Goal: Transaction & Acquisition: Book appointment/travel/reservation

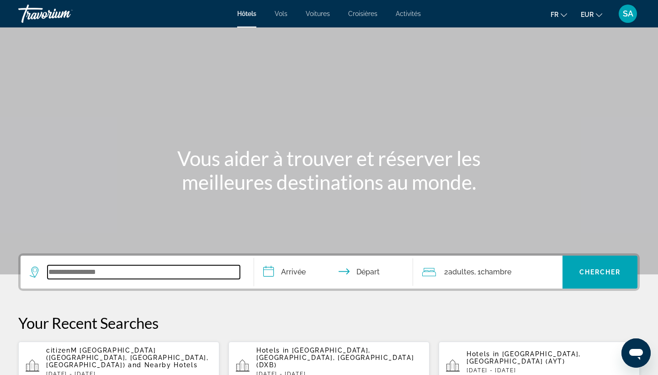
click at [132, 269] on input "Search widget" at bounding box center [144, 272] width 192 height 14
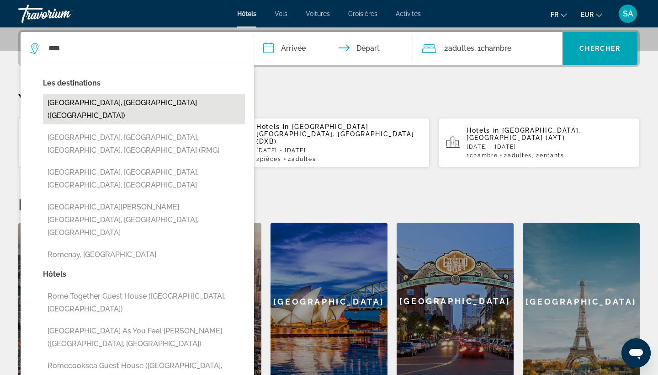
click at [136, 102] on button "Rome, Italy (ROM)" at bounding box center [144, 109] width 202 height 30
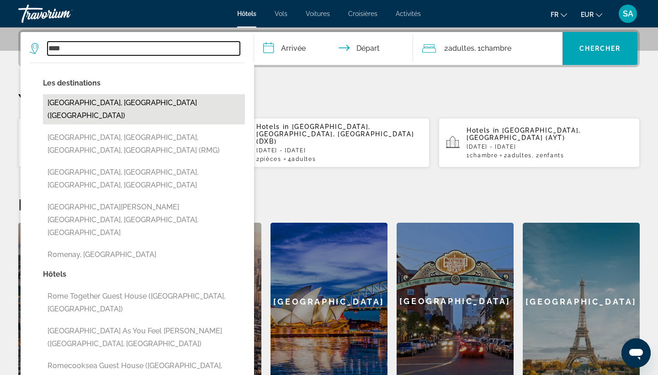
type input "**********"
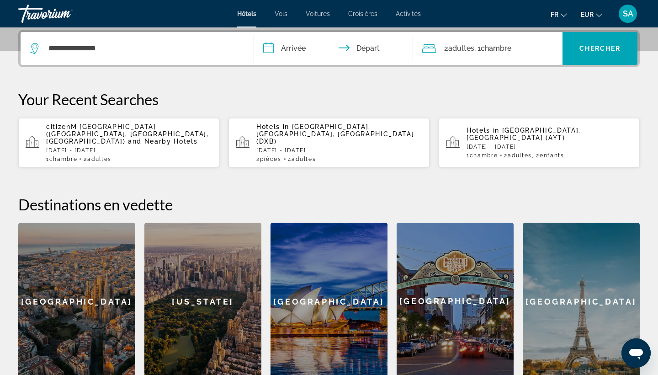
click at [293, 48] on input "**********" at bounding box center [335, 50] width 163 height 36
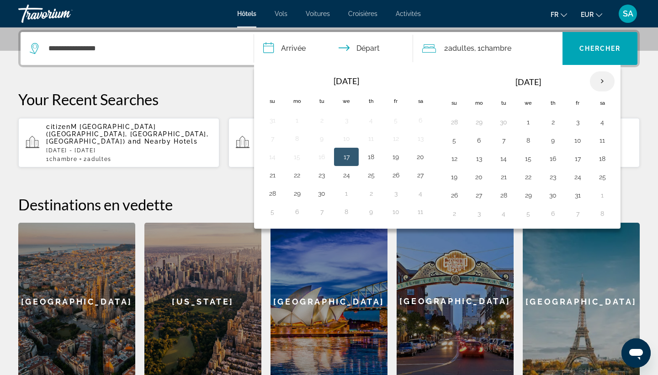
click at [600, 84] on th "Next month" at bounding box center [602, 81] width 25 height 20
click at [600, 139] on button "8" at bounding box center [602, 140] width 15 height 13
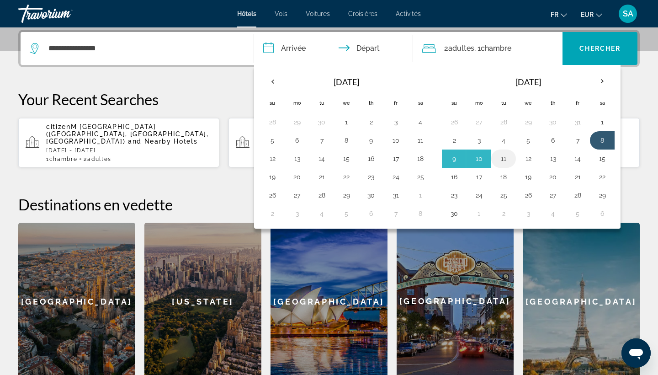
click at [502, 158] on button "11" at bounding box center [503, 158] width 15 height 13
type input "**********"
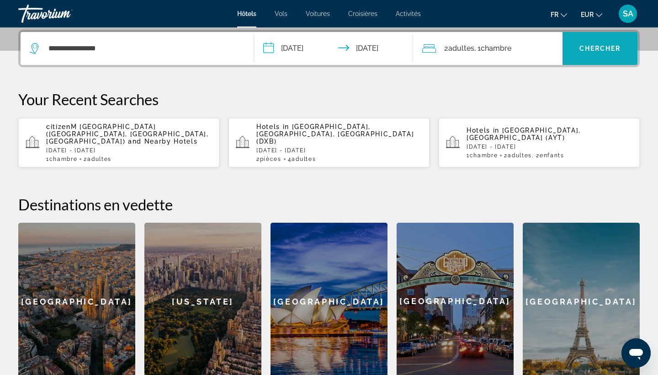
click at [586, 43] on span "Search widget" at bounding box center [600, 48] width 75 height 22
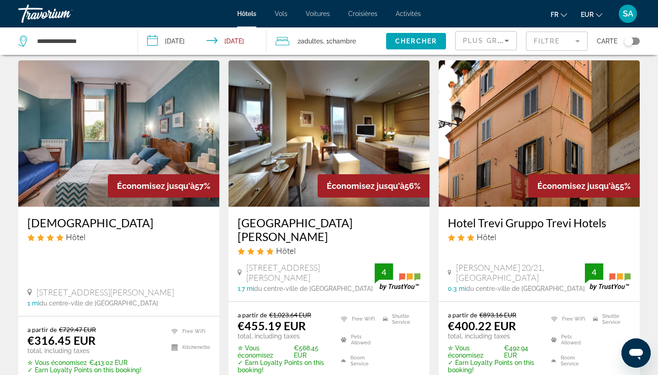
scroll to position [396, 0]
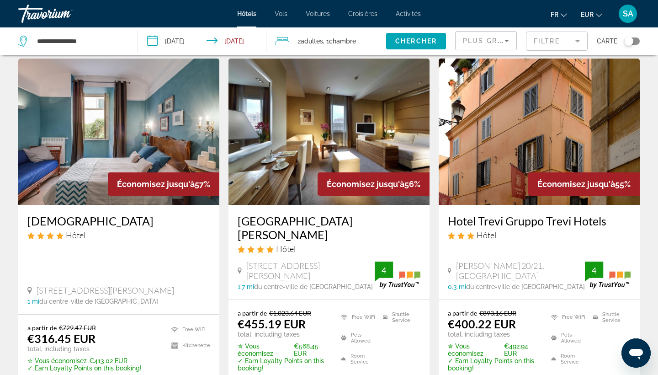
click at [330, 136] on img "Main content" at bounding box center [329, 132] width 201 height 146
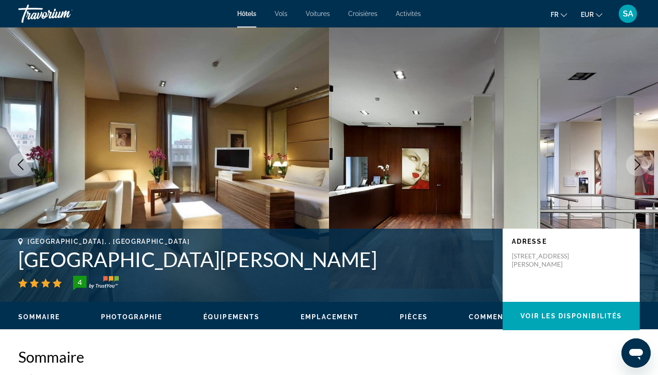
click at [638, 166] on icon "Next image" at bounding box center [638, 164] width 6 height 11
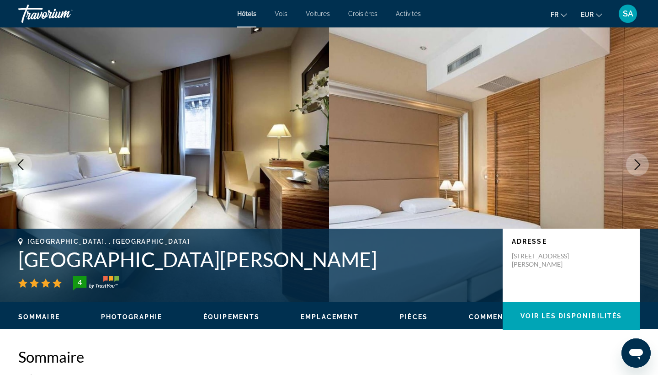
click at [638, 166] on icon "Next image" at bounding box center [638, 164] width 6 height 11
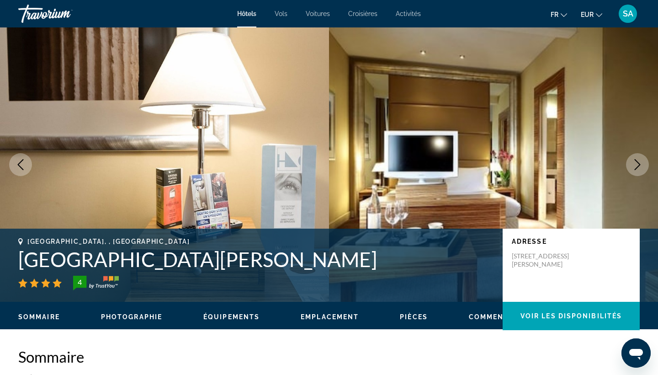
click at [638, 167] on icon "Next image" at bounding box center [638, 164] width 6 height 11
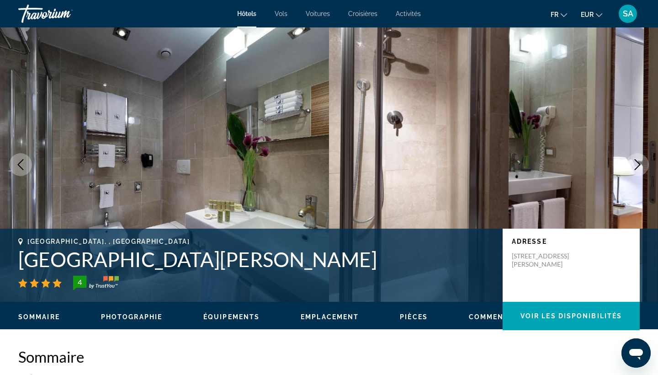
click at [638, 167] on icon "Next image" at bounding box center [638, 164] width 6 height 11
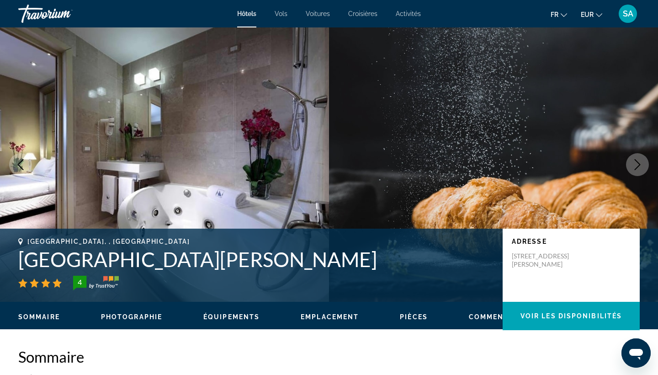
click at [638, 167] on icon "Next image" at bounding box center [638, 164] width 6 height 11
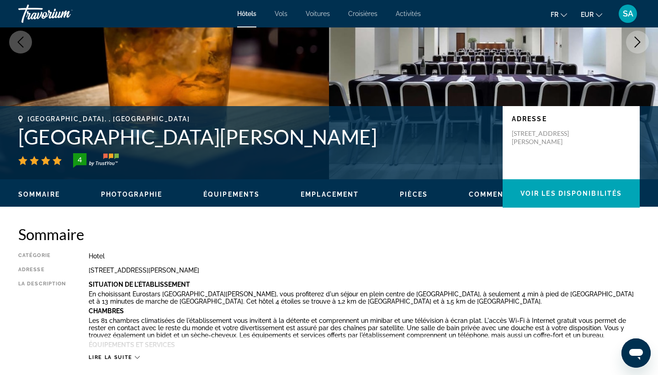
scroll to position [130, 0]
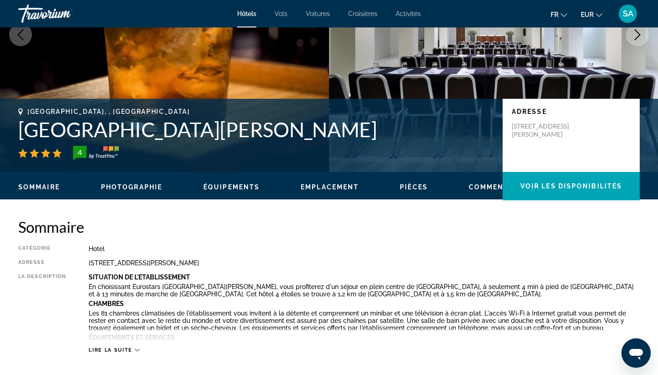
click at [136, 135] on h1 "Hotel Saint John" at bounding box center [255, 129] width 475 height 24
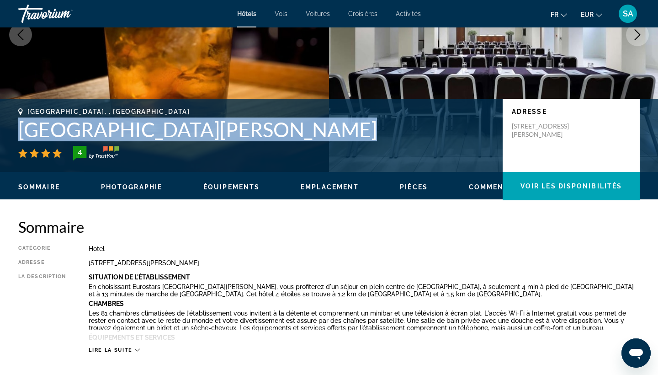
click at [136, 135] on h1 "Hotel Saint John" at bounding box center [255, 129] width 475 height 24
copy h1 "Hotel Saint John"
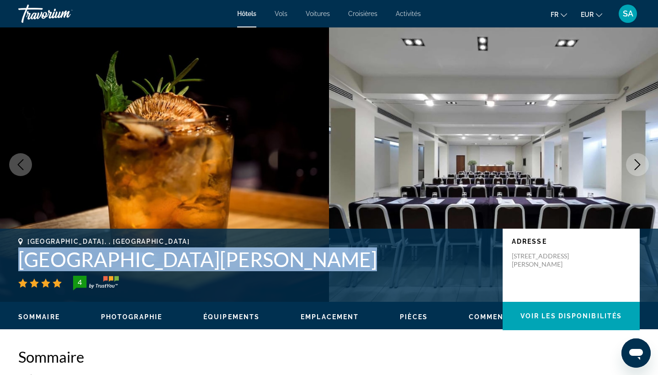
scroll to position [0, 0]
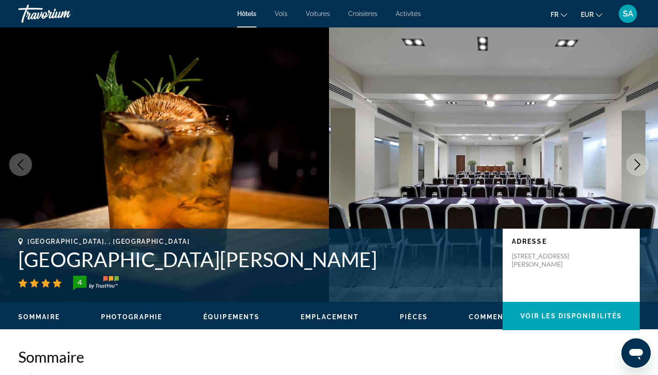
click at [183, 358] on h2 "Sommaire" at bounding box center [329, 356] width 622 height 18
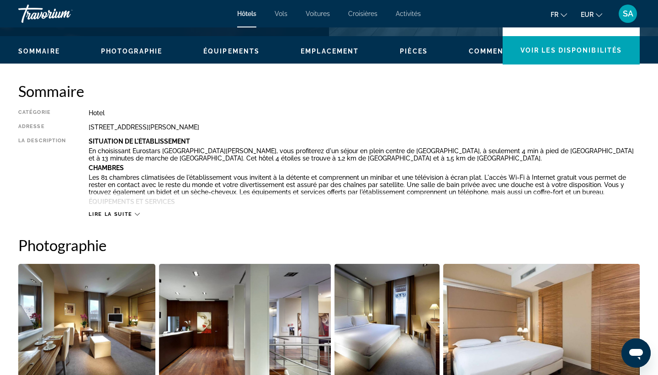
scroll to position [251, 0]
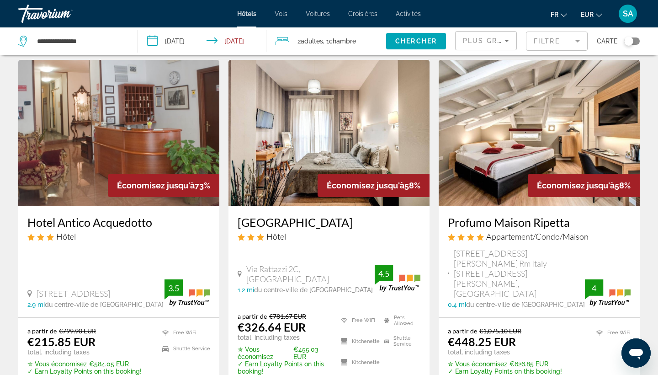
scroll to position [29, 0]
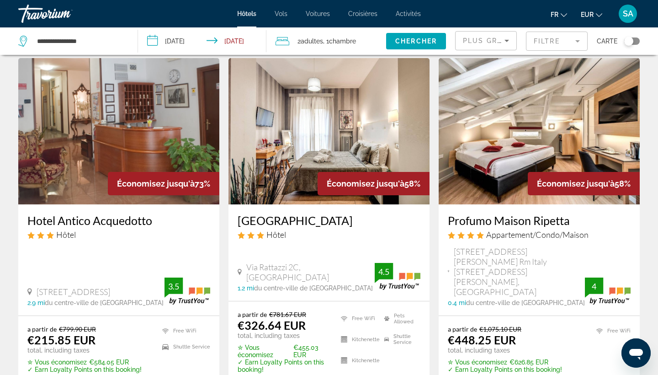
click at [366, 117] on img "Main content" at bounding box center [329, 131] width 201 height 146
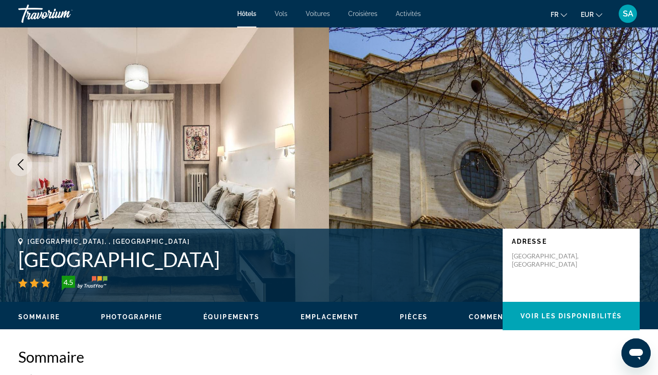
click at [635, 167] on icon "Next image" at bounding box center [637, 164] width 11 height 11
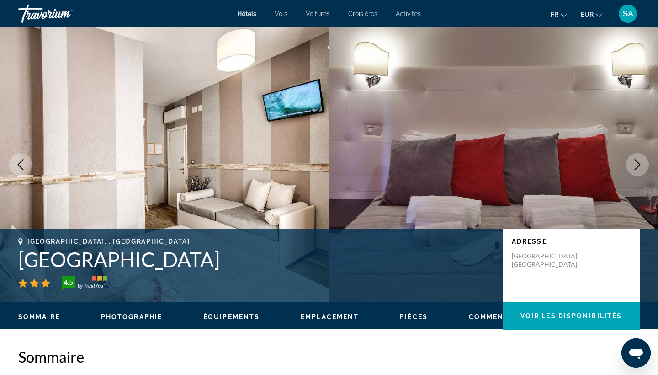
click at [635, 167] on icon "Next image" at bounding box center [637, 164] width 11 height 11
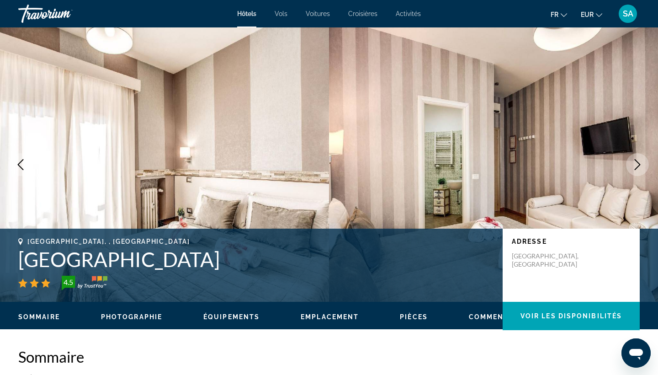
click at [635, 167] on icon "Next image" at bounding box center [637, 164] width 11 height 11
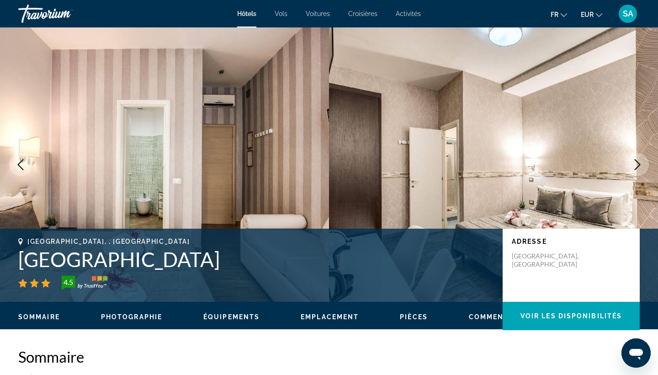
click at [635, 167] on icon "Next image" at bounding box center [637, 164] width 11 height 11
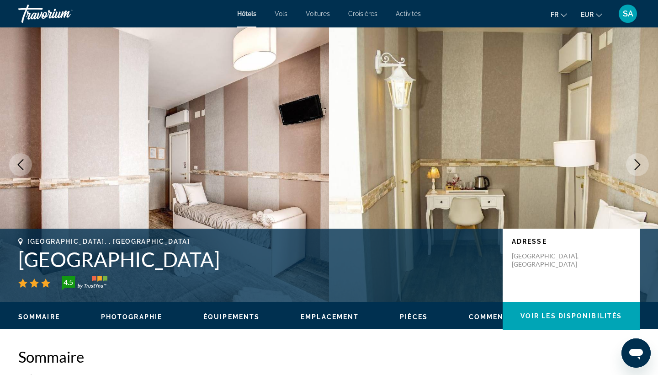
click at [28, 263] on h1 "Santamaria Inn" at bounding box center [255, 259] width 475 height 24
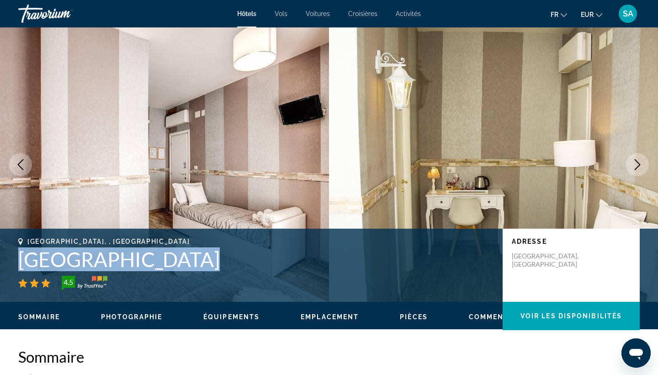
click at [28, 263] on h1 "Santamaria Inn" at bounding box center [255, 259] width 475 height 24
copy h1 "Santamaria Inn"
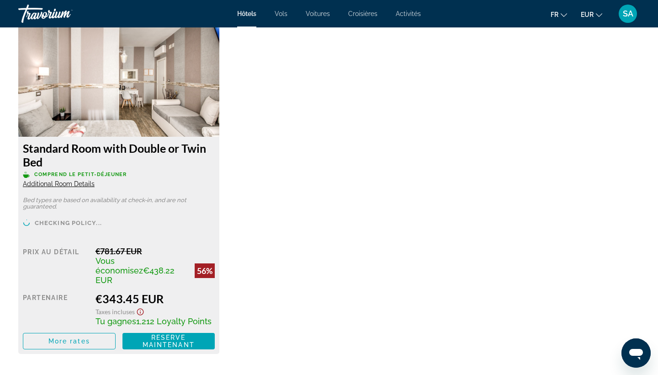
scroll to position [1274, 0]
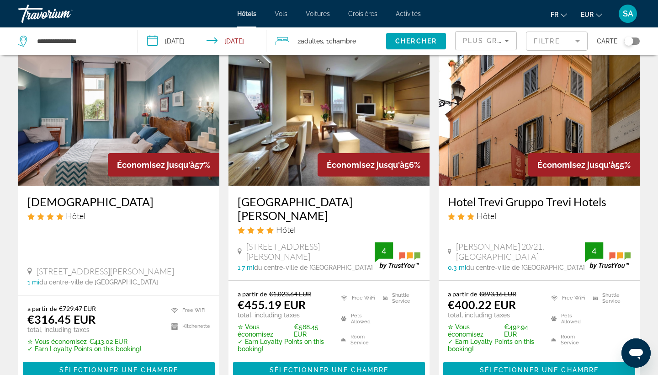
scroll to position [415, 0]
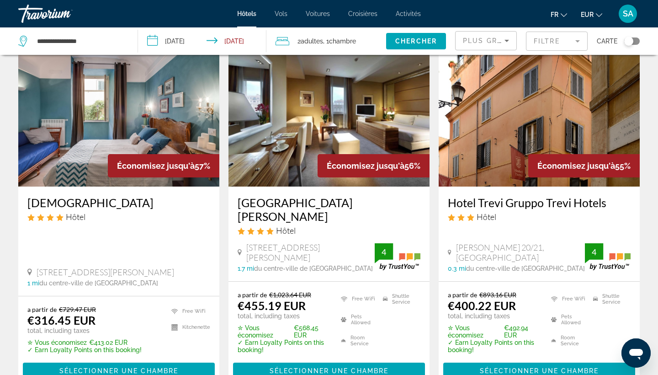
click at [125, 108] on img "Main content" at bounding box center [118, 113] width 201 height 146
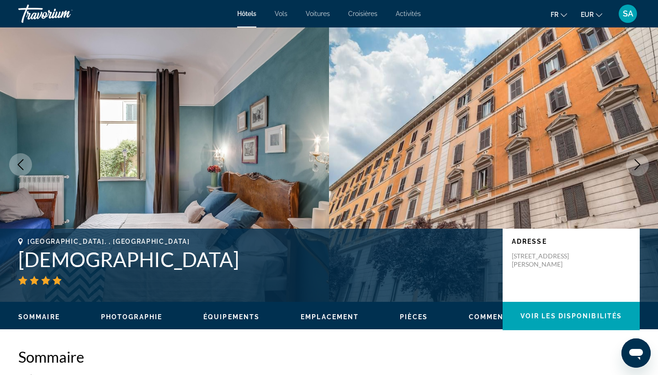
click at [643, 165] on icon "Next image" at bounding box center [637, 164] width 11 height 11
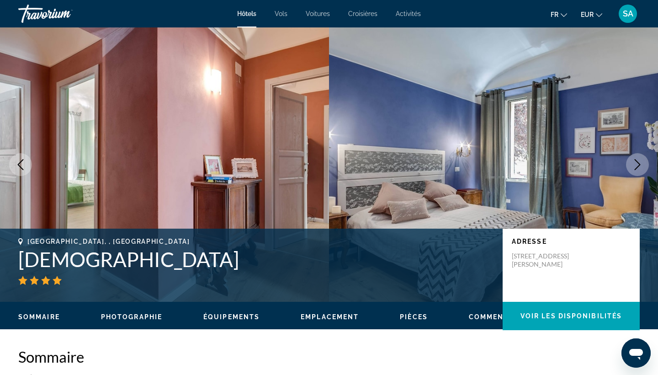
click at [643, 165] on icon "Next image" at bounding box center [637, 164] width 11 height 11
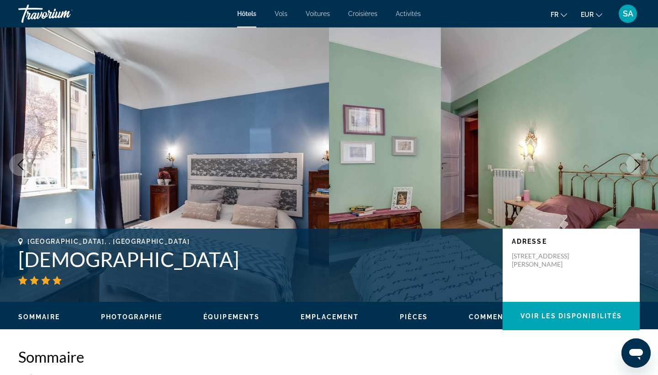
click at [643, 165] on icon "Next image" at bounding box center [637, 164] width 11 height 11
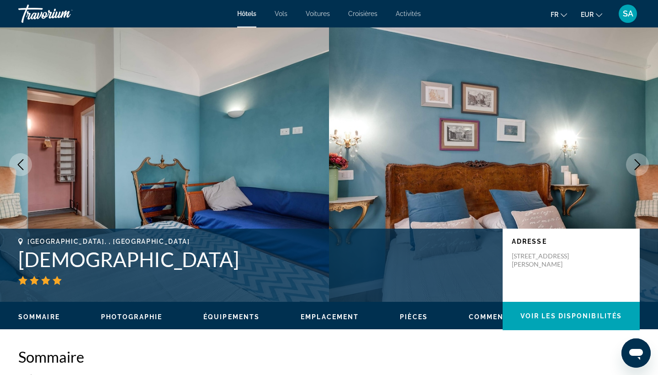
click at [643, 164] on icon "Next image" at bounding box center [637, 164] width 11 height 11
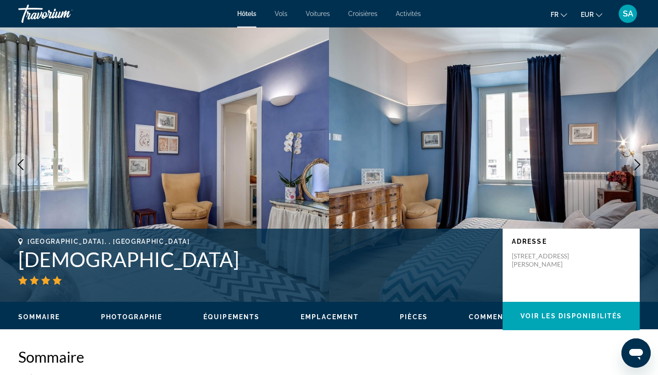
click at [643, 164] on icon "Next image" at bounding box center [637, 164] width 11 height 11
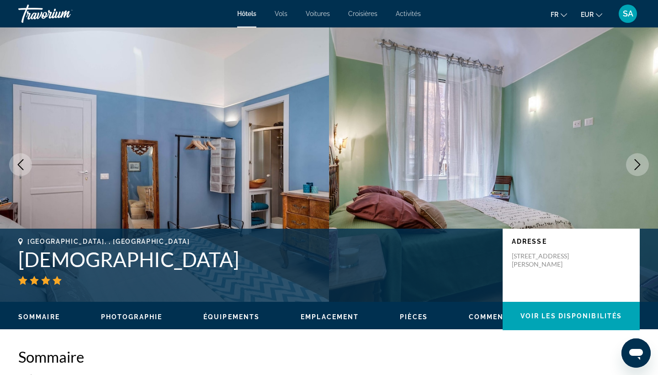
click at [643, 164] on icon "Next image" at bounding box center [637, 164] width 11 height 11
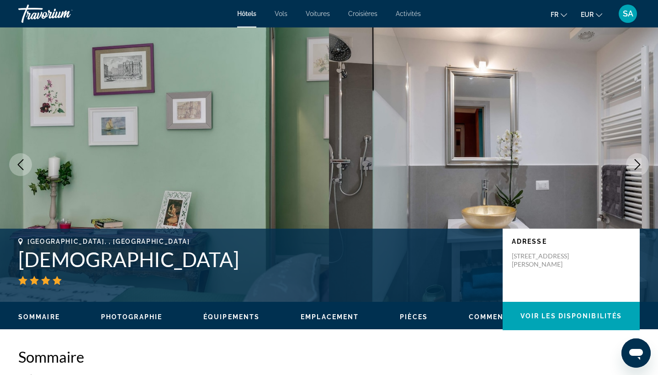
click at [643, 164] on icon "Next image" at bounding box center [637, 164] width 11 height 11
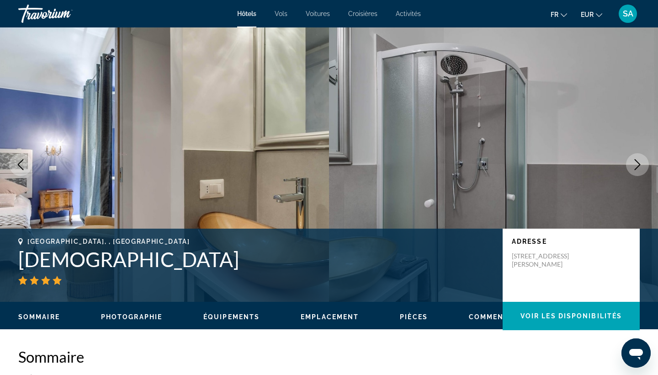
click at [643, 164] on icon "Next image" at bounding box center [637, 164] width 11 height 11
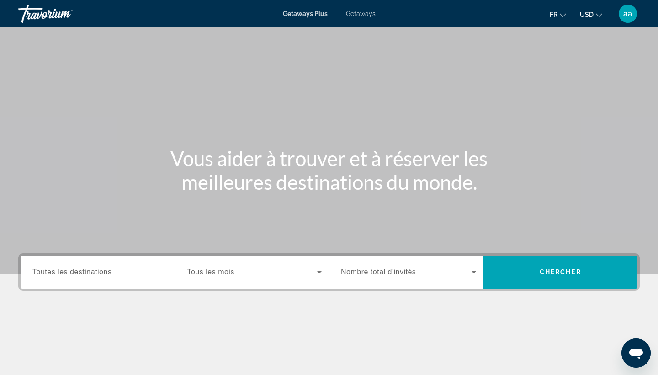
click at [353, 17] on div "Getaways Plus Getaways fr English Español Français Italiano Português русский U…" at bounding box center [329, 14] width 658 height 24
click at [359, 15] on span "Getaways" at bounding box center [361, 13] width 30 height 7
click at [77, 277] on div "Destination Toutes les destinations" at bounding box center [99, 272] width 135 height 26
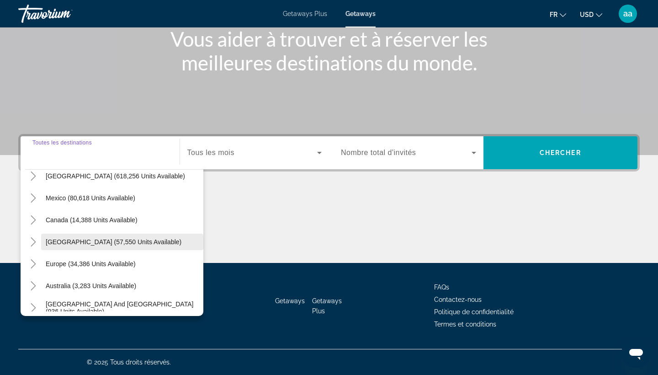
scroll to position [37, 0]
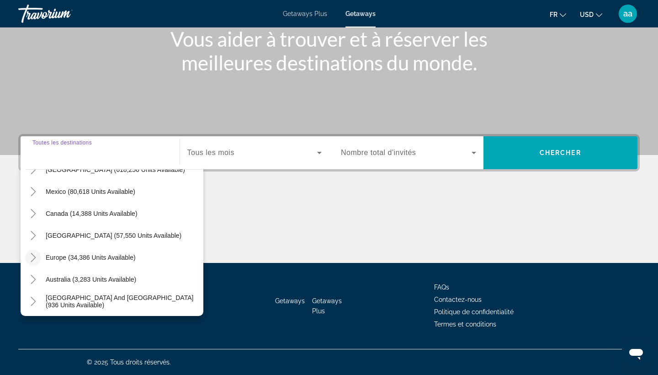
click at [35, 259] on icon "Toggle Europe (34,386 units available)" at bounding box center [33, 257] width 5 height 9
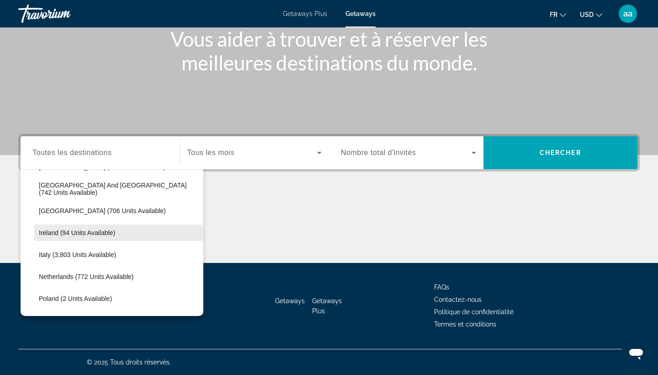
scroll to position [304, 0]
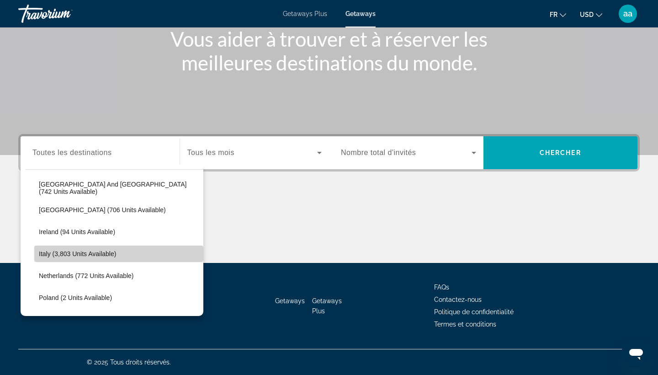
click at [65, 253] on span "Italy (3,803 units available)" at bounding box center [77, 253] width 77 height 7
type input "**********"
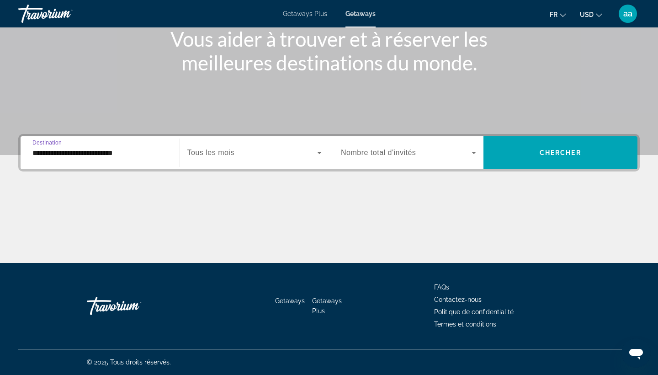
click at [237, 153] on span "Search widget" at bounding box center [252, 152] width 130 height 11
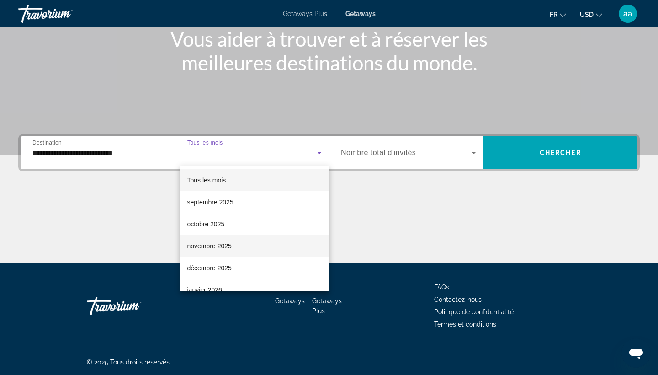
click at [211, 250] on span "novembre 2025" at bounding box center [209, 245] width 44 height 11
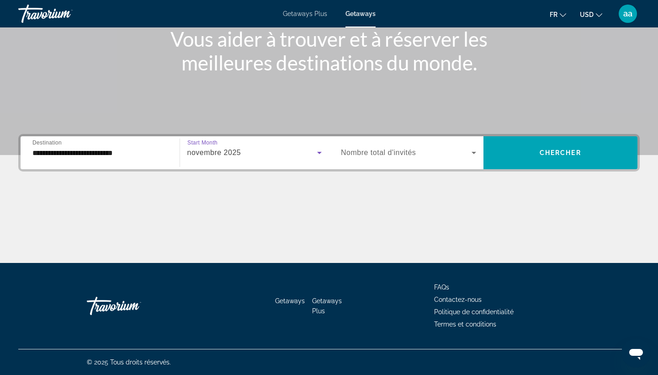
click at [464, 161] on div "Search widget" at bounding box center [408, 153] width 135 height 26
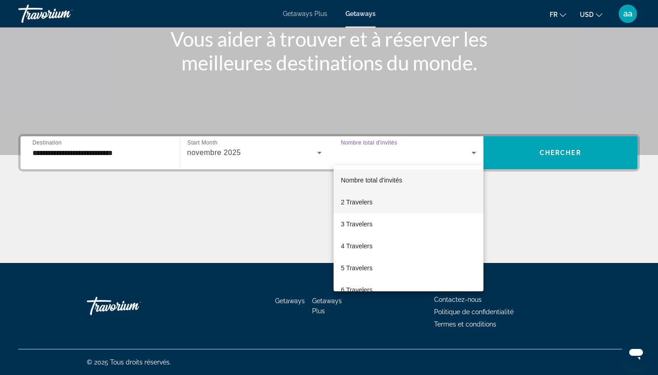
click at [400, 202] on mat-option "2 Travelers" at bounding box center [409, 202] width 150 height 22
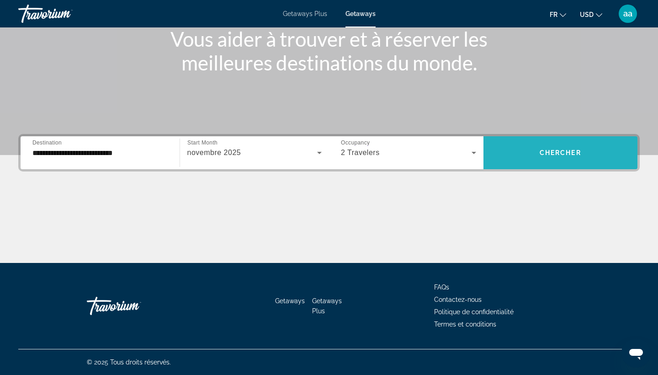
click at [528, 162] on span "Search widget" at bounding box center [561, 153] width 155 height 22
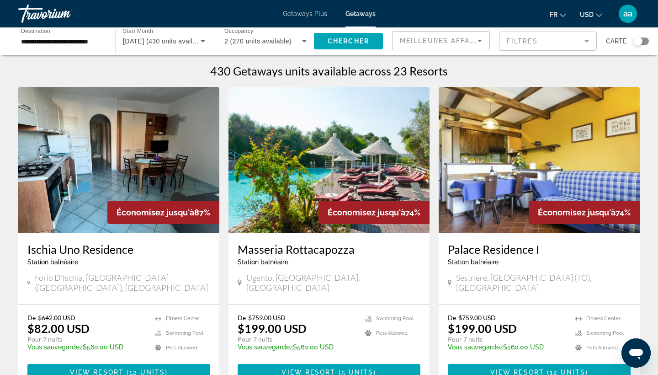
click at [588, 13] on span "USD" at bounding box center [587, 14] width 14 height 7
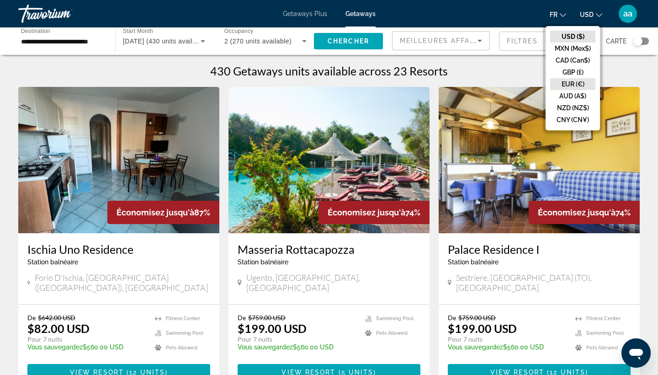
click at [574, 83] on button "EUR (€)" at bounding box center [572, 84] width 45 height 12
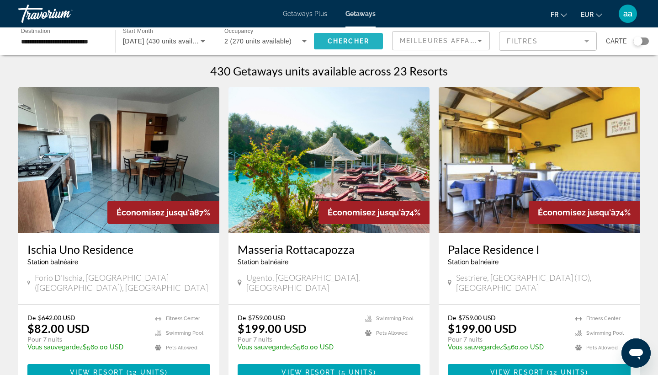
click at [350, 41] on span "Chercher" at bounding box center [349, 40] width 42 height 7
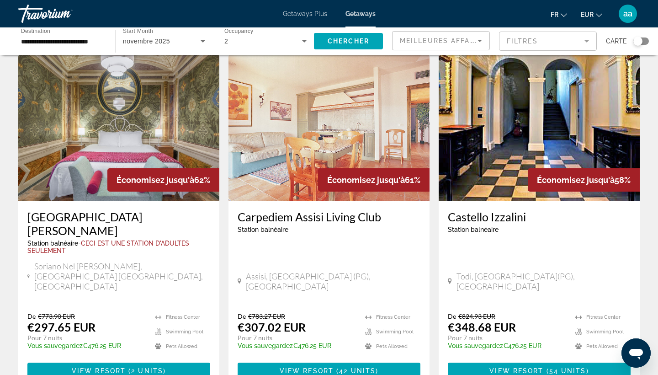
scroll to position [685, 0]
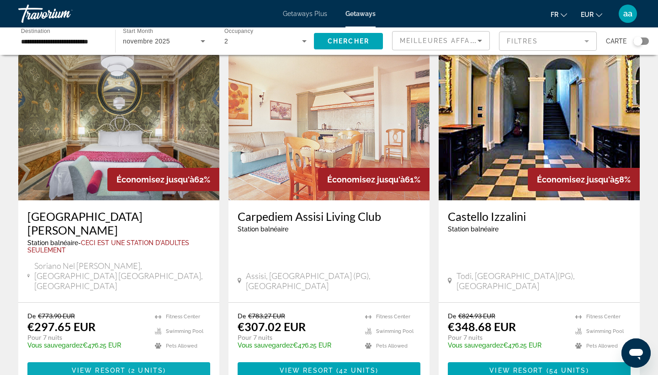
click at [145, 367] on span "2 units" at bounding box center [147, 370] width 32 height 7
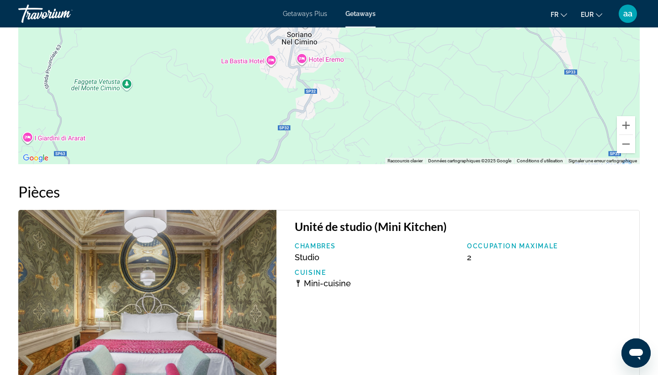
scroll to position [1429, 0]
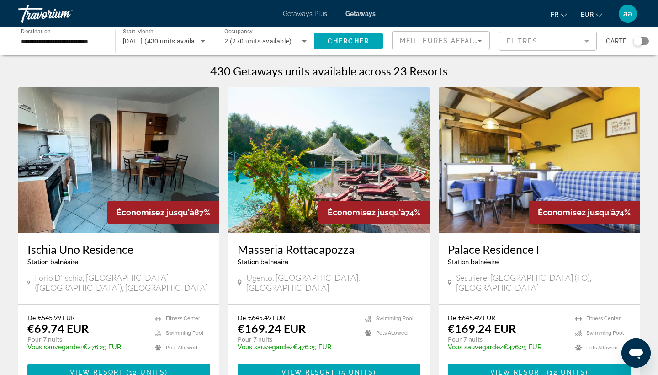
click at [338, 156] on img "Main content" at bounding box center [329, 160] width 201 height 146
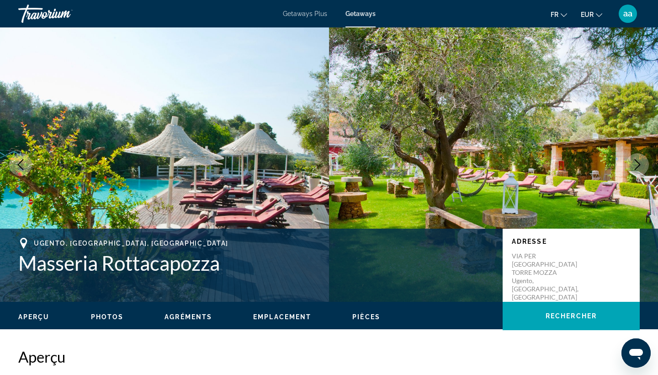
click at [635, 163] on icon "Next image" at bounding box center [637, 164] width 11 height 11
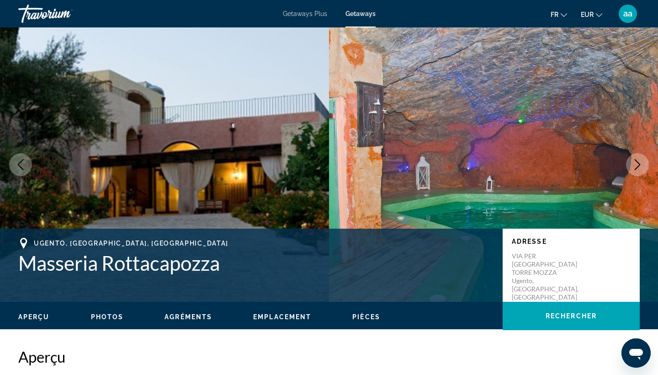
click at [635, 163] on icon "Next image" at bounding box center [637, 164] width 11 height 11
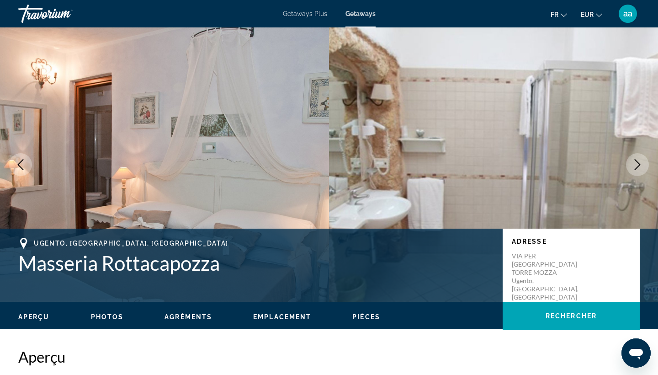
click at [635, 163] on icon "Next image" at bounding box center [637, 164] width 11 height 11
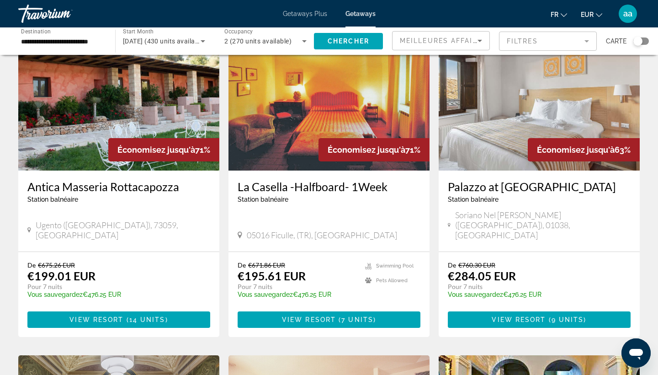
scroll to position [384, 0]
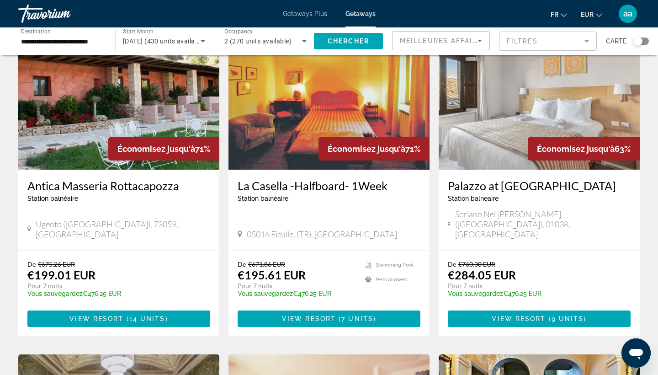
click at [648, 41] on div "Search widget" at bounding box center [642, 40] width 16 height 7
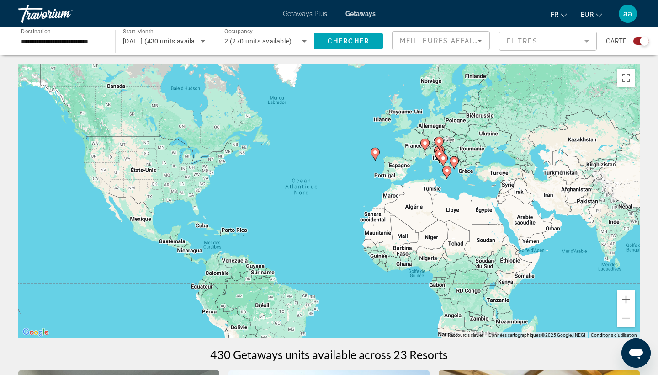
scroll to position [0, 0]
click at [629, 300] on button "Zoom avant" at bounding box center [626, 299] width 18 height 18
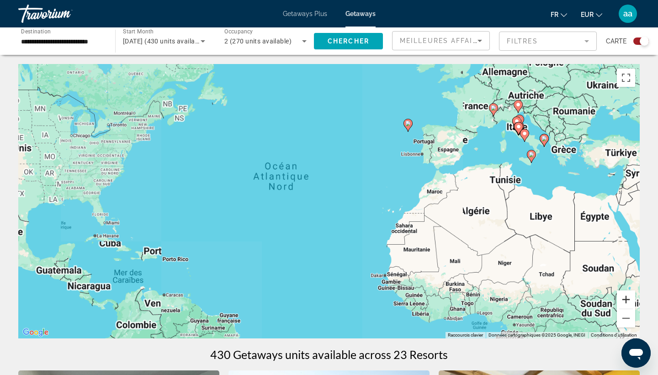
click at [629, 300] on button "Zoom avant" at bounding box center [626, 299] width 18 height 18
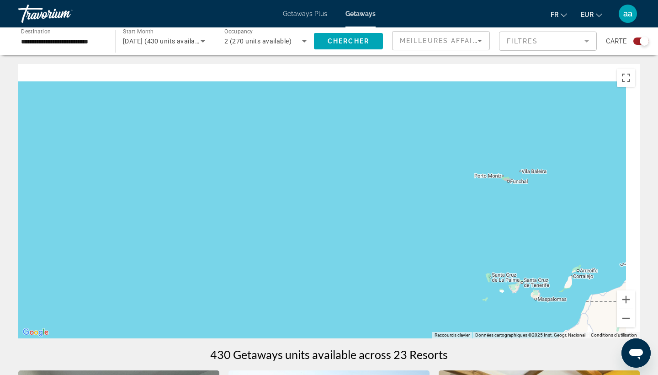
drag, startPoint x: 566, startPoint y: 251, endPoint x: 462, endPoint y: 306, distance: 117.6
click at [462, 306] on div "Main content" at bounding box center [329, 201] width 622 height 274
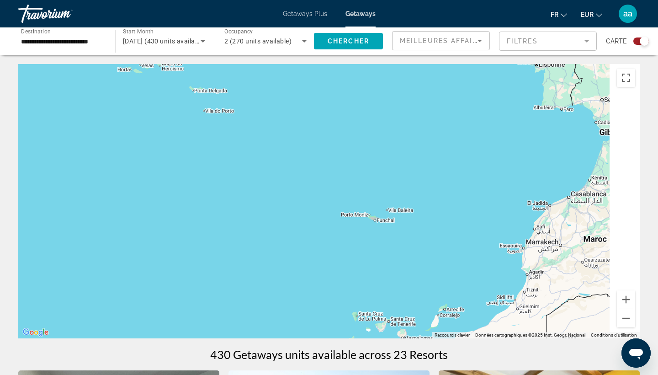
drag, startPoint x: 562, startPoint y: 198, endPoint x: 301, endPoint y: 269, distance: 270.5
click at [301, 269] on div "Main content" at bounding box center [329, 201] width 622 height 274
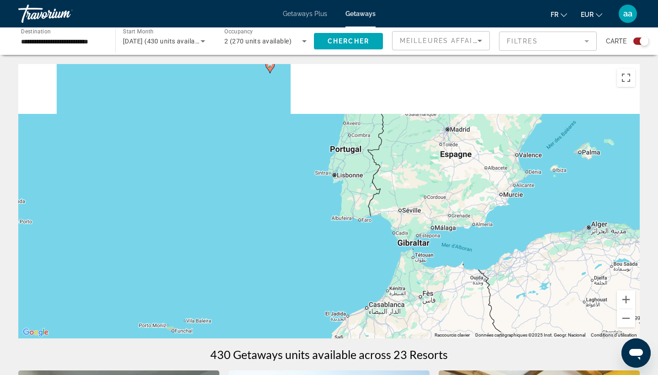
drag, startPoint x: 424, startPoint y: 170, endPoint x: 331, endPoint y: 267, distance: 134.2
click at [331, 267] on div "Pour activer le glissement avec le clavier, appuyez sur Alt+Entrée. Une fois ce…" at bounding box center [329, 201] width 622 height 274
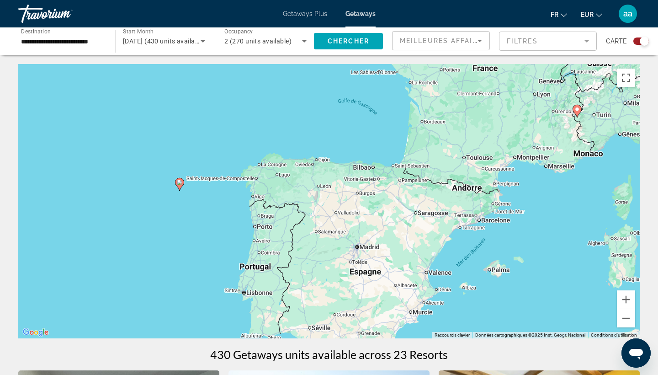
drag, startPoint x: 398, startPoint y: 177, endPoint x: 306, endPoint y: 256, distance: 121.3
click at [306, 256] on div "Pour activer le glissement avec le clavier, appuyez sur Alt+Entrée. Une fois ce…" at bounding box center [329, 201] width 622 height 274
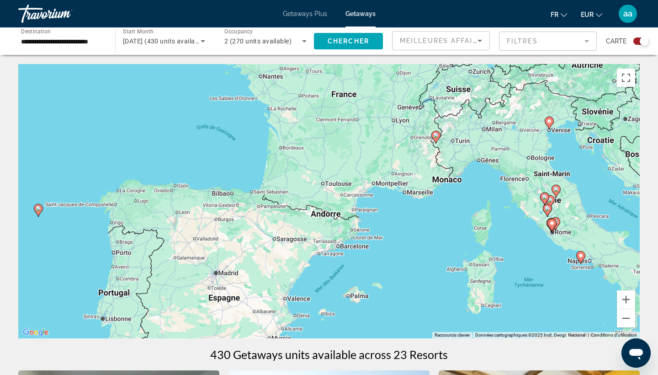
drag, startPoint x: 489, startPoint y: 188, endPoint x: 278, endPoint y: 239, distance: 216.9
click at [278, 239] on div "Pour activer le glissement avec le clavier, appuyez sur Alt+Entrée. Une fois ce…" at bounding box center [329, 201] width 622 height 274
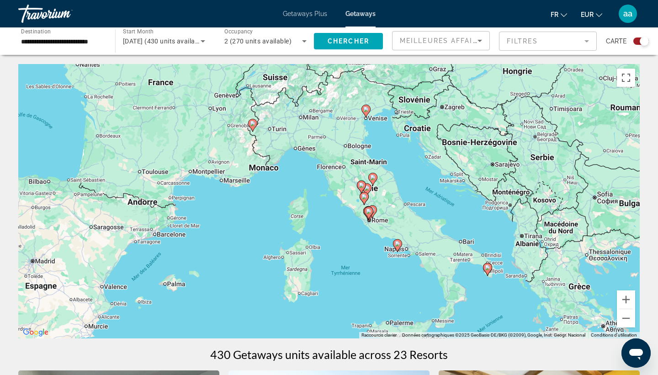
drag, startPoint x: 348, startPoint y: 275, endPoint x: 266, endPoint y: 194, distance: 115.1
click at [266, 194] on div "Pour activer le glissement avec le clavier, appuyez sur Alt+Entrée. Une fois ce…" at bounding box center [329, 201] width 622 height 274
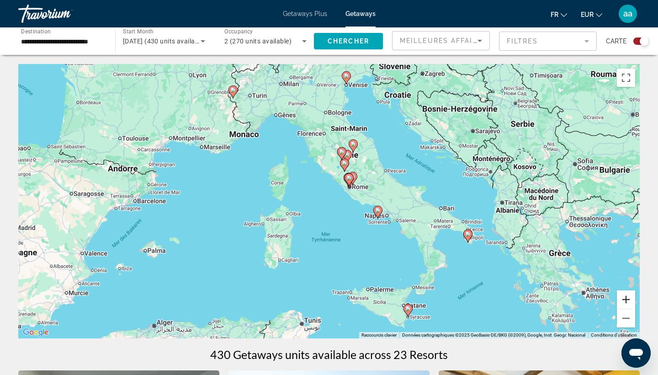
click at [631, 298] on button "Zoom avant" at bounding box center [626, 299] width 18 height 18
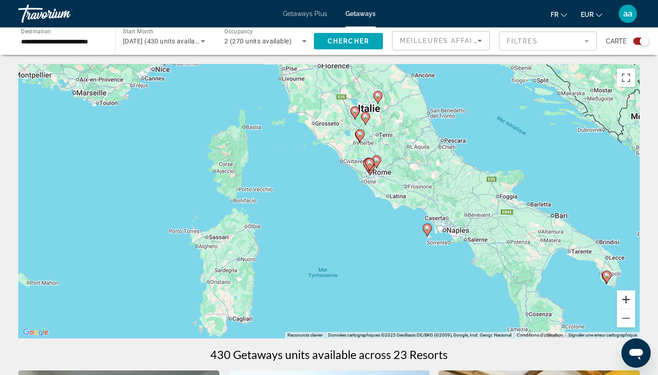
click at [631, 298] on button "Zoom avant" at bounding box center [626, 299] width 18 height 18
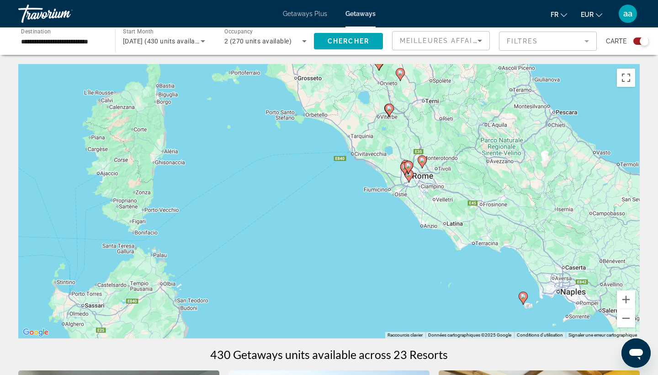
drag, startPoint x: 412, startPoint y: 238, endPoint x: 409, endPoint y: 274, distance: 36.3
click at [409, 274] on div "Pour activer le glissement avec le clavier, appuyez sur Alt+Entrée. Une fois ce…" at bounding box center [329, 201] width 622 height 274
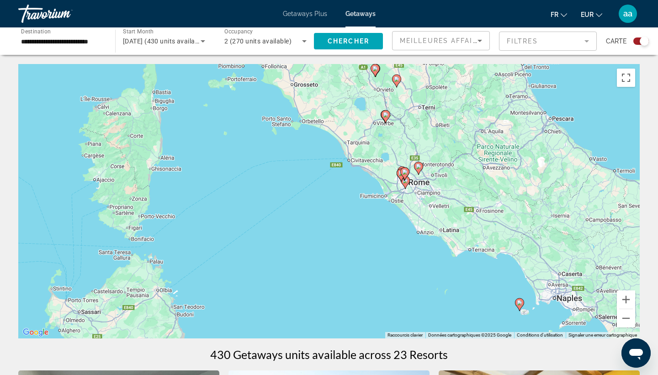
click at [406, 184] on icon "Main content" at bounding box center [405, 182] width 8 height 12
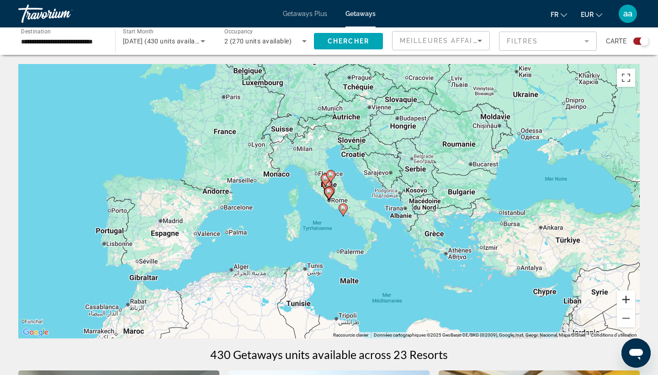
click at [628, 303] on button "Zoom avant" at bounding box center [626, 299] width 18 height 18
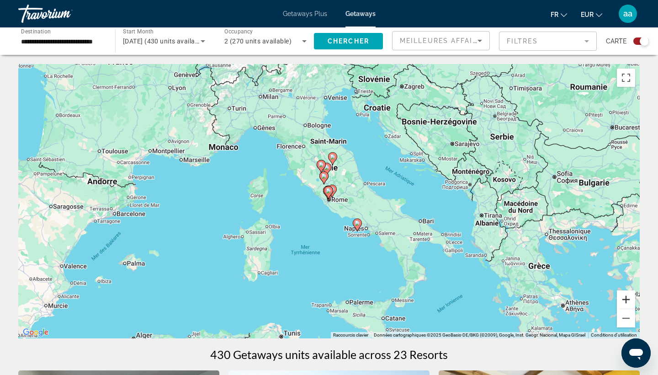
click at [628, 303] on button "Zoom avant" at bounding box center [626, 299] width 18 height 18
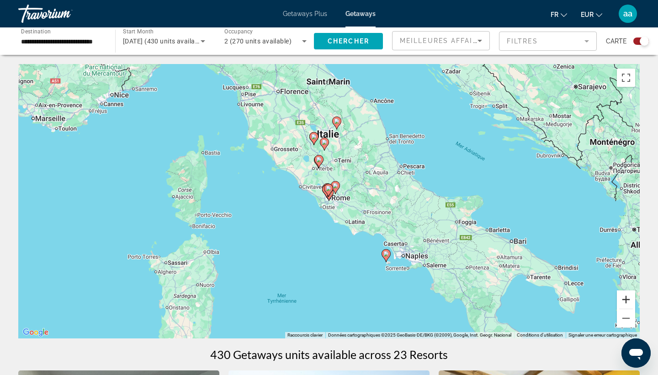
click at [628, 303] on button "Zoom avant" at bounding box center [626, 299] width 18 height 18
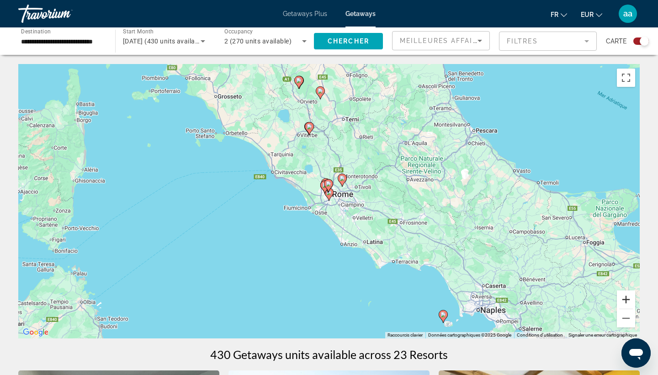
click at [628, 303] on button "Zoom avant" at bounding box center [626, 299] width 18 height 18
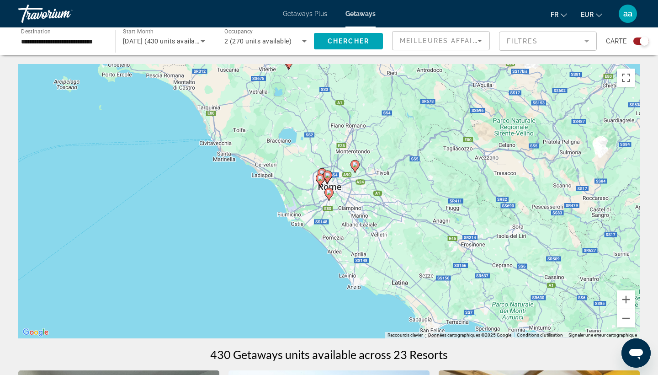
click at [329, 193] on image "Main content" at bounding box center [328, 192] width 5 height 5
type input "**********"
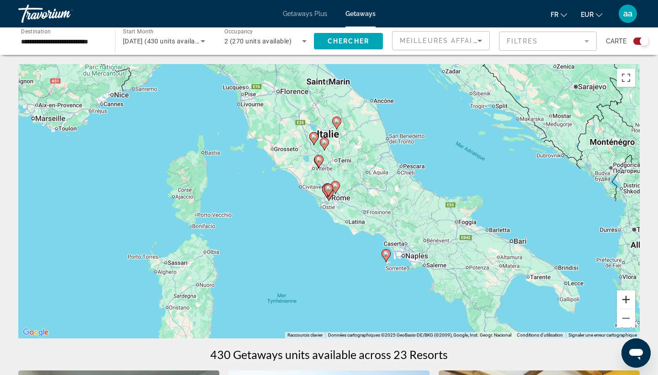
click at [626, 298] on button "Zoom avant" at bounding box center [626, 299] width 18 height 18
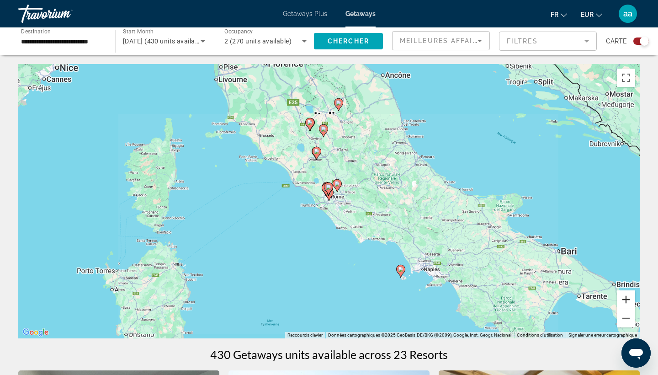
click at [626, 298] on button "Zoom avant" at bounding box center [626, 299] width 18 height 18
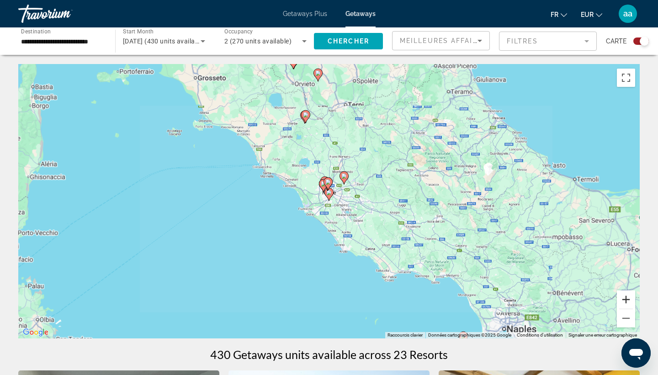
click at [626, 298] on button "Zoom avant" at bounding box center [626, 299] width 18 height 18
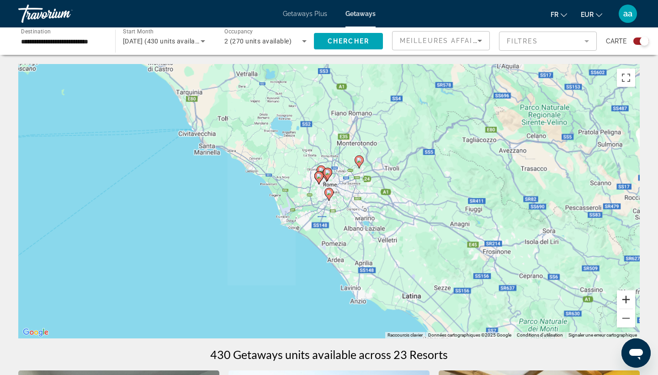
click at [626, 298] on button "Zoom avant" at bounding box center [626, 299] width 18 height 18
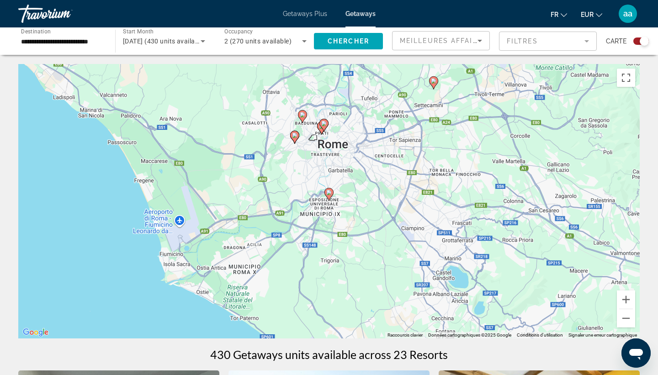
click at [331, 192] on image "Main content" at bounding box center [328, 192] width 5 height 5
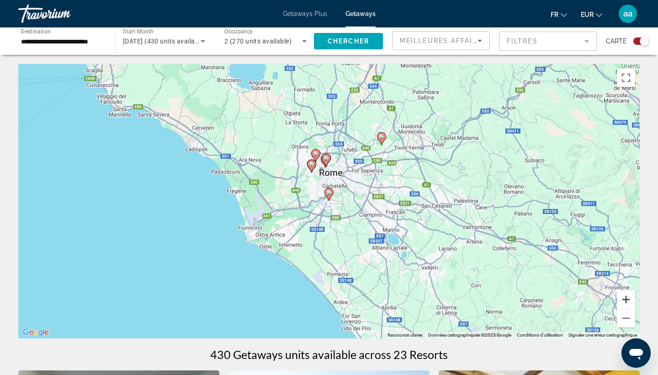
click at [624, 294] on button "Zoom avant" at bounding box center [626, 299] width 18 height 18
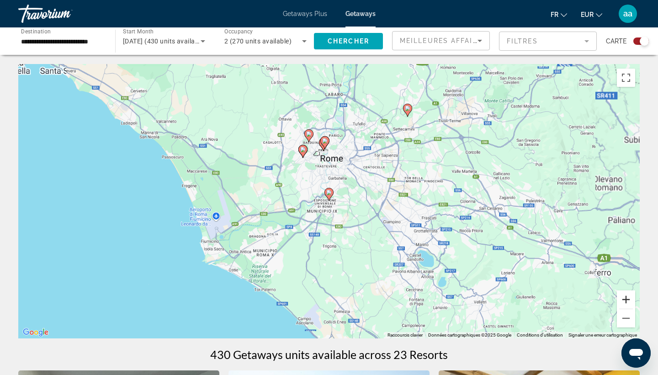
click at [624, 294] on button "Zoom avant" at bounding box center [626, 299] width 18 height 18
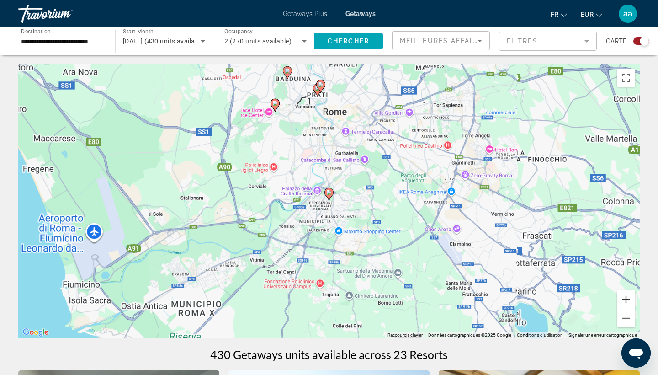
click at [624, 294] on button "Zoom avant" at bounding box center [626, 299] width 18 height 18
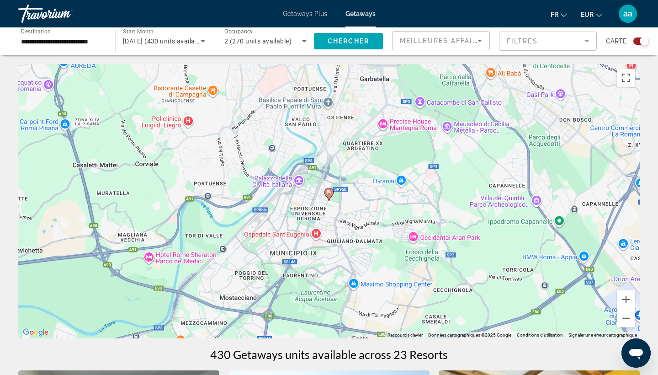
click at [328, 194] on image "Main content" at bounding box center [328, 192] width 5 height 5
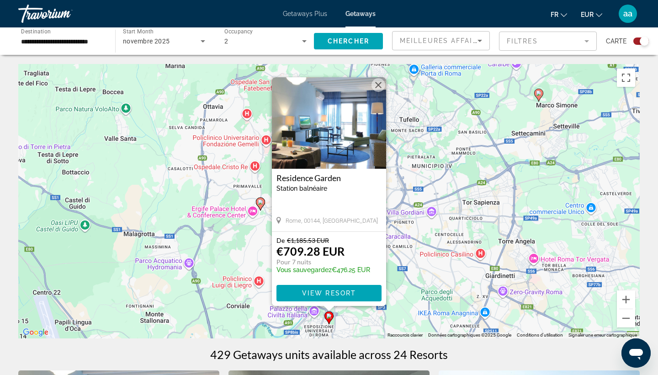
click at [416, 166] on div "Pour activer le glissement avec le clavier, appuyez sur Alt+Entrée. Une fois ce…" at bounding box center [329, 201] width 622 height 274
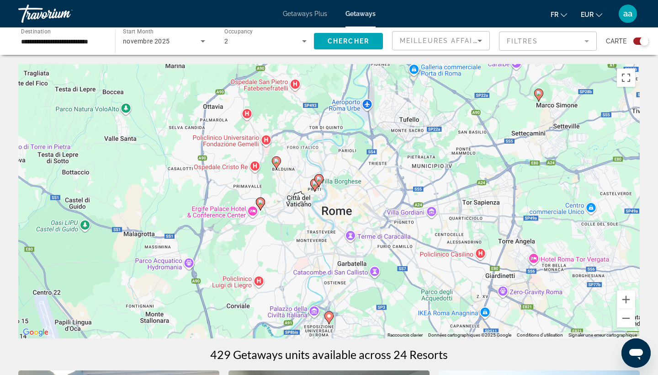
click at [257, 204] on icon "Main content" at bounding box center [260, 204] width 8 height 12
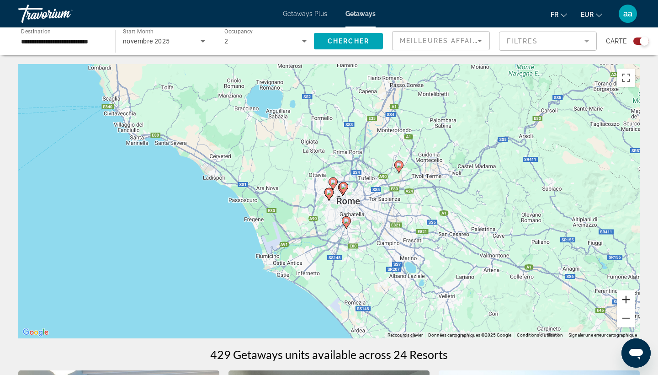
click at [628, 295] on button "Zoom avant" at bounding box center [626, 299] width 18 height 18
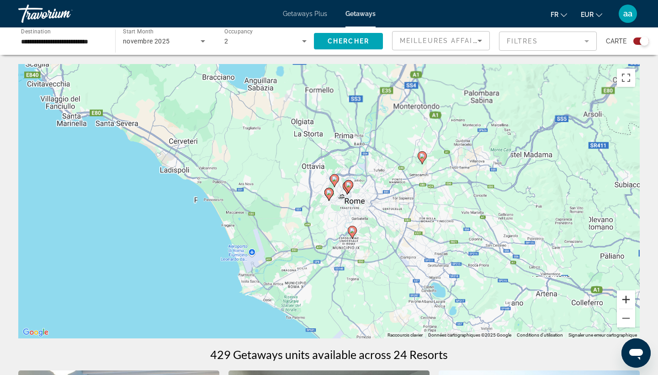
click at [628, 295] on button "Zoom avant" at bounding box center [626, 299] width 18 height 18
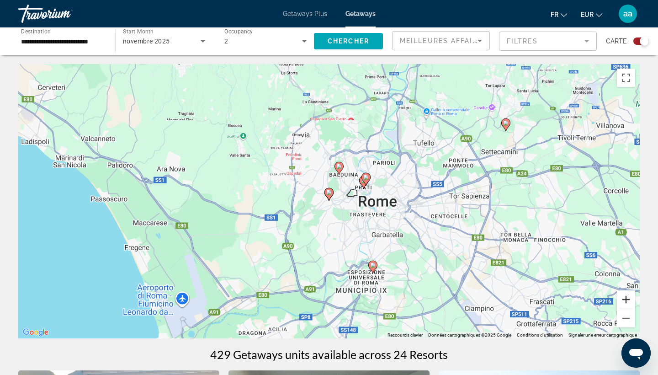
click at [628, 295] on button "Zoom avant" at bounding box center [626, 299] width 18 height 18
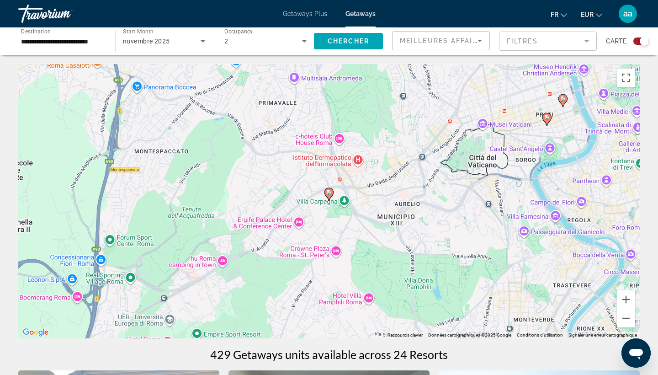
click at [331, 193] on image "Main content" at bounding box center [328, 192] width 5 height 5
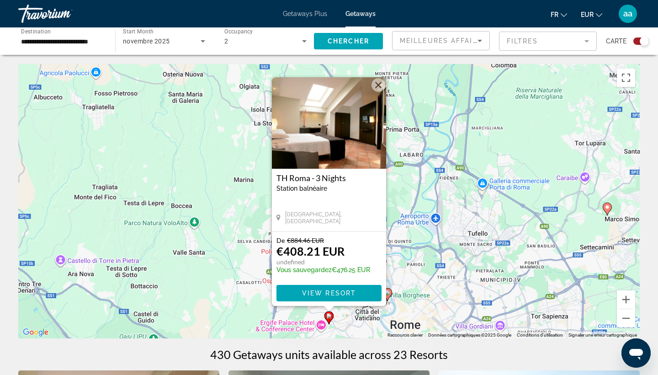
click at [311, 139] on img "Main content" at bounding box center [329, 122] width 114 height 91
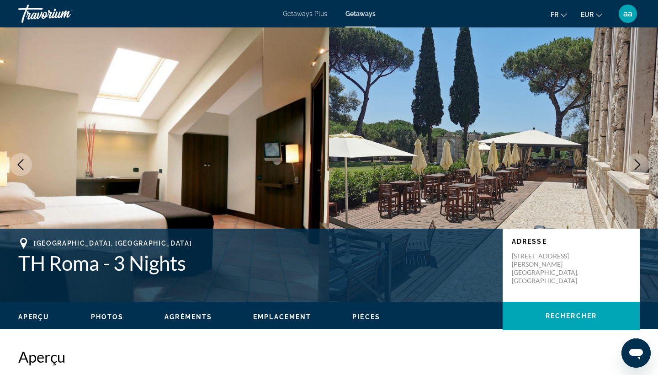
click at [634, 167] on icon "Next image" at bounding box center [637, 164] width 11 height 11
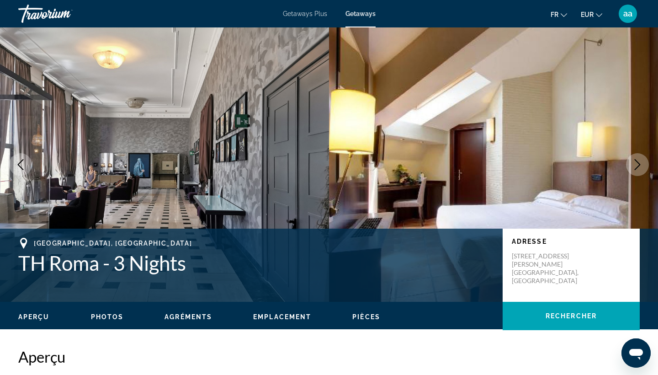
click at [634, 167] on icon "Next image" at bounding box center [637, 164] width 11 height 11
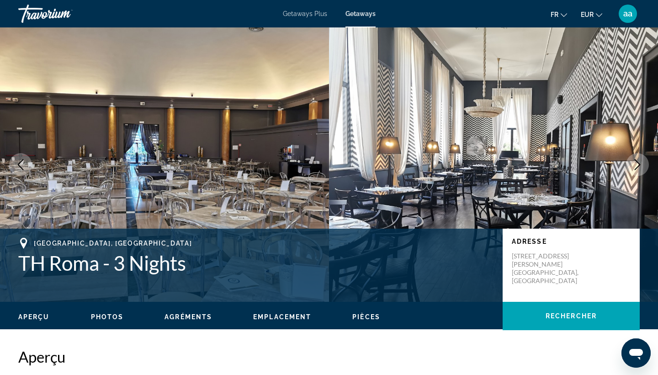
click at [634, 167] on icon "Next image" at bounding box center [637, 164] width 11 height 11
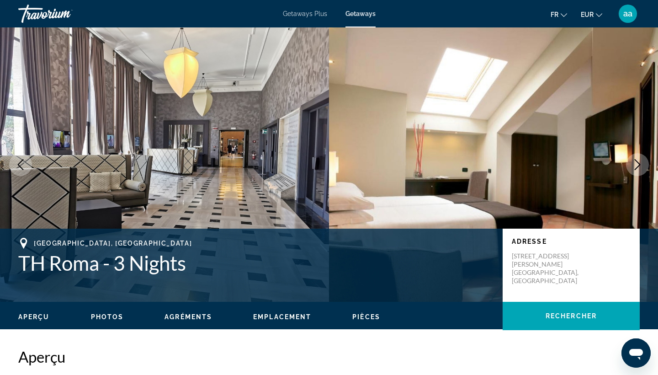
click at [638, 168] on icon "Next image" at bounding box center [637, 164] width 11 height 11
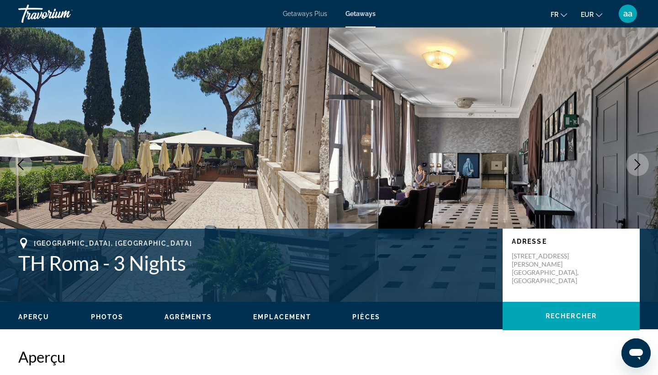
click at [638, 168] on icon "Next image" at bounding box center [637, 164] width 11 height 11
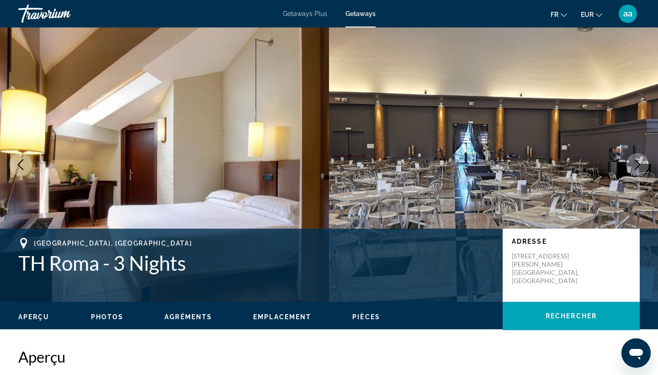
click at [638, 168] on icon "Next image" at bounding box center [637, 164] width 11 height 11
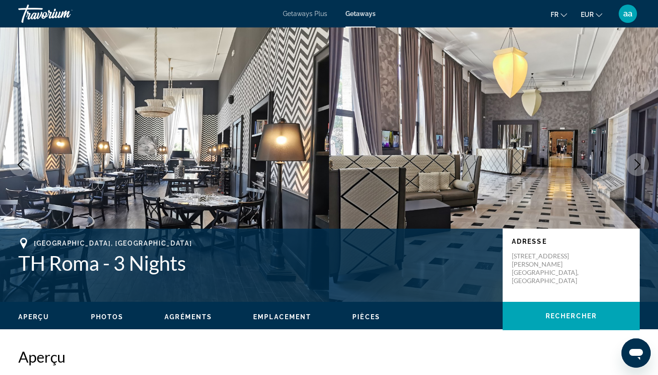
click at [638, 168] on icon "Next image" at bounding box center [637, 164] width 11 height 11
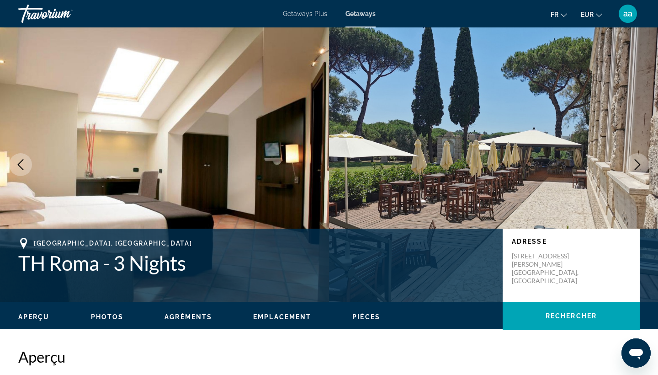
click at [638, 168] on icon "Next image" at bounding box center [637, 164] width 11 height 11
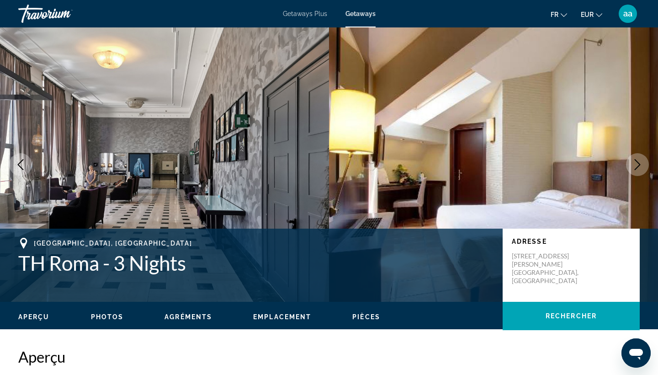
click at [638, 168] on icon "Next image" at bounding box center [637, 164] width 11 height 11
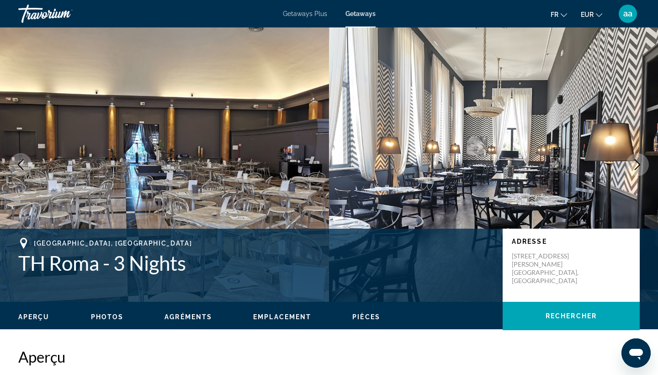
click at [638, 168] on icon "Next image" at bounding box center [637, 164] width 11 height 11
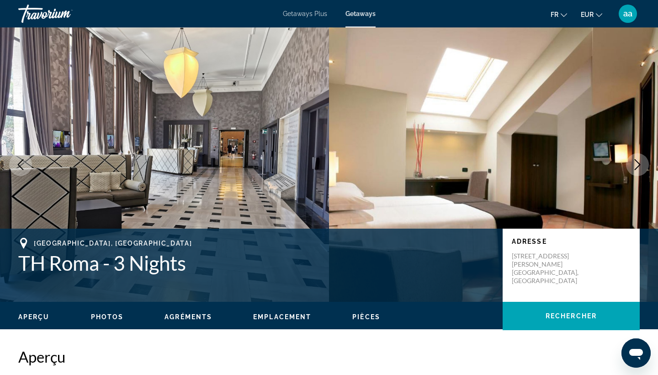
click at [638, 168] on icon "Next image" at bounding box center [637, 164] width 11 height 11
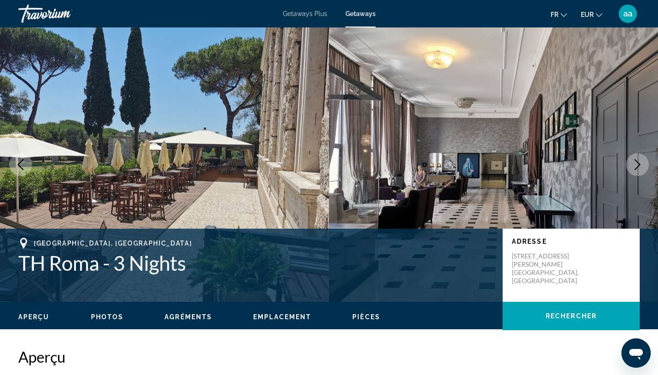
click at [638, 169] on icon "Next image" at bounding box center [637, 164] width 11 height 11
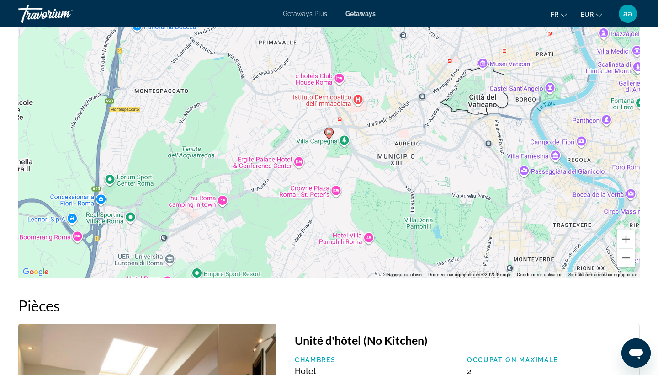
scroll to position [1151, 0]
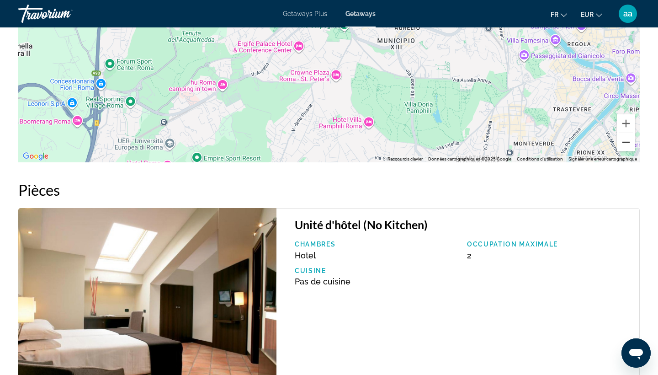
click at [632, 142] on button "Zoom arrière" at bounding box center [626, 142] width 18 height 18
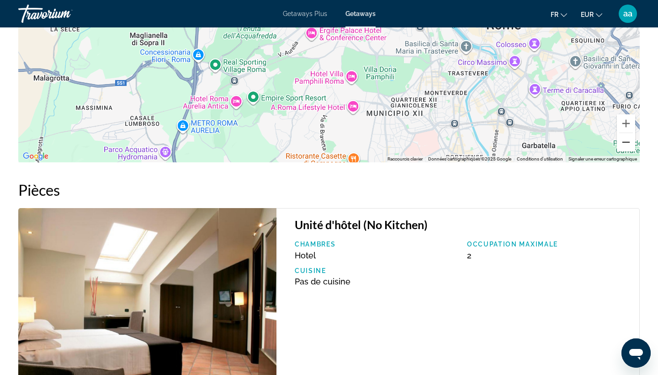
click at [632, 142] on button "Zoom arrière" at bounding box center [626, 142] width 18 height 18
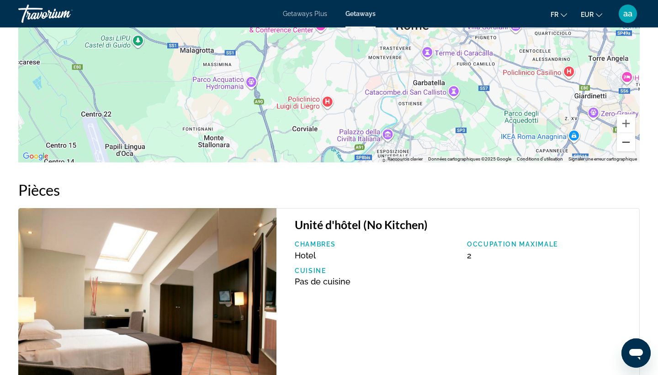
click at [632, 142] on button "Zoom arrière" at bounding box center [626, 142] width 18 height 18
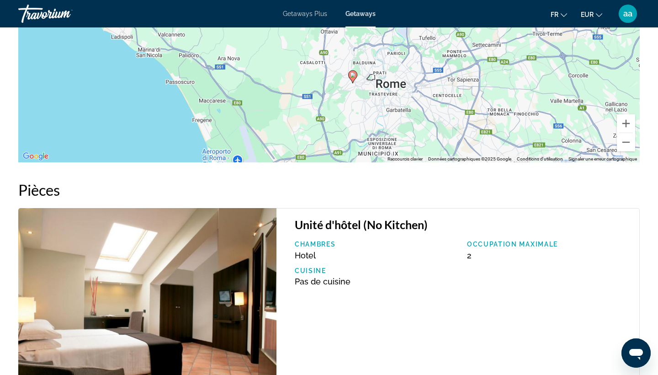
drag, startPoint x: 413, startPoint y: 92, endPoint x: 437, endPoint y: 153, distance: 66.0
click at [437, 153] on div "Pour activer le glissement avec le clavier, appuyez sur Alt+Entrée. Une fois ce…" at bounding box center [329, 25] width 622 height 274
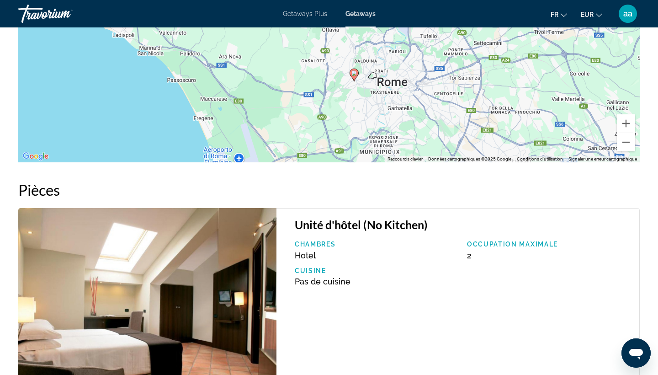
drag, startPoint x: 442, startPoint y: 100, endPoint x: 436, endPoint y: 61, distance: 39.4
click at [436, 61] on div "Pour activer le glissement avec le clavier, appuyez sur Alt+Entrée. Une fois ce…" at bounding box center [329, 25] width 622 height 274
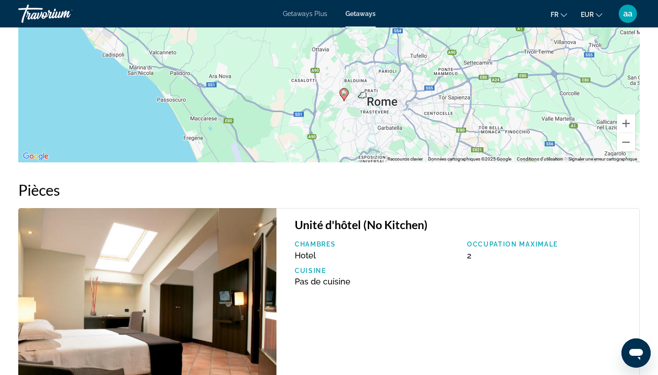
drag, startPoint x: 513, startPoint y: 93, endPoint x: 509, endPoint y: 159, distance: 66.4
click at [509, 159] on div "Pour activer le glissement avec le clavier, appuyez sur Alt+Entrée. Une fois ce…" at bounding box center [329, 25] width 622 height 274
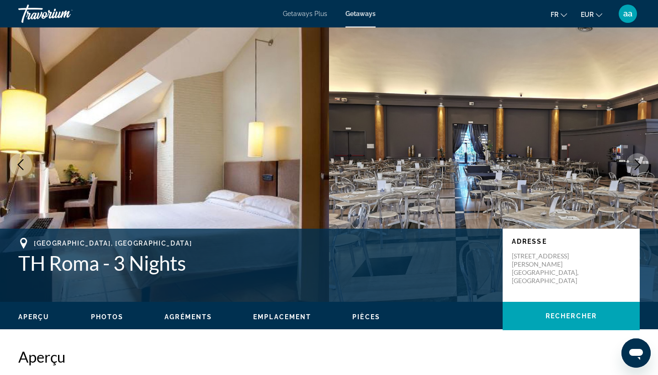
scroll to position [0, 0]
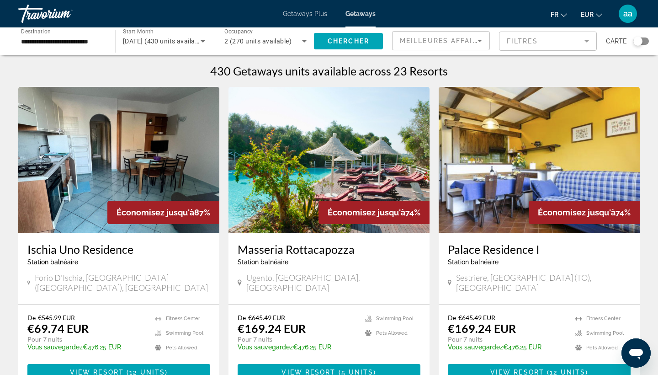
click at [645, 40] on div "Search widget" at bounding box center [642, 40] width 16 height 7
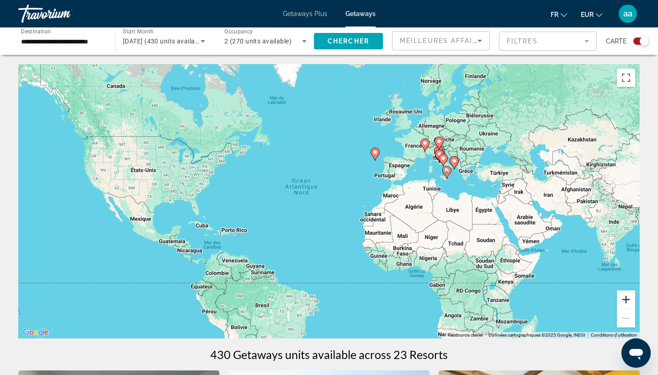
click at [628, 300] on button "Zoom avant" at bounding box center [626, 299] width 18 height 18
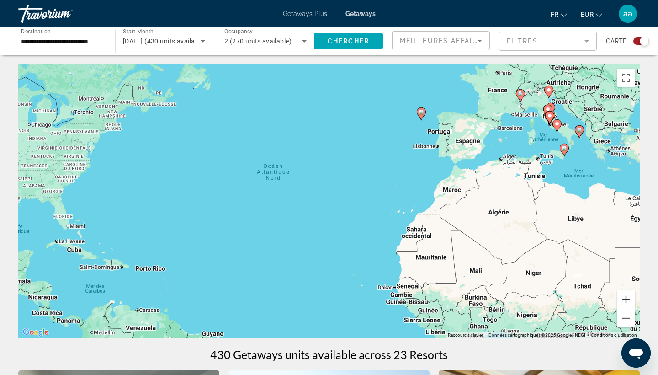
click at [628, 300] on button "Zoom avant" at bounding box center [626, 299] width 18 height 18
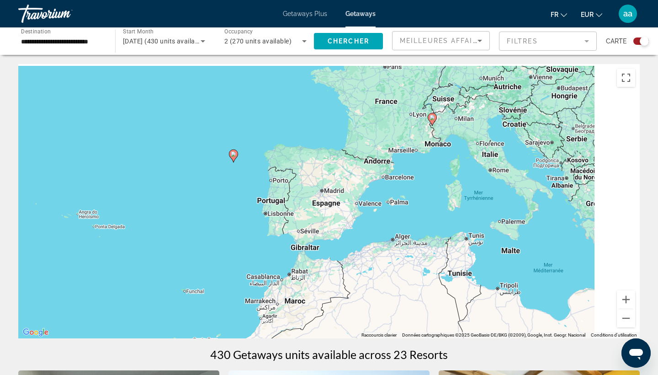
drag, startPoint x: 612, startPoint y: 213, endPoint x: 325, endPoint y: 340, distance: 314.5
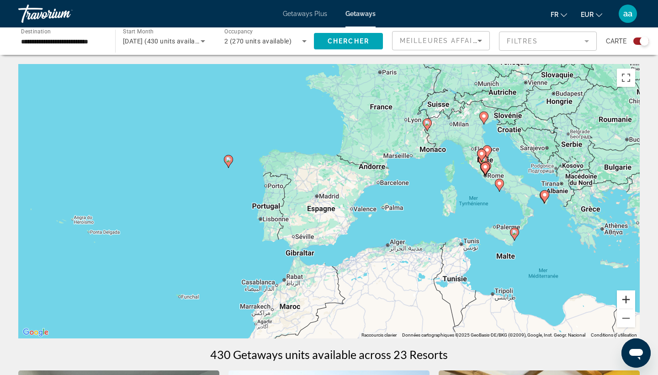
click at [626, 303] on button "Zoom avant" at bounding box center [626, 299] width 18 height 18
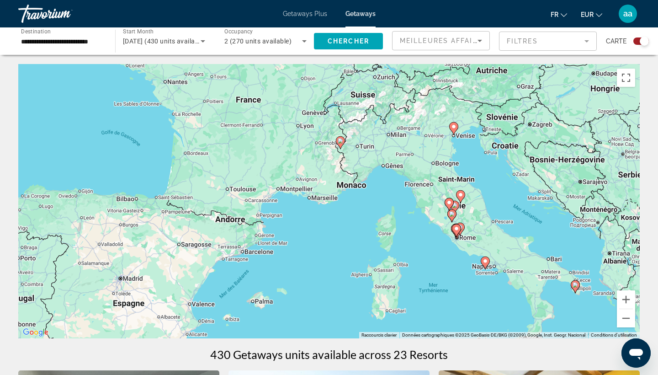
drag, startPoint x: 633, startPoint y: 214, endPoint x: 399, endPoint y: 337, distance: 264.0
click at [399, 337] on div "Pour activer le glissement avec le clavier, appuyez sur Alt+Entrée. Une fois ce…" at bounding box center [329, 201] width 622 height 274
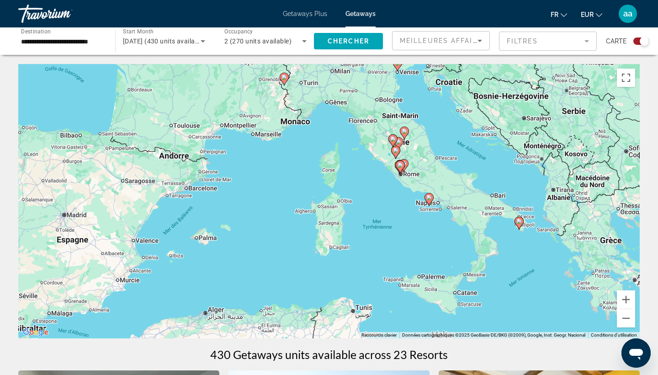
drag, startPoint x: 474, startPoint y: 317, endPoint x: 469, endPoint y: 215, distance: 102.0
click at [469, 215] on div "Pour activer le glissement avec le clavier, appuyez sur Alt+Entrée. Une fois ce…" at bounding box center [329, 201] width 622 height 274
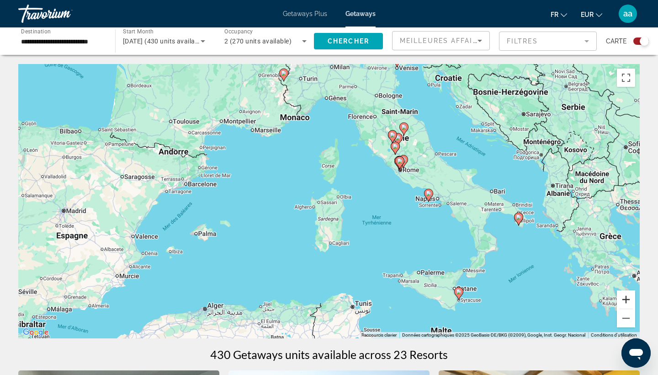
click at [628, 296] on button "Zoom avant" at bounding box center [626, 299] width 18 height 18
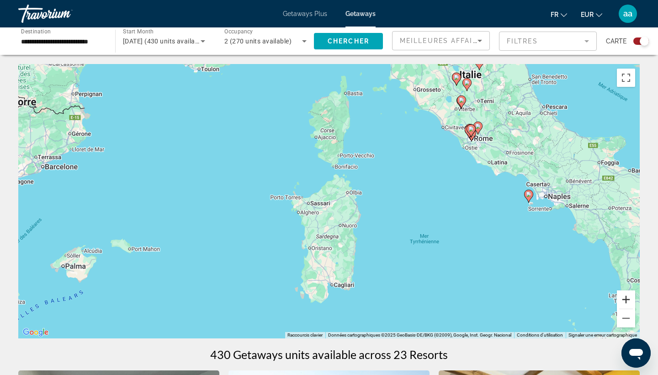
click at [628, 302] on button "Zoom avant" at bounding box center [626, 299] width 18 height 18
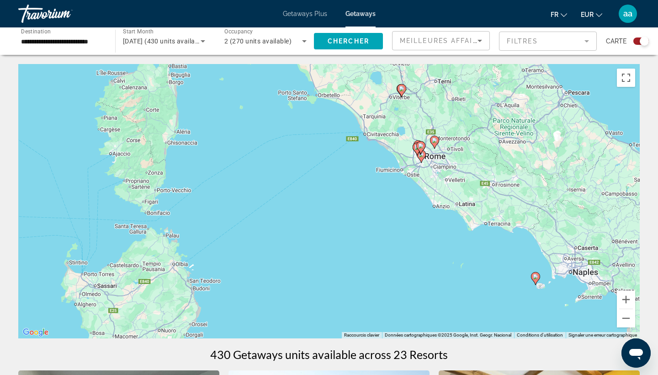
drag, startPoint x: 604, startPoint y: 186, endPoint x: 410, endPoint y: 268, distance: 210.4
click at [410, 268] on div "Pour activer le glissement avec le clavier, appuyez sur Alt+Entrée. Une fois ce…" at bounding box center [329, 201] width 622 height 274
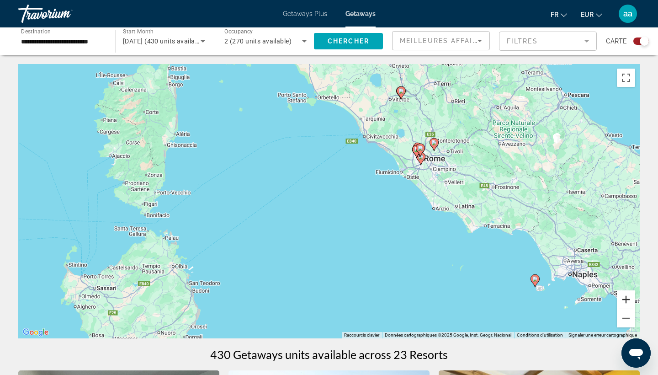
click at [626, 296] on button "Zoom avant" at bounding box center [626, 299] width 18 height 18
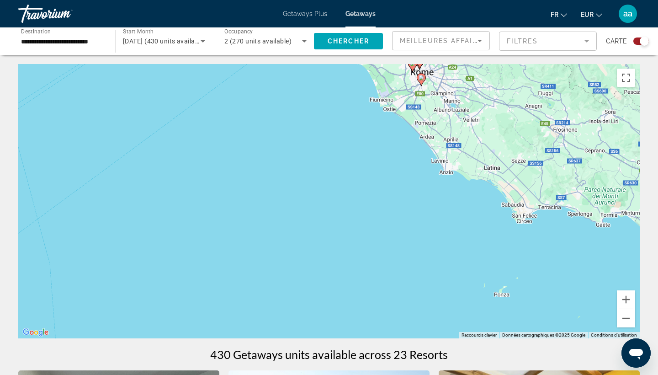
drag, startPoint x: 564, startPoint y: 266, endPoint x: 431, endPoint y: 201, distance: 148.0
click at [431, 201] on div "Pour activer le glissement avec le clavier, appuyez sur Alt+Entrée. Une fois ce…" at bounding box center [329, 201] width 622 height 274
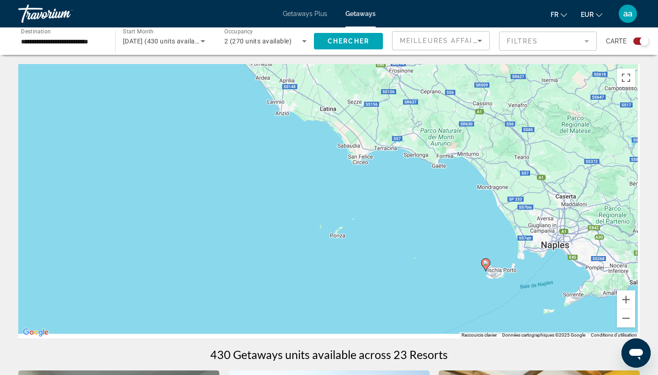
drag, startPoint x: 537, startPoint y: 266, endPoint x: 368, endPoint y: 228, distance: 173.0
click at [368, 228] on div "Pour activer le glissement avec le clavier, appuyez sur Alt+Entrée. Une fois ce…" at bounding box center [329, 201] width 622 height 274
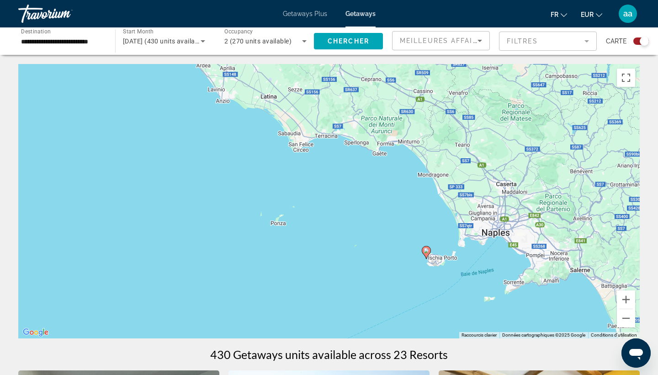
click at [428, 253] on icon "Main content" at bounding box center [426, 252] width 8 height 12
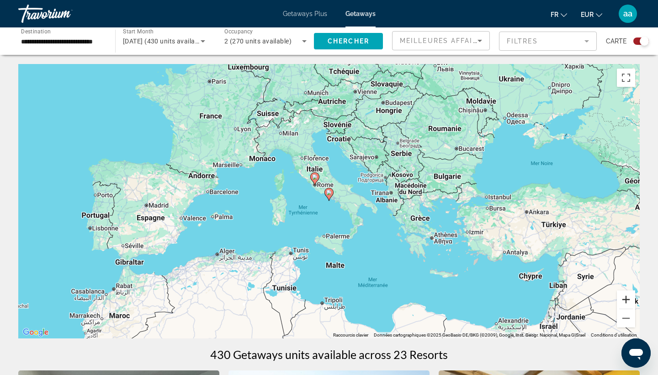
click at [629, 303] on button "Zoom avant" at bounding box center [626, 299] width 18 height 18
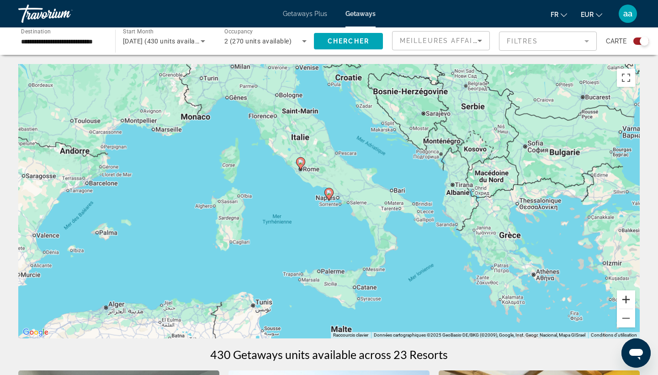
click at [629, 303] on button "Zoom avant" at bounding box center [626, 299] width 18 height 18
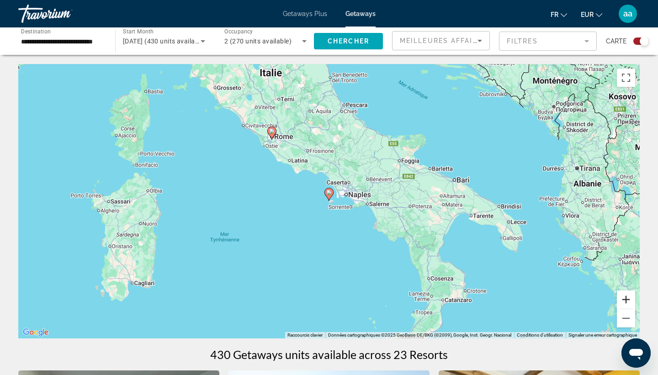
click at [629, 303] on button "Zoom avant" at bounding box center [626, 299] width 18 height 18
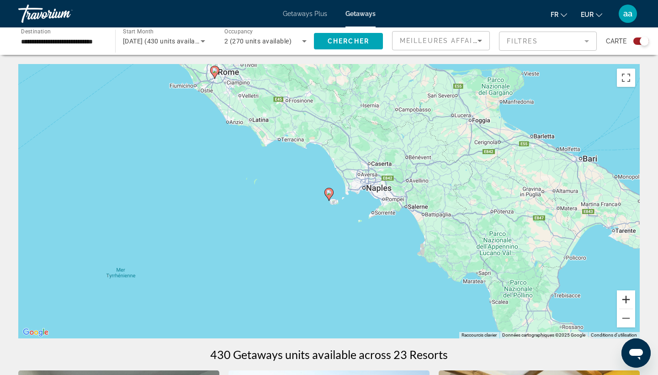
click at [629, 303] on button "Zoom avant" at bounding box center [626, 299] width 18 height 18
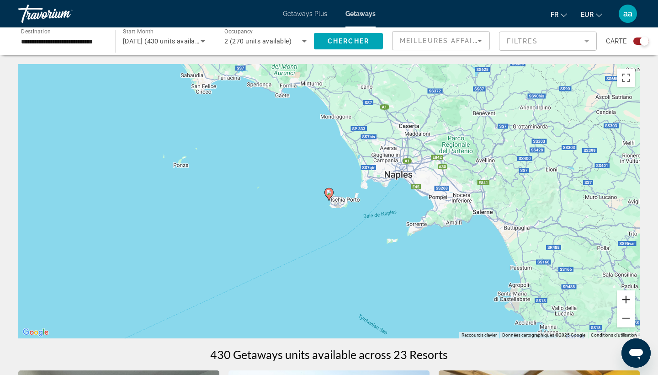
click at [629, 303] on button "Zoom avant" at bounding box center [626, 299] width 18 height 18
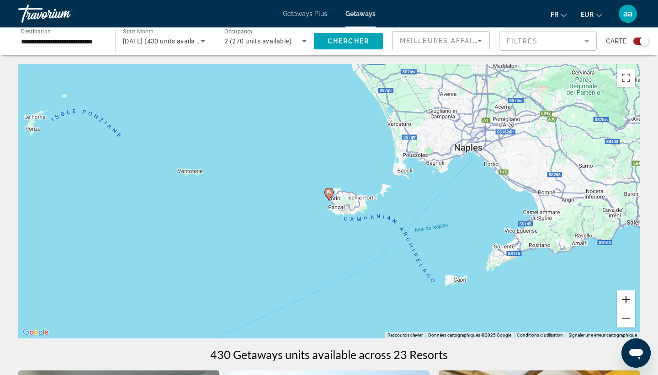
click at [629, 303] on button "Zoom avant" at bounding box center [626, 299] width 18 height 18
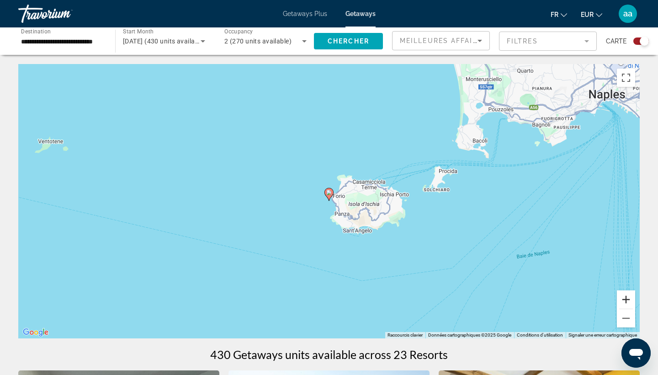
click at [629, 303] on button "Zoom avant" at bounding box center [626, 299] width 18 height 18
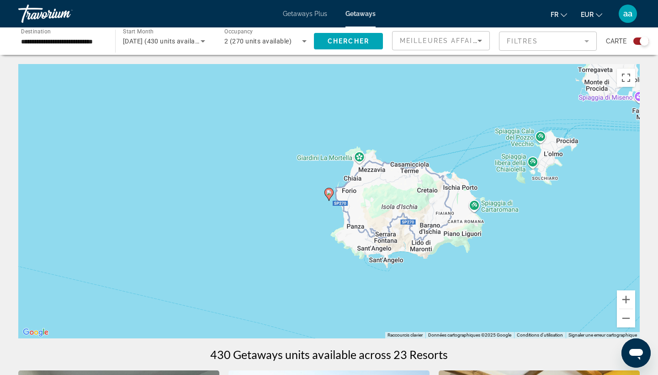
click at [329, 193] on image "Main content" at bounding box center [328, 192] width 5 height 5
type input "**********"
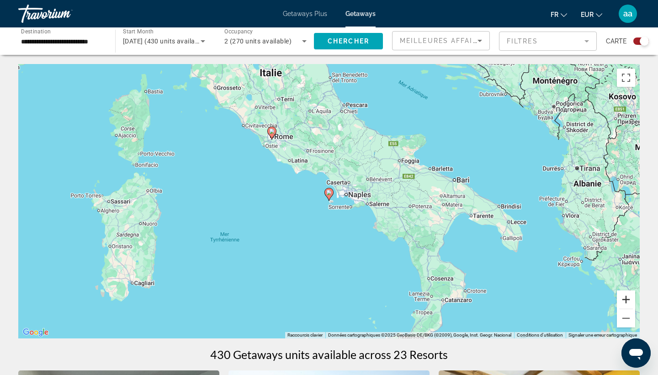
click at [631, 303] on button "Zoom avant" at bounding box center [626, 299] width 18 height 18
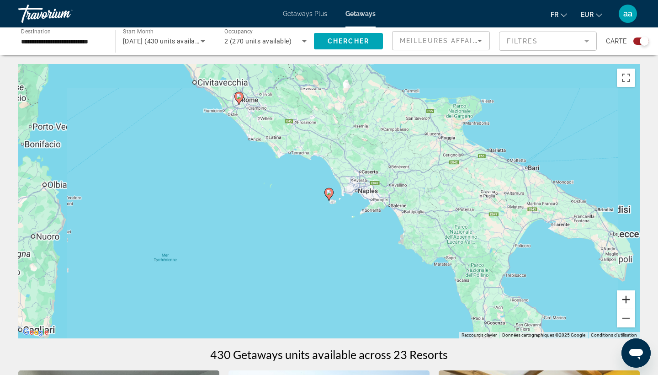
click at [631, 303] on button "Zoom avant" at bounding box center [626, 299] width 18 height 18
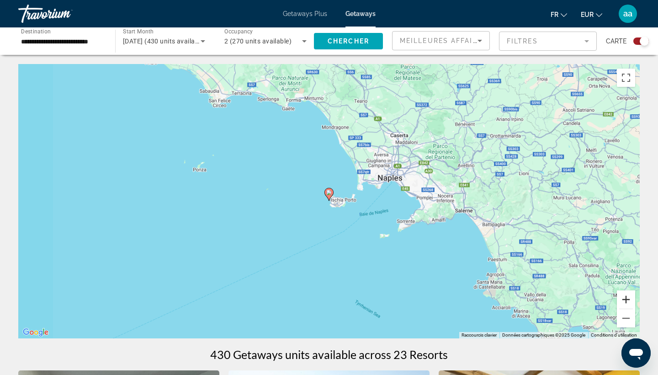
click at [631, 303] on button "Zoom avant" at bounding box center [626, 299] width 18 height 18
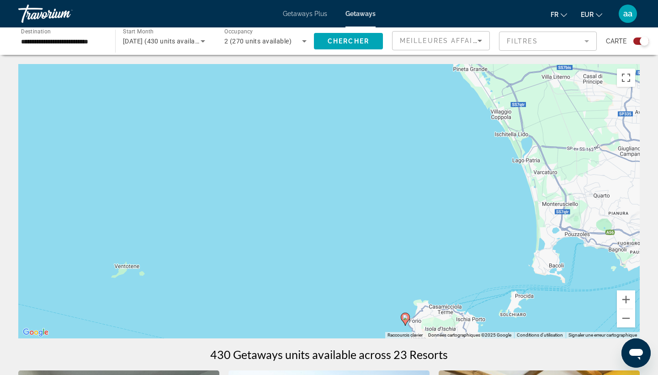
drag, startPoint x: 288, startPoint y: 67, endPoint x: 367, endPoint y: 193, distance: 148.3
click at [367, 193] on div "Pour activer le glissement avec le clavier, appuyez sur Alt+Entrée. Une fois ce…" at bounding box center [329, 201] width 622 height 274
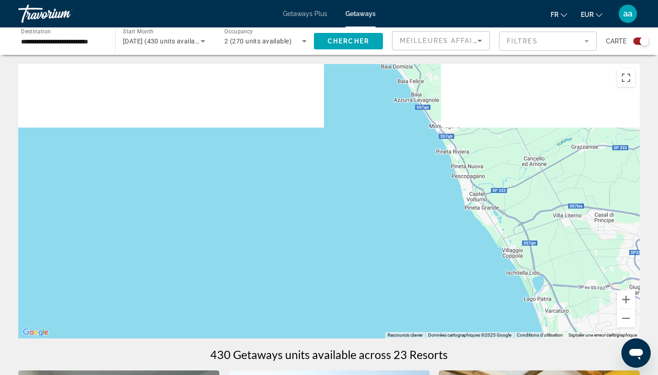
drag, startPoint x: 300, startPoint y: 120, endPoint x: 309, endPoint y: 272, distance: 151.6
click at [309, 272] on div "Pour activer le glissement avec le clavier, appuyez sur Alt+Entrée. Une fois ce…" at bounding box center [329, 201] width 622 height 274
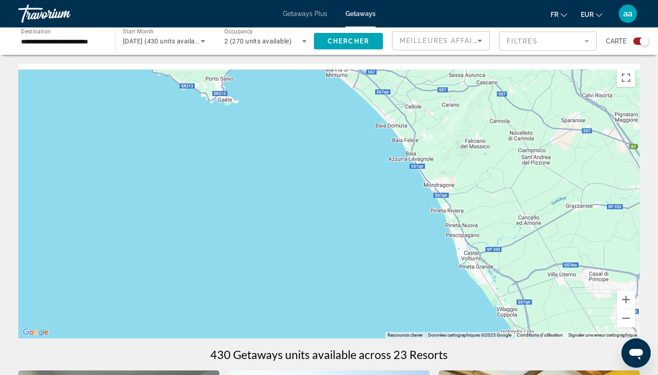
drag, startPoint x: 333, startPoint y: 196, endPoint x: 295, endPoint y: 297, distance: 107.9
click at [295, 297] on div "Pour activer le glissement avec le clavier, appuyez sur Alt+Entrée. Une fois ce…" at bounding box center [329, 201] width 622 height 274
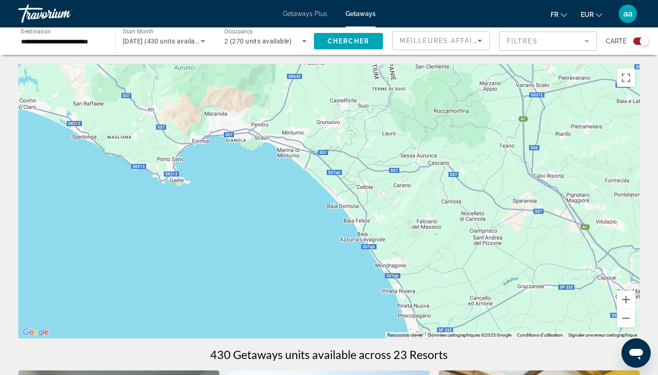
drag, startPoint x: 357, startPoint y: 226, endPoint x: 388, endPoint y: 341, distance: 119.0
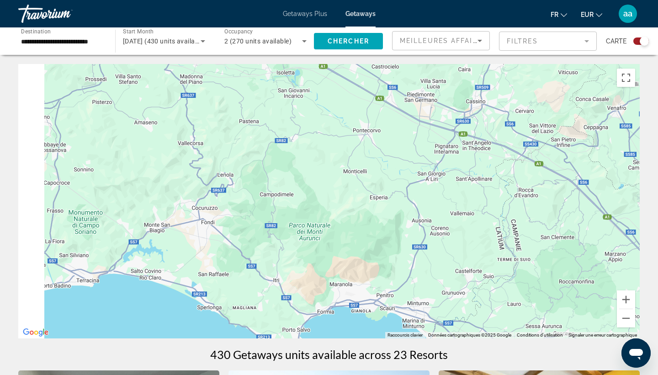
drag, startPoint x: 224, startPoint y: 229, endPoint x: 410, endPoint y: 289, distance: 196.5
click at [410, 289] on div "Pour activer le glissement avec le clavier, appuyez sur Alt+Entrée. Une fois ce…" at bounding box center [329, 201] width 622 height 274
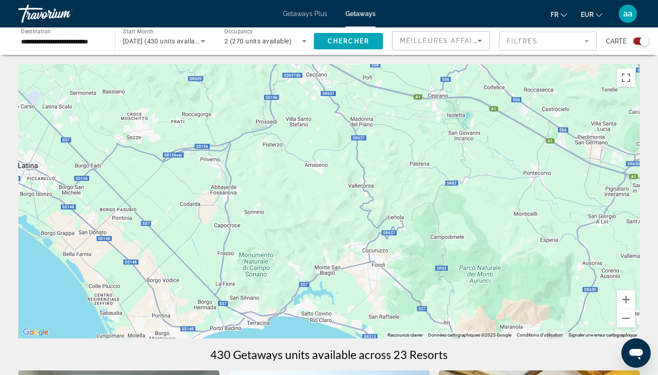
drag, startPoint x: 291, startPoint y: 278, endPoint x: 457, endPoint y: 278, distance: 165.5
click at [457, 278] on div "Pour activer le glissement avec le clavier, appuyez sur Alt+Entrée. Une fois ce…" at bounding box center [329, 201] width 622 height 274
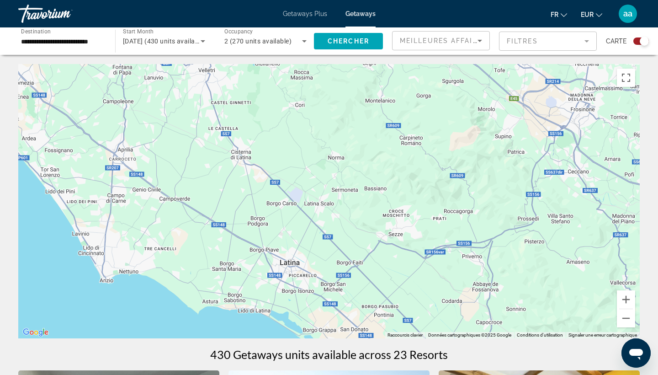
drag, startPoint x: 380, startPoint y: 225, endPoint x: 539, endPoint y: 311, distance: 180.4
click at [539, 311] on div "Pour activer le glissement avec le clavier, appuyez sur Alt+Entrée. Une fois ce…" at bounding box center [329, 201] width 622 height 274
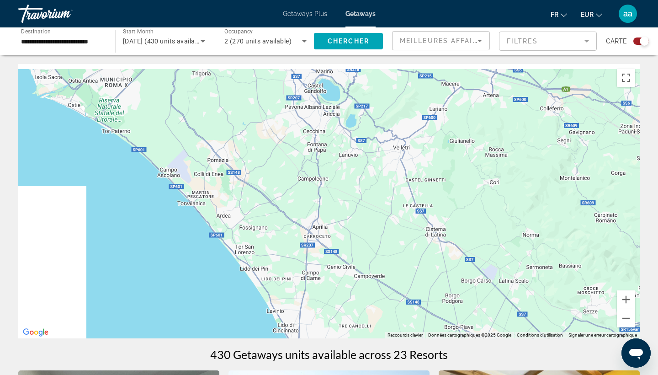
drag, startPoint x: 419, startPoint y: 261, endPoint x: 615, endPoint y: 343, distance: 212.1
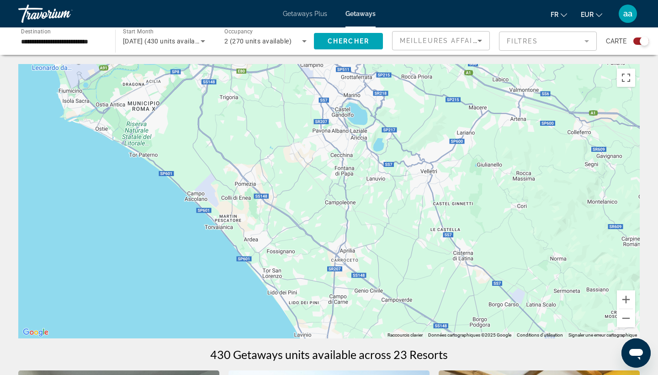
drag, startPoint x: 528, startPoint y: 251, endPoint x: 511, endPoint y: 374, distance: 125.0
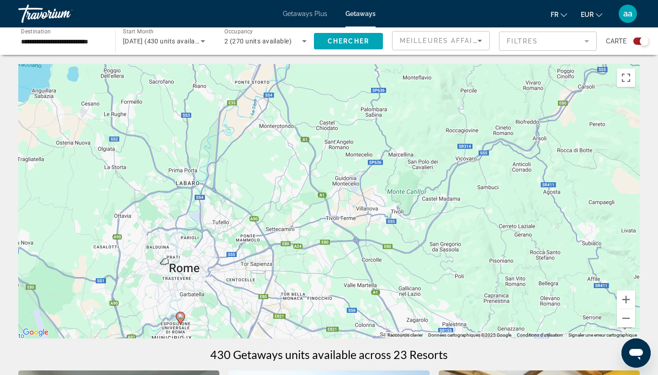
drag, startPoint x: 489, startPoint y: 344, endPoint x: 558, endPoint y: 275, distance: 97.3
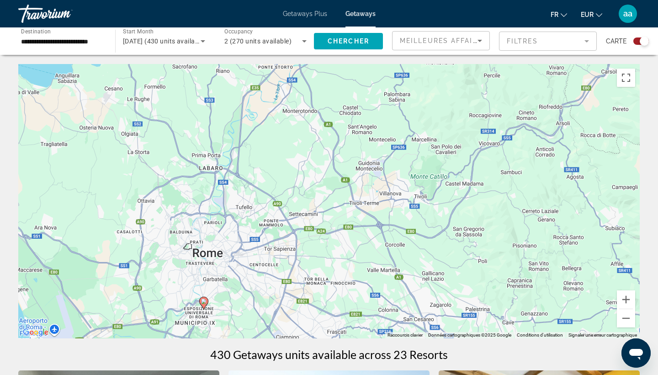
drag, startPoint x: 421, startPoint y: 261, endPoint x: 503, endPoint y: 209, distance: 96.8
click at [503, 209] on div "Pour activer le glissement avec le clavier, appuyez sur Alt+Entrée. Une fois ce…" at bounding box center [329, 201] width 622 height 274
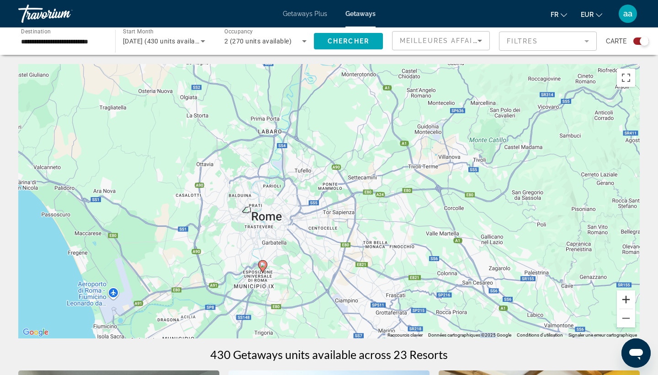
click at [628, 301] on button "Zoom avant" at bounding box center [626, 299] width 18 height 18
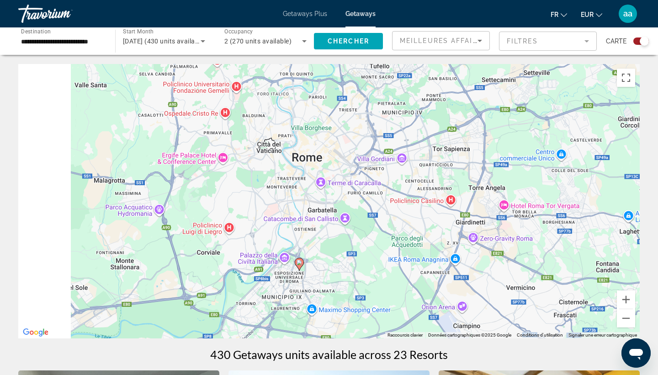
drag, startPoint x: 390, startPoint y: 290, endPoint x: 527, endPoint y: 197, distance: 165.3
click at [527, 197] on div "Pour activer le glissement avec le clavier, appuyez sur Alt+Entrée. Une fois ce…" at bounding box center [329, 201] width 622 height 274
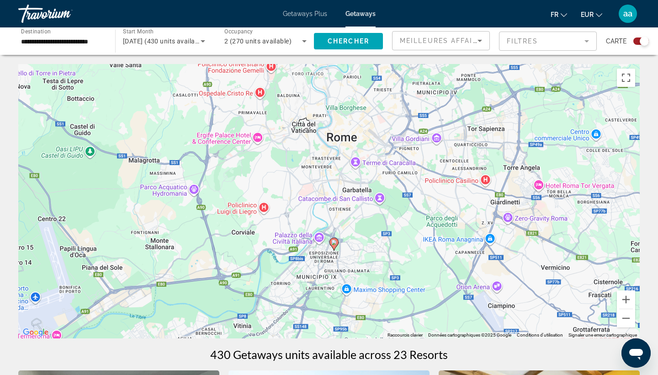
click at [335, 245] on icon "Main content" at bounding box center [334, 244] width 8 height 12
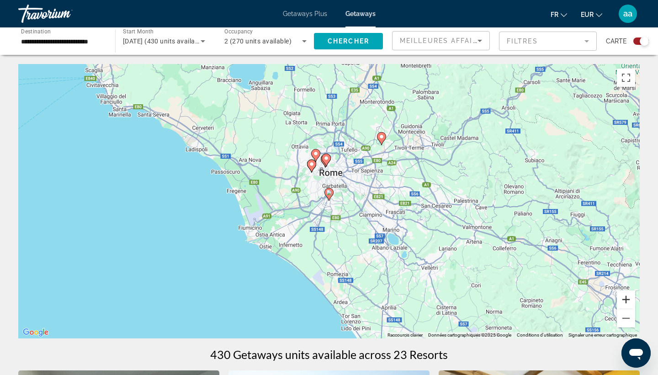
click at [627, 295] on button "Zoom avant" at bounding box center [626, 299] width 18 height 18
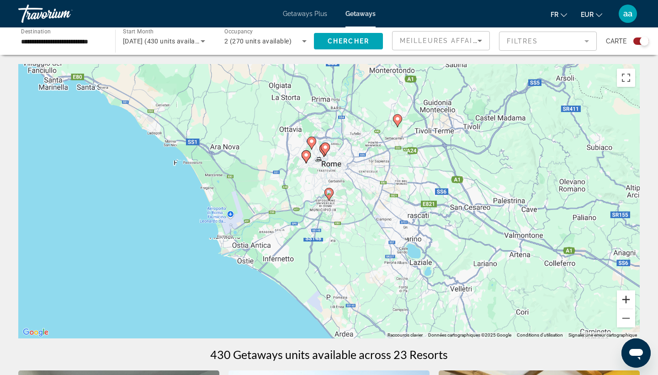
click at [627, 295] on button "Zoom avant" at bounding box center [626, 299] width 18 height 18
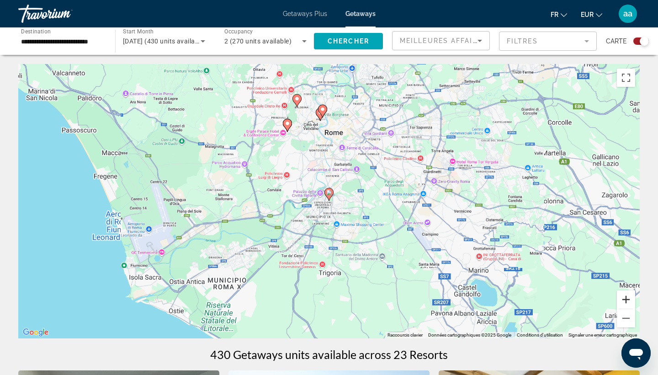
click at [627, 295] on button "Zoom avant" at bounding box center [626, 299] width 18 height 18
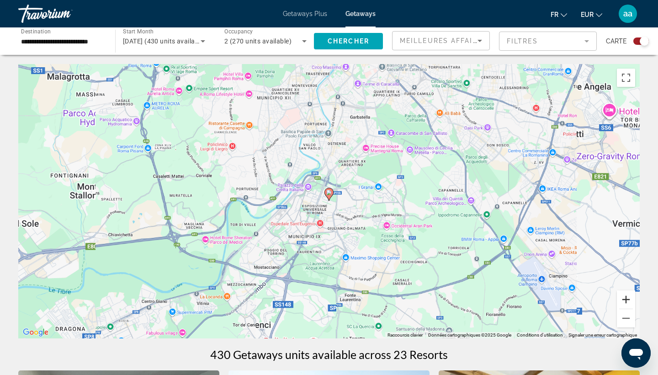
click at [627, 295] on button "Zoom avant" at bounding box center [626, 299] width 18 height 18
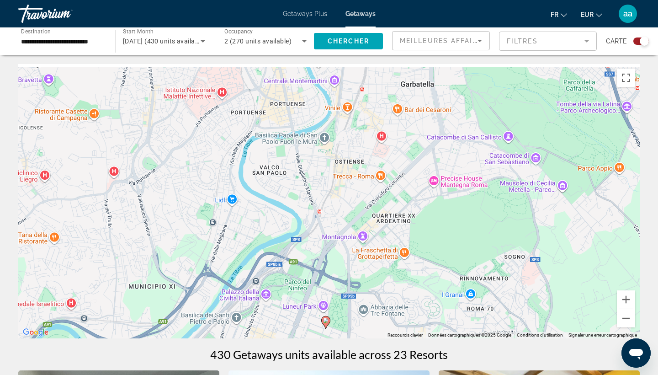
drag, startPoint x: 358, startPoint y: 161, endPoint x: 355, endPoint y: 290, distance: 129.4
click at [355, 290] on div "Pour activer le glissement avec le clavier, appuyez sur Alt+Entrée. Une fois ce…" at bounding box center [329, 201] width 622 height 274
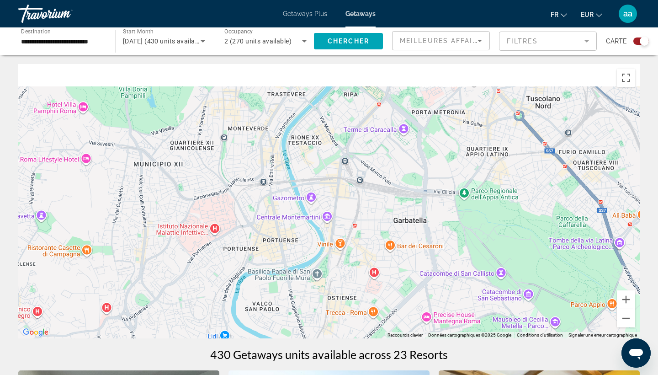
drag, startPoint x: 363, startPoint y: 178, endPoint x: 362, endPoint y: 274, distance: 95.5
click at [362, 274] on div "Main content" at bounding box center [329, 201] width 622 height 274
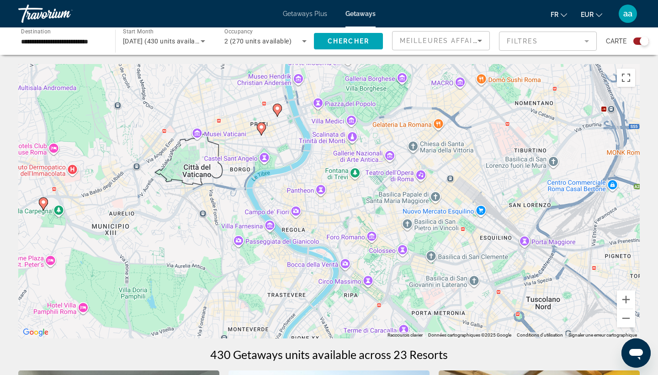
drag, startPoint x: 361, startPoint y: 193, endPoint x: 363, endPoint y: 303, distance: 109.7
click at [363, 303] on div "Pour activer le glissement avec le clavier, appuyez sur Alt+Entrée. Une fois ce…" at bounding box center [329, 201] width 622 height 274
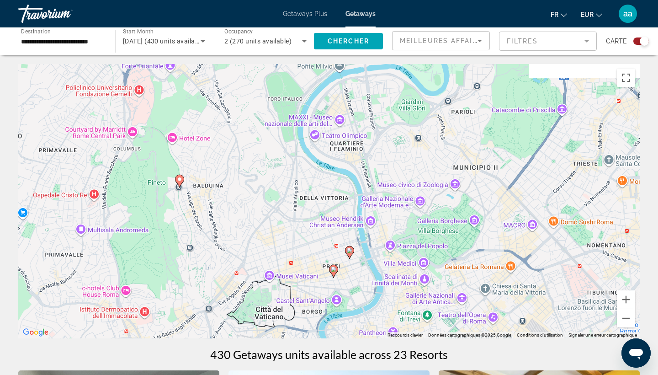
drag, startPoint x: 338, startPoint y: 220, endPoint x: 410, endPoint y: 298, distance: 105.5
click at [410, 298] on div "Pour activer le glissement avec le clavier, appuyez sur Alt+Entrée. Une fois ce…" at bounding box center [329, 201] width 622 height 274
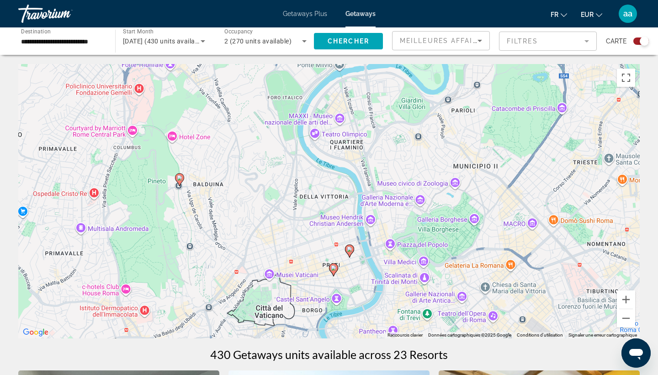
click at [178, 176] on image "Main content" at bounding box center [179, 177] width 5 height 5
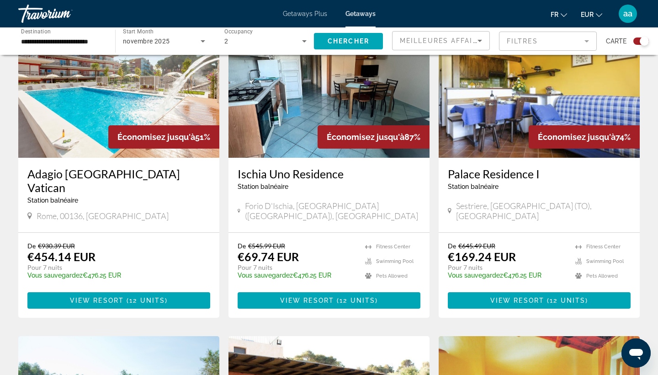
scroll to position [359, 0]
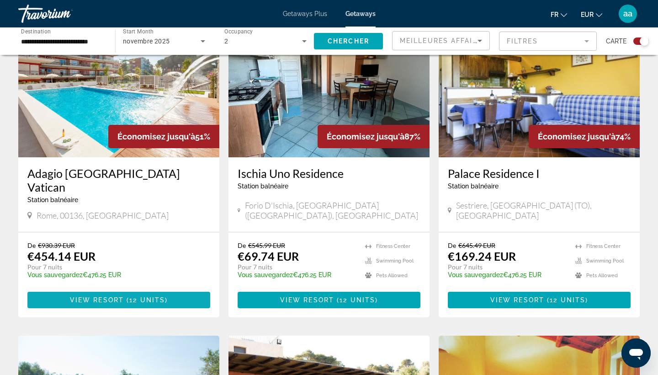
click at [127, 296] on span "( 12 units )" at bounding box center [146, 299] width 44 height 7
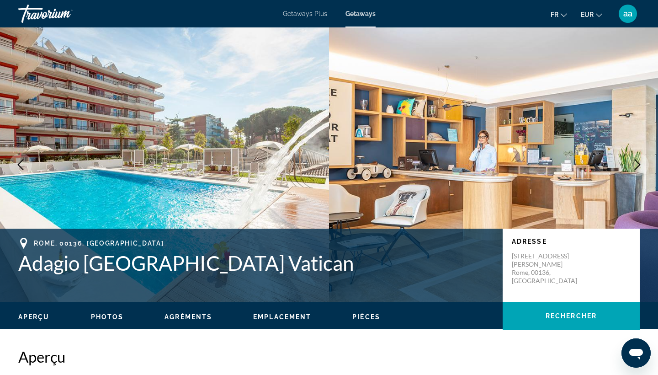
click at [633, 161] on icon "Next image" at bounding box center [637, 164] width 11 height 11
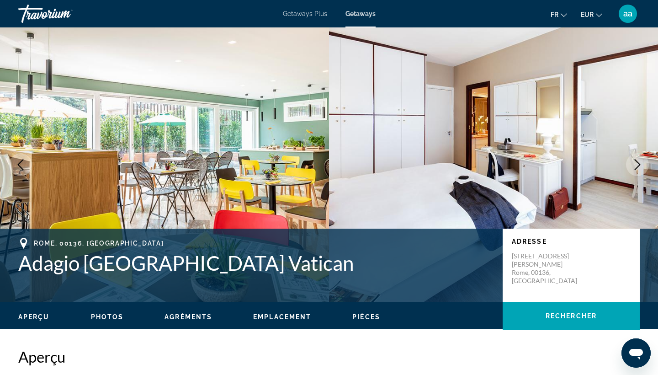
click at [633, 161] on icon "Next image" at bounding box center [637, 164] width 11 height 11
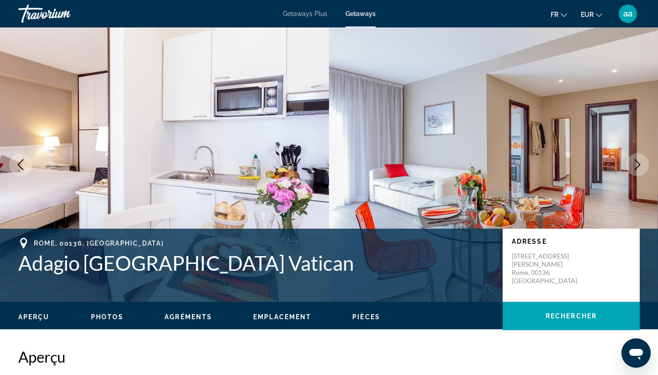
click at [633, 161] on icon "Next image" at bounding box center [637, 164] width 11 height 11
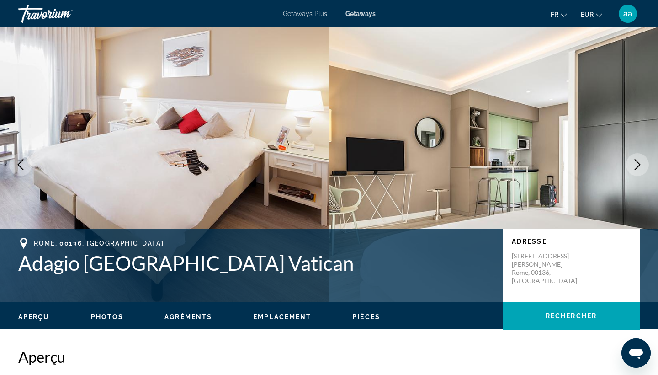
click at [633, 161] on icon "Next image" at bounding box center [637, 164] width 11 height 11
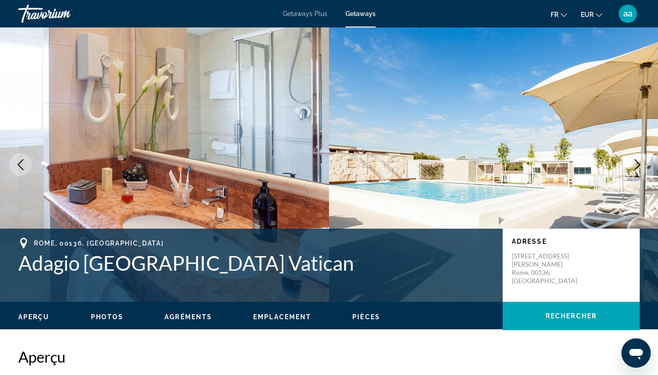
click at [633, 162] on icon "Next image" at bounding box center [637, 164] width 11 height 11
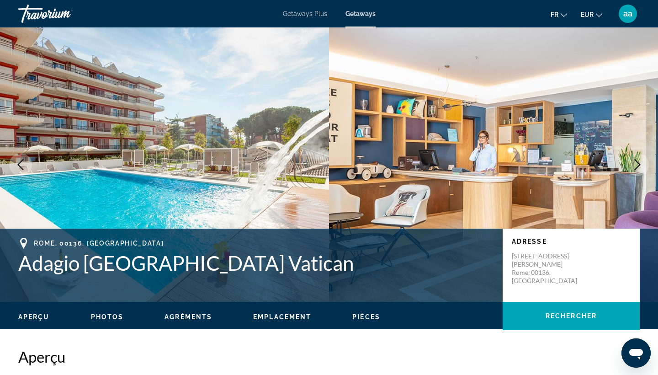
click at [634, 163] on icon "Next image" at bounding box center [637, 164] width 11 height 11
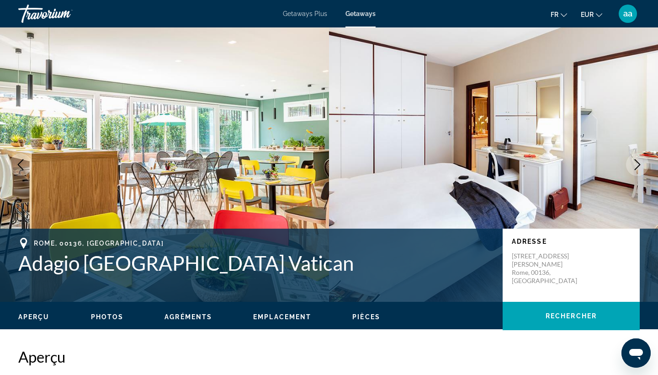
click at [634, 163] on icon "Next image" at bounding box center [637, 164] width 11 height 11
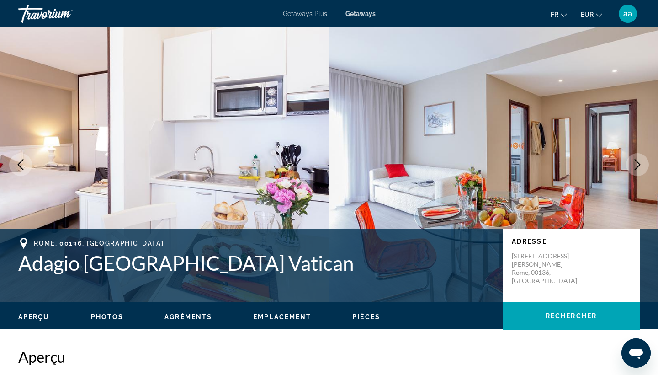
click at [634, 163] on icon "Next image" at bounding box center [637, 164] width 11 height 11
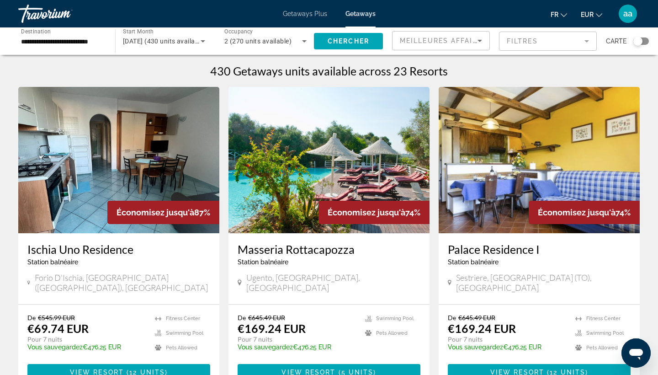
click at [641, 41] on div "Search widget" at bounding box center [638, 41] width 9 height 9
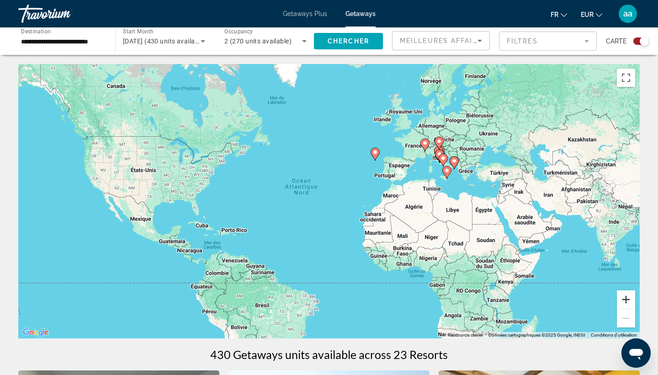
click at [627, 301] on button "Zoom avant" at bounding box center [626, 299] width 18 height 18
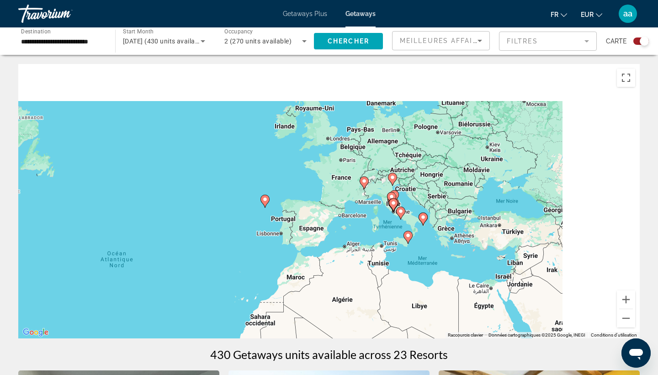
drag, startPoint x: 604, startPoint y: 230, endPoint x: 437, endPoint y: 330, distance: 195.2
click at [437, 330] on div "Pour activer le glissement avec le clavier, appuyez sur Alt+Entrée. Une fois ce…" at bounding box center [329, 201] width 622 height 274
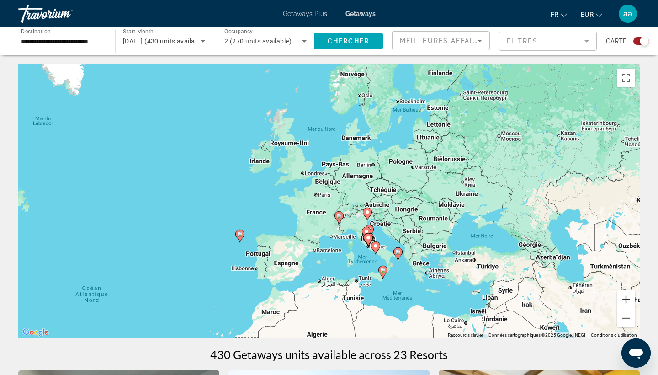
click at [624, 298] on button "Zoom avant" at bounding box center [626, 299] width 18 height 18
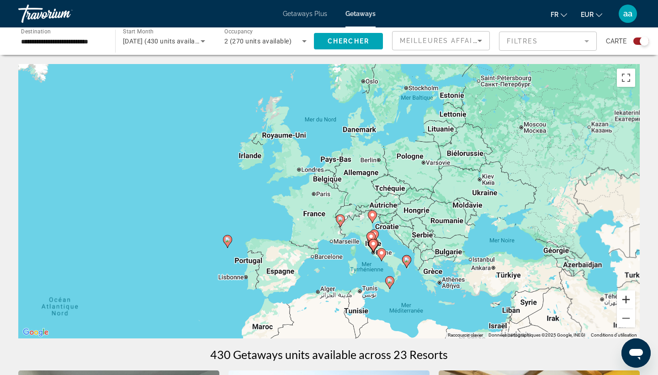
click at [624, 298] on button "Zoom avant" at bounding box center [626, 299] width 18 height 18
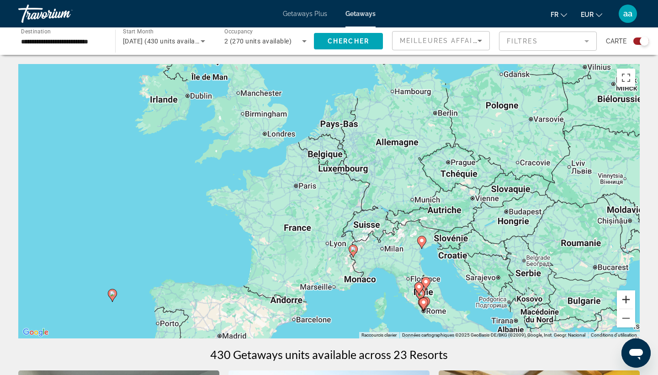
click at [624, 298] on button "Zoom avant" at bounding box center [626, 299] width 18 height 18
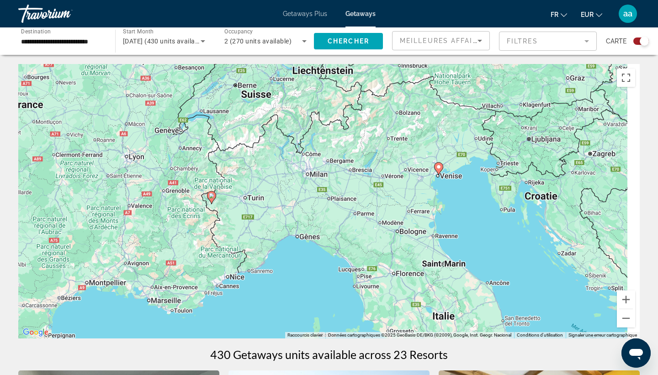
drag, startPoint x: 543, startPoint y: 275, endPoint x: 346, endPoint y: 89, distance: 271.0
click at [346, 89] on div "Pour activer le glissement avec le clavier, appuyez sur Alt+Entrée. Une fois ce…" at bounding box center [329, 201] width 622 height 274
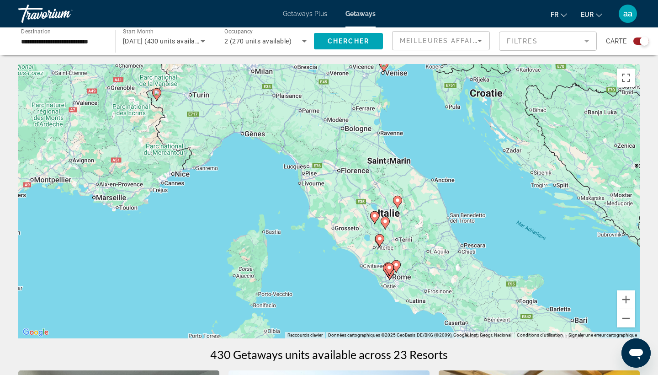
drag, startPoint x: 346, startPoint y: 89, endPoint x: 283, endPoint y: -37, distance: 140.2
click at [283, 0] on html "**********" at bounding box center [329, 187] width 658 height 375
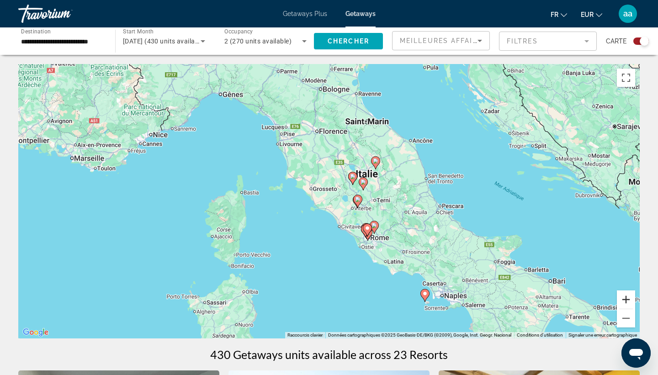
click at [629, 303] on button "Zoom avant" at bounding box center [626, 299] width 18 height 18
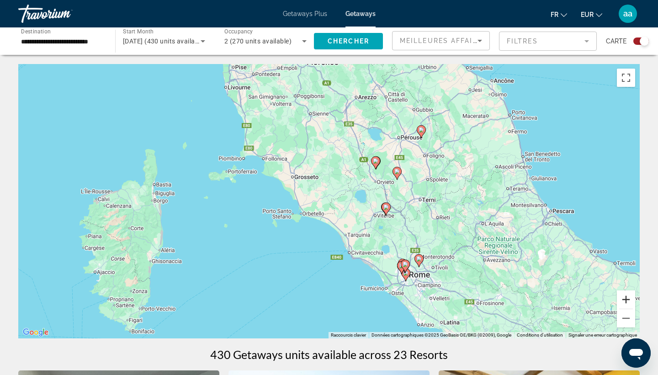
click at [628, 301] on button "Zoom avant" at bounding box center [626, 299] width 18 height 18
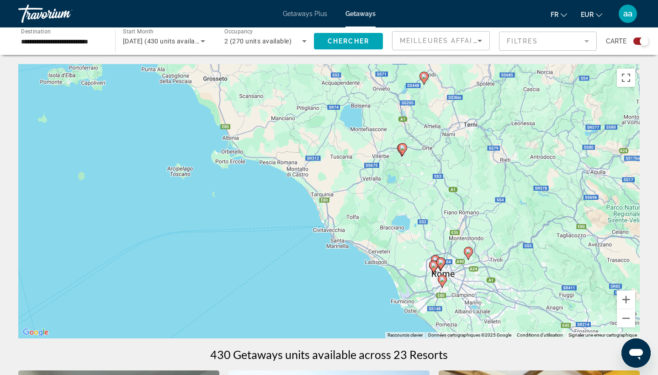
drag, startPoint x: 520, startPoint y: 298, endPoint x: 357, endPoint y: 88, distance: 265.9
click at [357, 88] on div "Pour activer le glissement avec le clavier, appuyez sur Alt+Entrée. Une fois ce…" at bounding box center [329, 201] width 622 height 274
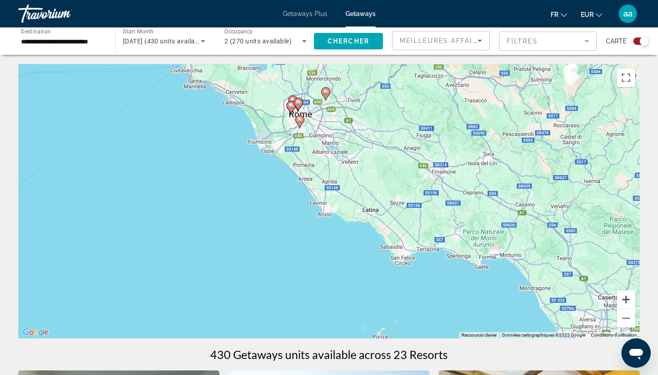
click at [626, 299] on button "Zoom avant" at bounding box center [626, 299] width 18 height 18
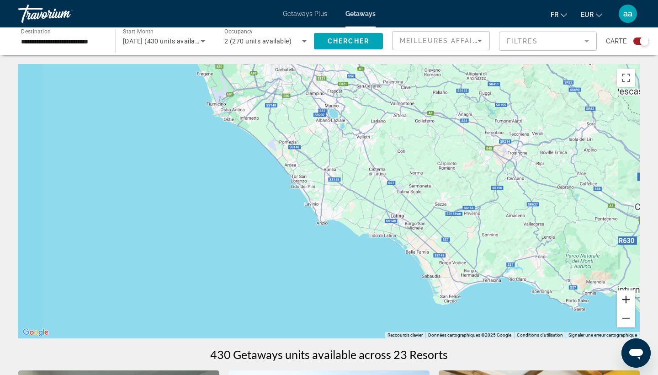
click at [626, 299] on button "Zoom avant" at bounding box center [626, 299] width 18 height 18
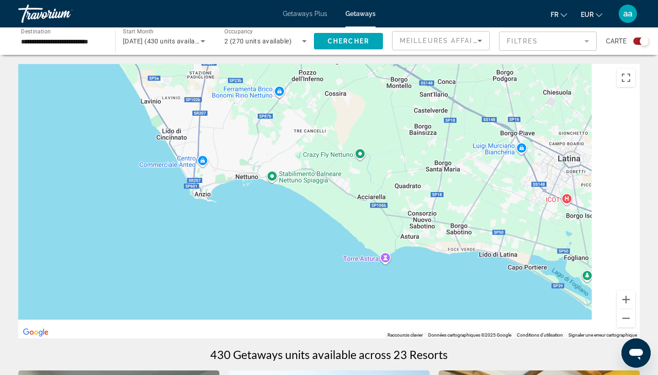
drag, startPoint x: 508, startPoint y: 272, endPoint x: 348, endPoint y: 106, distance: 231.1
click at [348, 106] on div "Main content" at bounding box center [329, 201] width 622 height 274
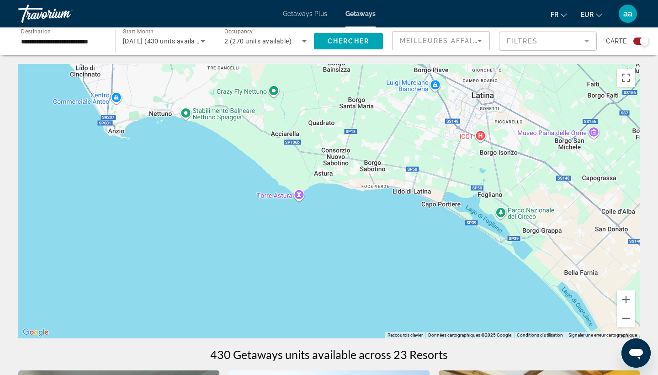
drag, startPoint x: 574, startPoint y: 193, endPoint x: 521, endPoint y: 326, distance: 143.2
click at [521, 326] on div "Main content" at bounding box center [329, 201] width 622 height 274
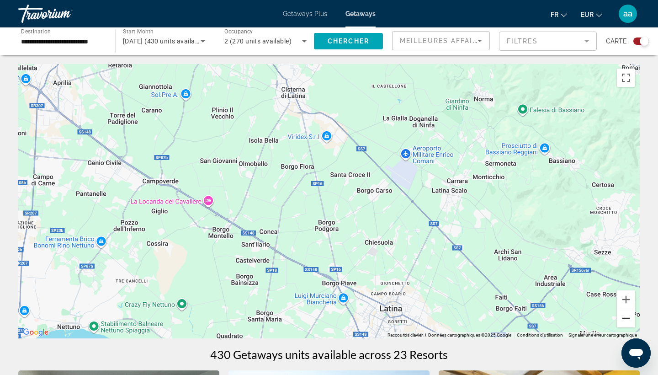
click at [628, 319] on button "Zoom arrière" at bounding box center [626, 318] width 18 height 18
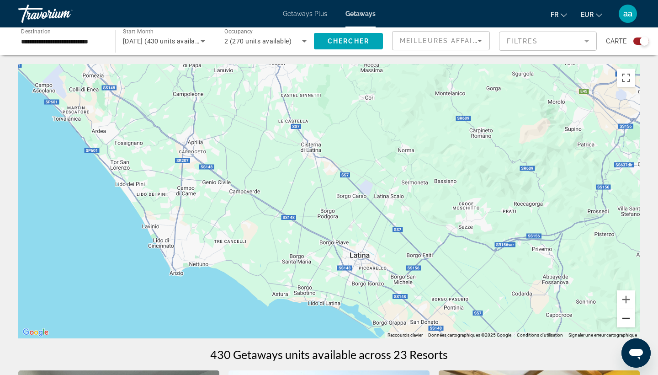
click at [628, 319] on button "Zoom arrière" at bounding box center [626, 318] width 18 height 18
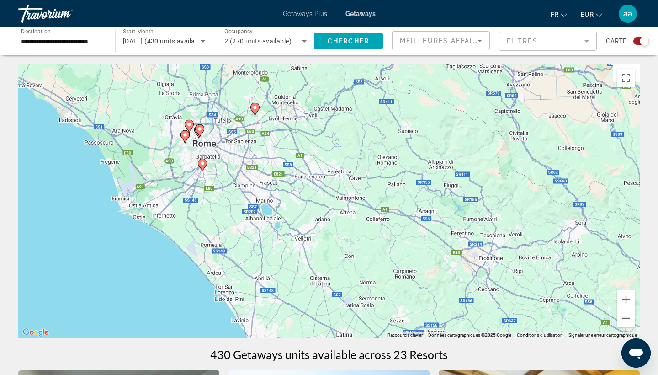
drag, startPoint x: 528, startPoint y: 177, endPoint x: 527, endPoint y: 283, distance: 106.1
click at [527, 283] on div "Pour activer le glissement avec le clavier, appuyez sur Alt+Entrée. Une fois ce…" at bounding box center [329, 201] width 622 height 274
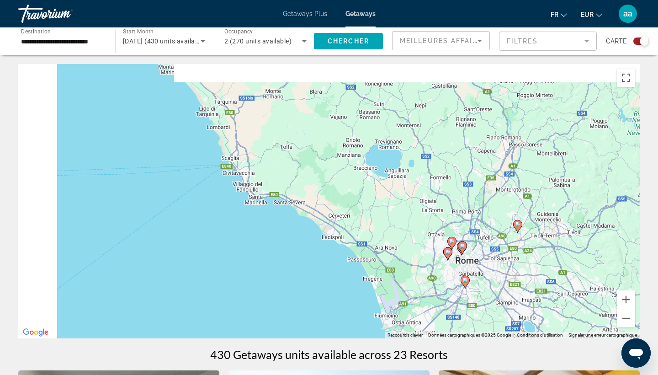
drag, startPoint x: 305, startPoint y: 211, endPoint x: 570, endPoint y: 330, distance: 290.1
click at [570, 330] on div "Pour activer le glissement avec le clavier, appuyez sur Alt+Entrée. Une fois ce…" at bounding box center [329, 201] width 622 height 274
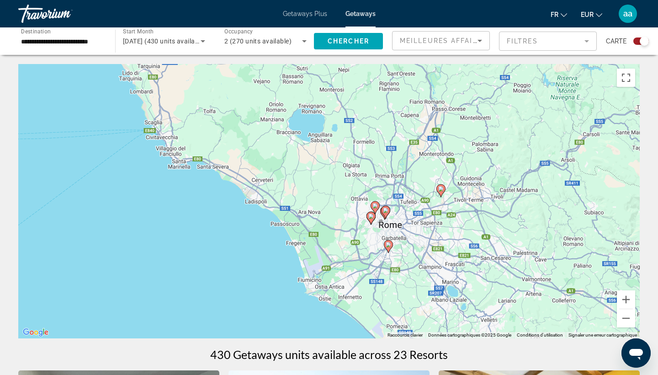
drag, startPoint x: 622, startPoint y: 329, endPoint x: 539, endPoint y: 290, distance: 91.8
click at [539, 290] on div "Pour activer le glissement avec le clavier, appuyez sur Alt+Entrée. Une fois ce…" at bounding box center [329, 201] width 622 height 274
click at [623, 298] on button "Zoom avant" at bounding box center [626, 299] width 18 height 18
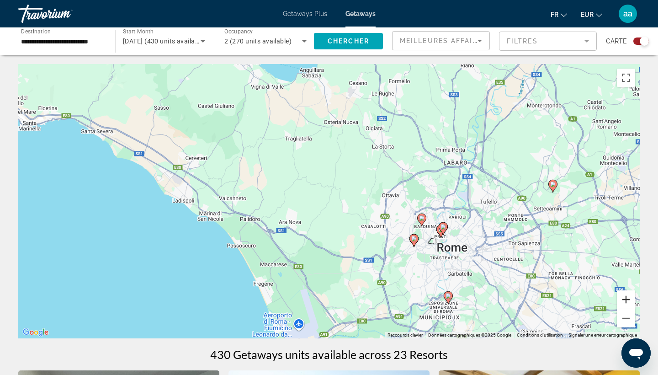
click at [623, 298] on button "Zoom avant" at bounding box center [626, 299] width 18 height 18
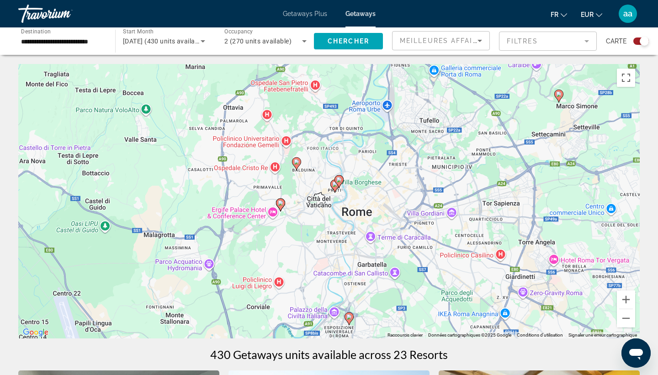
drag, startPoint x: 572, startPoint y: 281, endPoint x: 353, endPoint y: 198, distance: 234.5
click at [353, 198] on div "Pour activer le glissement avec le clavier, appuyez sur Alt+Entrée. Une fois ce…" at bounding box center [329, 201] width 622 height 274
click at [625, 301] on button "Zoom avant" at bounding box center [626, 299] width 18 height 18
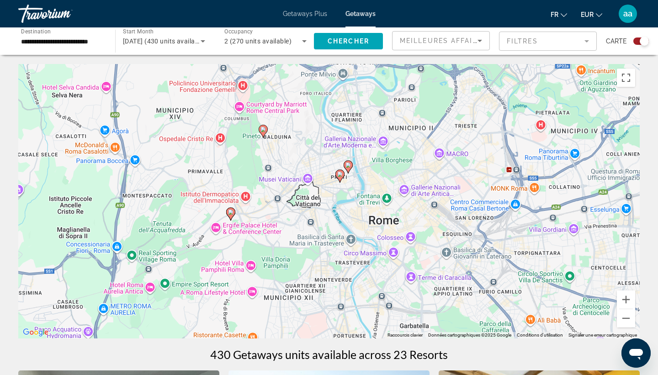
click at [261, 132] on image "Main content" at bounding box center [263, 129] width 5 height 5
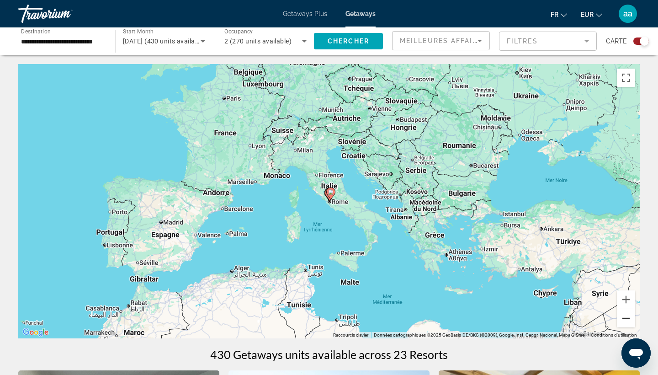
click at [626, 318] on button "Zoom arrière" at bounding box center [626, 318] width 18 height 18
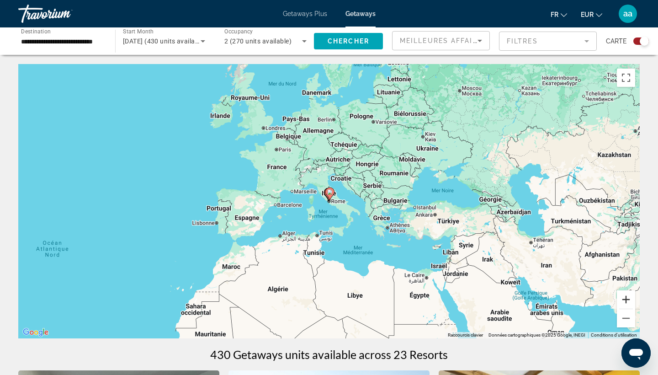
click at [624, 295] on button "Zoom avant" at bounding box center [626, 299] width 18 height 18
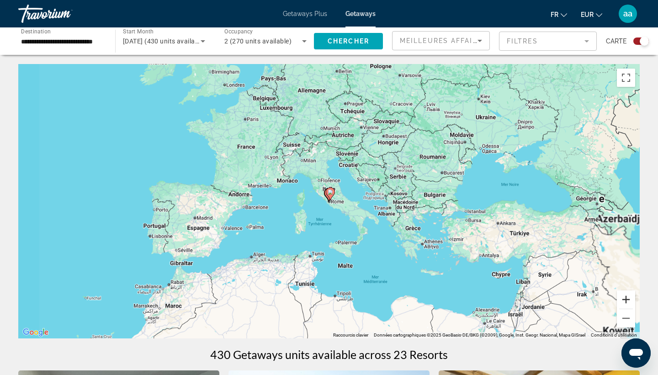
click at [624, 295] on button "Zoom avant" at bounding box center [626, 299] width 18 height 18
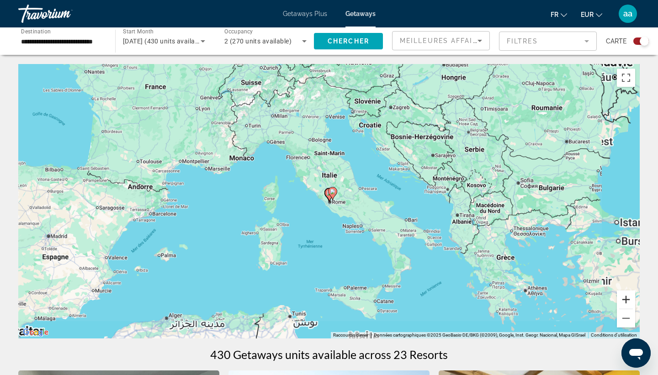
click at [624, 295] on button "Zoom avant" at bounding box center [626, 299] width 18 height 18
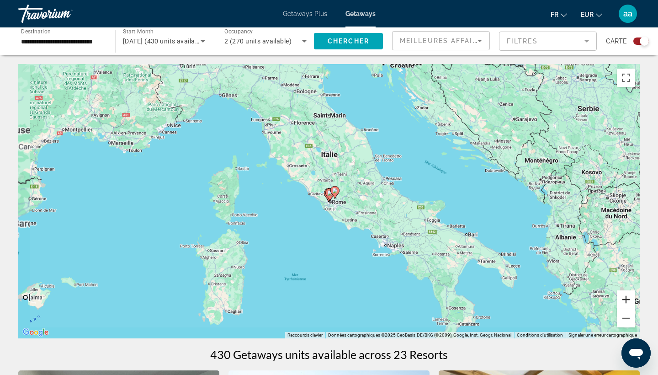
click at [624, 295] on button "Zoom avant" at bounding box center [626, 299] width 18 height 18
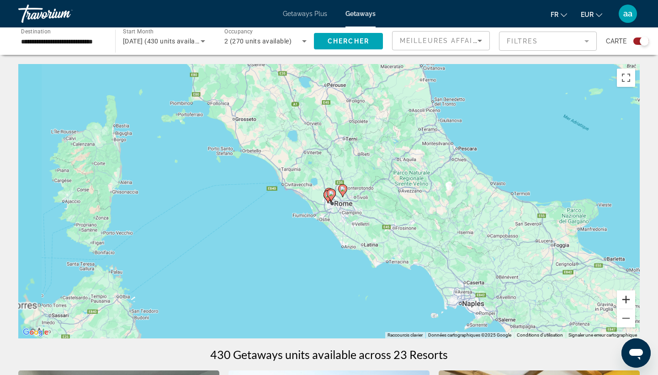
click at [624, 295] on button "Zoom avant" at bounding box center [626, 299] width 18 height 18
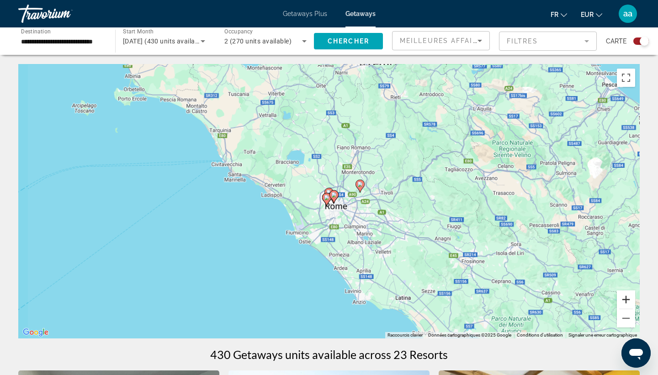
click at [624, 295] on button "Zoom avant" at bounding box center [626, 299] width 18 height 18
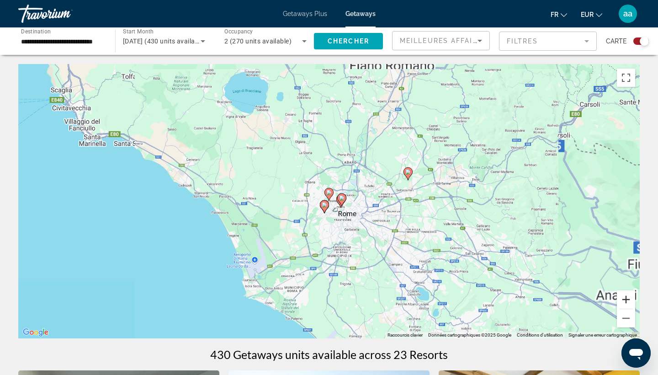
click at [624, 295] on button "Zoom avant" at bounding box center [626, 299] width 18 height 18
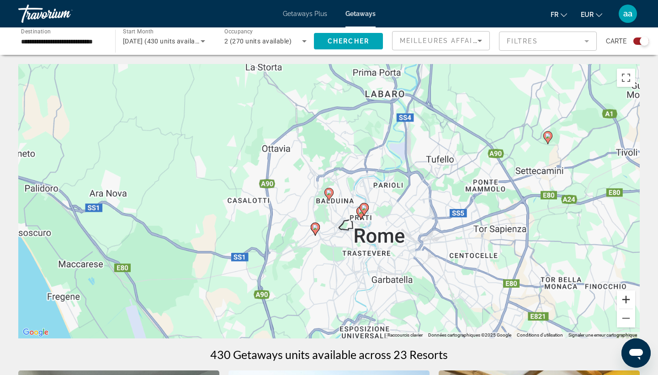
click at [624, 295] on button "Zoom avant" at bounding box center [626, 299] width 18 height 18
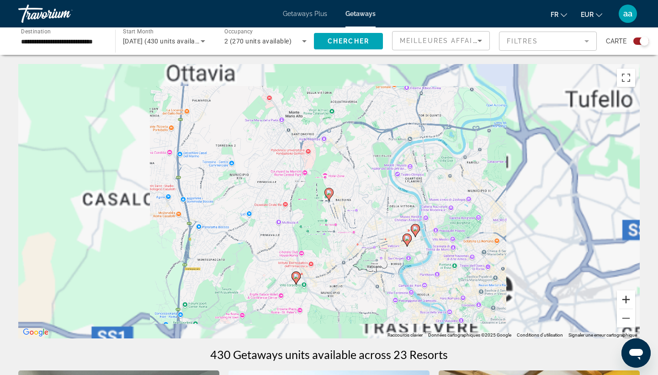
click at [624, 295] on button "Zoom avant" at bounding box center [626, 299] width 18 height 18
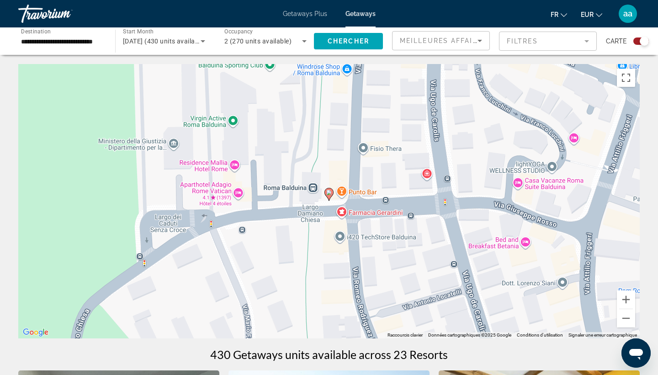
click at [328, 194] on image "Main content" at bounding box center [328, 192] width 5 height 5
type input "**********"
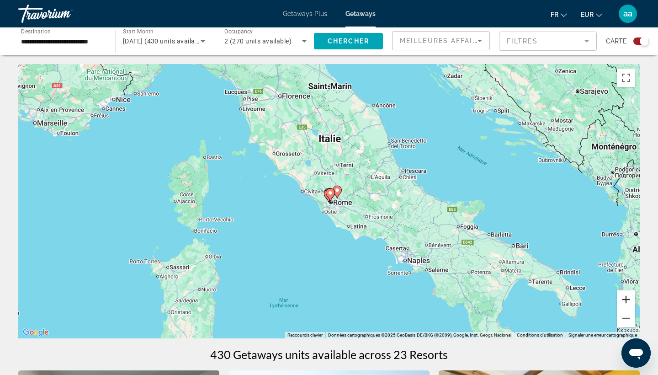
click at [628, 300] on button "Zoom avant" at bounding box center [626, 299] width 18 height 18
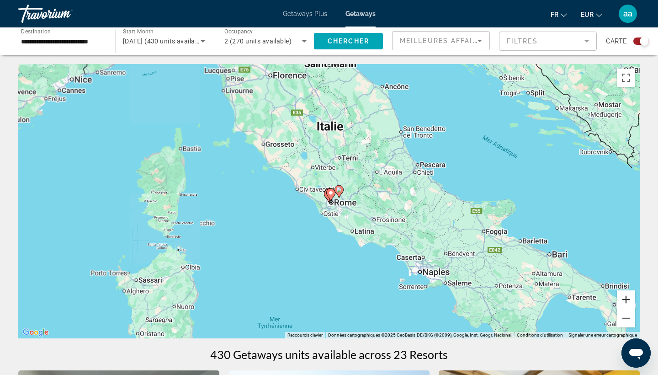
click at [628, 300] on button "Zoom avant" at bounding box center [626, 299] width 18 height 18
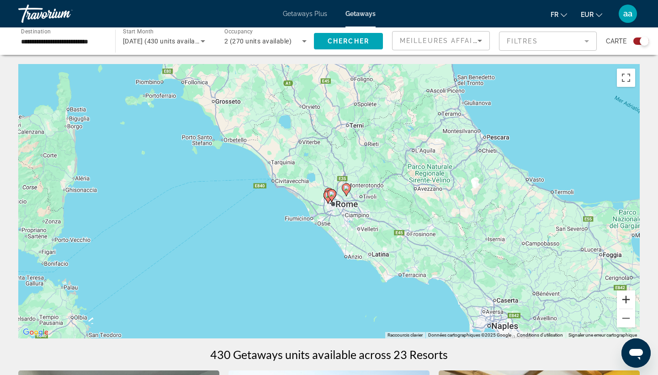
click at [628, 300] on button "Zoom avant" at bounding box center [626, 299] width 18 height 18
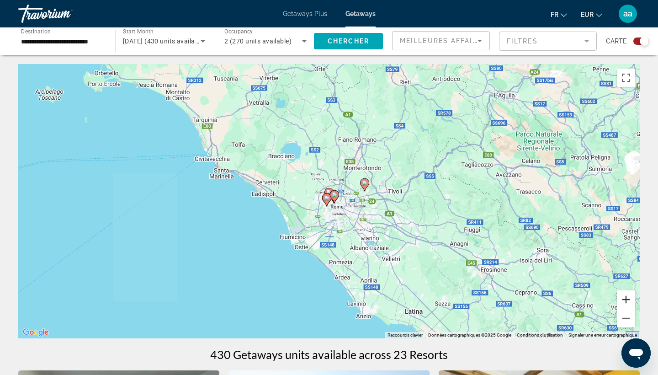
click at [628, 300] on button "Zoom avant" at bounding box center [626, 299] width 18 height 18
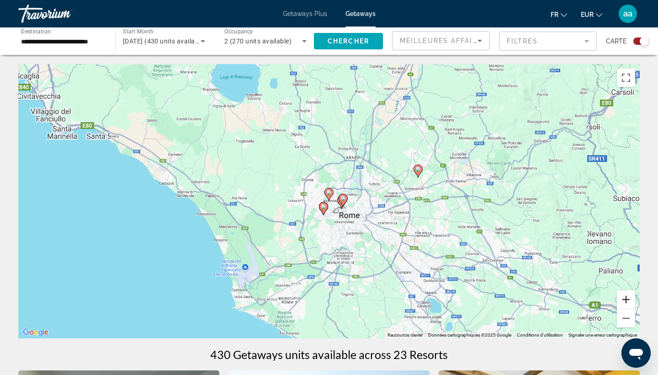
click at [628, 300] on button "Zoom avant" at bounding box center [626, 299] width 18 height 18
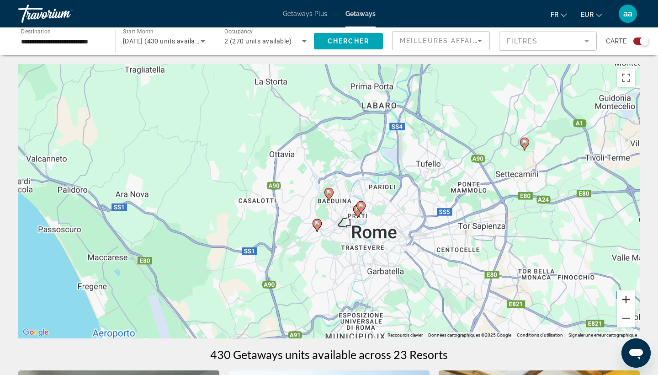
click at [628, 300] on button "Zoom avant" at bounding box center [626, 299] width 18 height 18
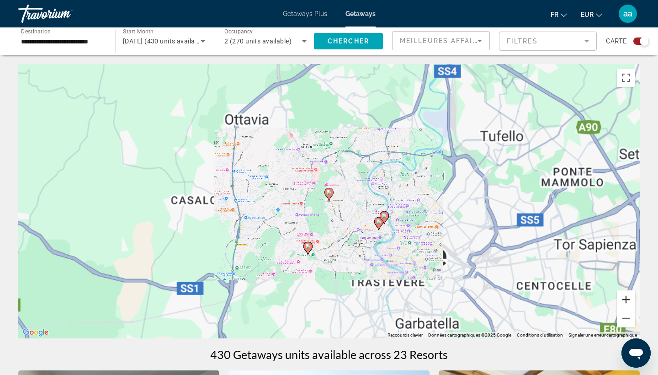
click at [628, 300] on button "Zoom avant" at bounding box center [626, 299] width 18 height 18
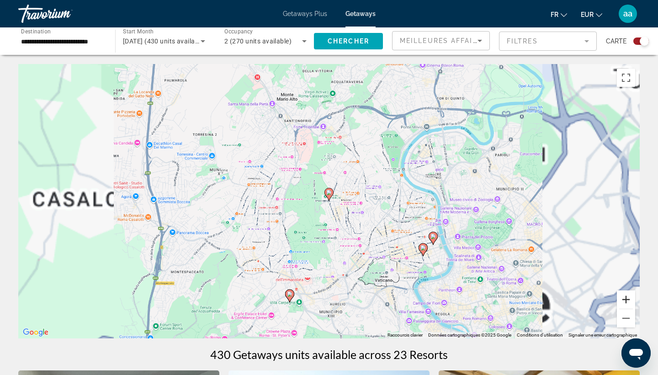
click at [628, 300] on button "Zoom avant" at bounding box center [626, 299] width 18 height 18
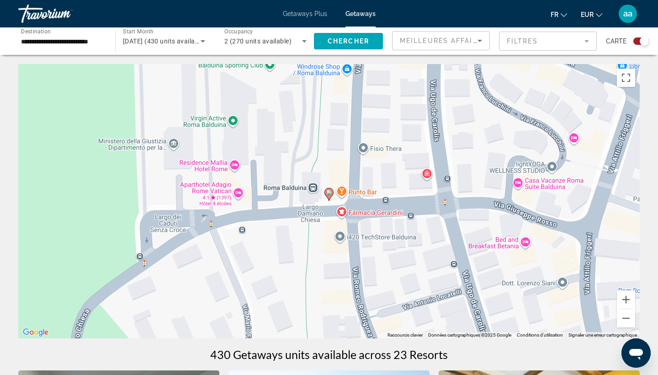
click at [330, 193] on image "Main content" at bounding box center [328, 192] width 5 height 5
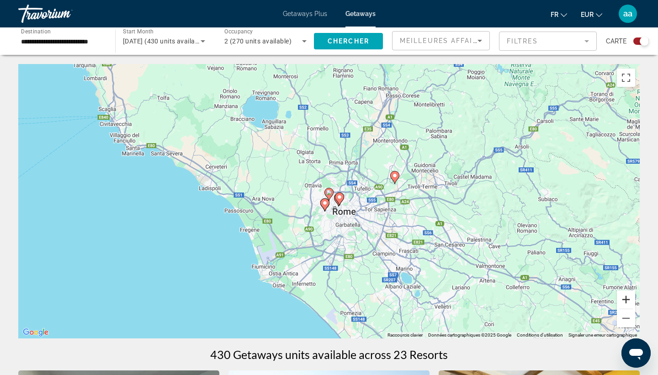
click at [624, 301] on button "Zoom avant" at bounding box center [626, 299] width 18 height 18
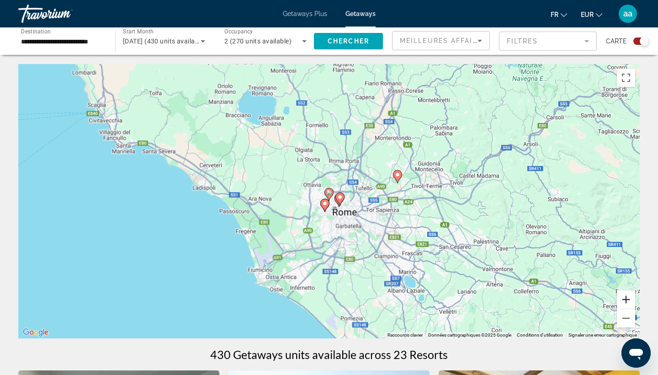
click at [624, 301] on button "Zoom avant" at bounding box center [626, 299] width 18 height 18
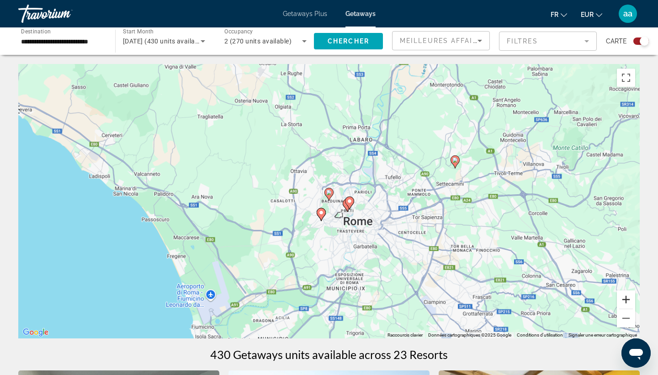
click at [624, 301] on button "Zoom avant" at bounding box center [626, 299] width 18 height 18
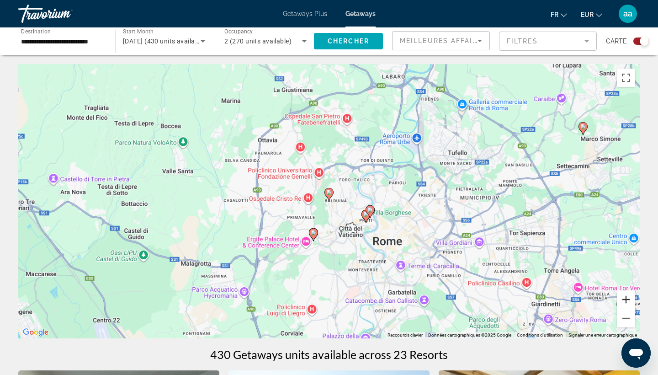
click at [624, 301] on button "Zoom avant" at bounding box center [626, 299] width 18 height 18
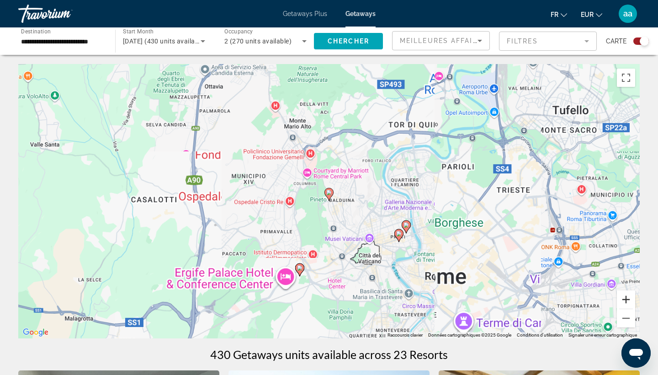
click at [624, 301] on button "Zoom avant" at bounding box center [626, 299] width 18 height 18
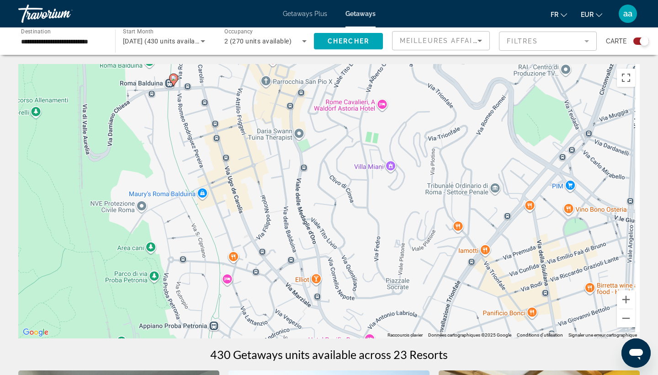
drag, startPoint x: 551, startPoint y: 281, endPoint x: 391, endPoint y: 157, distance: 201.7
click at [391, 157] on div "Pour activer le glissement avec le clavier, appuyez sur Alt+Entrée. Une fois ce…" at bounding box center [329, 201] width 622 height 274
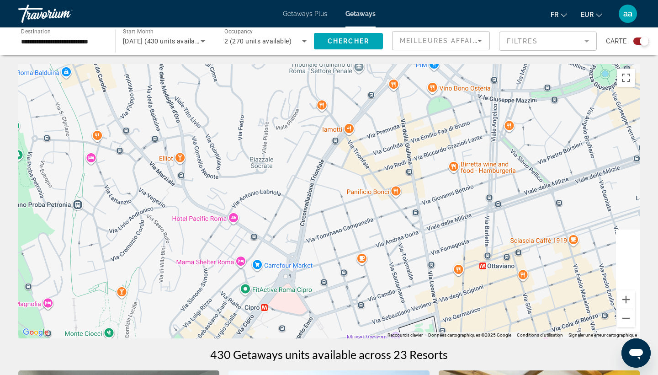
drag, startPoint x: 467, startPoint y: 220, endPoint x: 336, endPoint y: 111, distance: 170.4
click at [336, 111] on div "Pour activer le glissement avec le clavier, appuyez sur Alt+Entrée. Une fois ce…" at bounding box center [329, 201] width 622 height 274
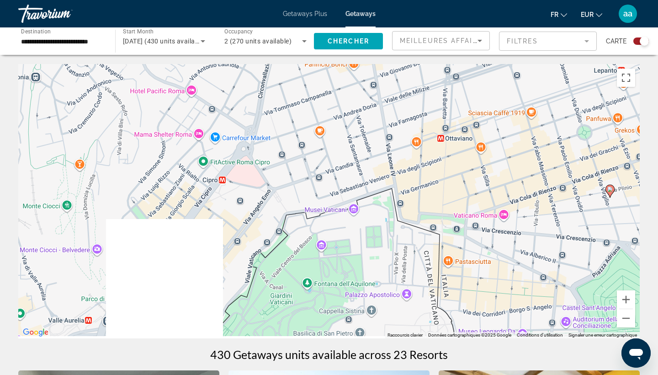
drag, startPoint x: 439, startPoint y: 208, endPoint x: 398, endPoint y: 71, distance: 142.3
click at [398, 71] on div "Pour activer le glissement avec le clavier, appuyez sur Alt+Entrée. Une fois ce…" at bounding box center [329, 201] width 622 height 274
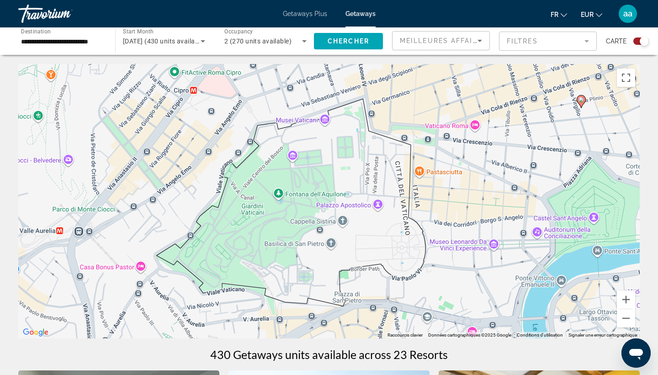
drag, startPoint x: 442, startPoint y: 143, endPoint x: 390, endPoint y: 11, distance: 142.3
click at [390, 11] on div "**********" at bounding box center [329, 187] width 658 height 375
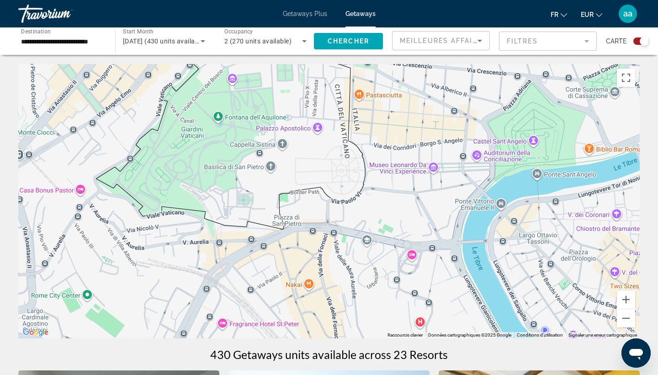
drag, startPoint x: 421, startPoint y: 149, endPoint x: 390, endPoint y: 16, distance: 136.5
click at [390, 16] on div "**********" at bounding box center [329, 187] width 658 height 375
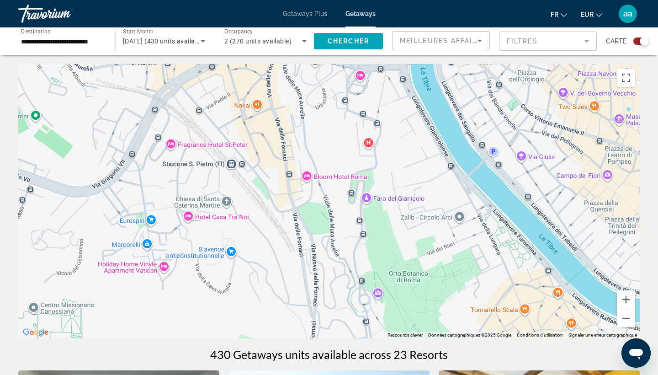
drag, startPoint x: 447, startPoint y: 165, endPoint x: 391, endPoint y: 56, distance: 122.0
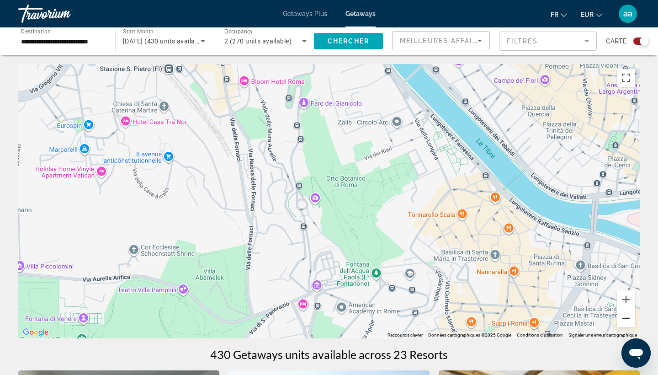
click at [626, 319] on button "Zoom arrière" at bounding box center [626, 318] width 18 height 18
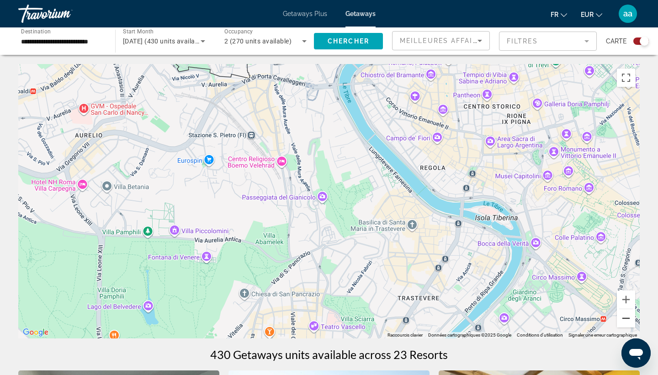
click at [626, 320] on button "Zoom arrière" at bounding box center [626, 318] width 18 height 18
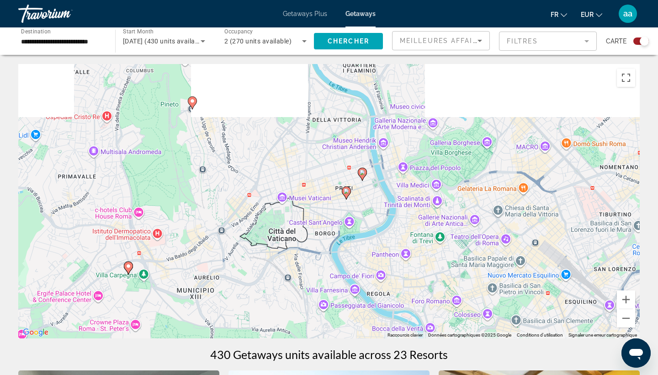
drag, startPoint x: 448, startPoint y: 146, endPoint x: 455, endPoint y: 313, distance: 166.5
click at [455, 313] on div "Pour activer le glissement avec le clavier, appuyez sur Alt+Entrée. Une fois ce…" at bounding box center [329, 201] width 622 height 274
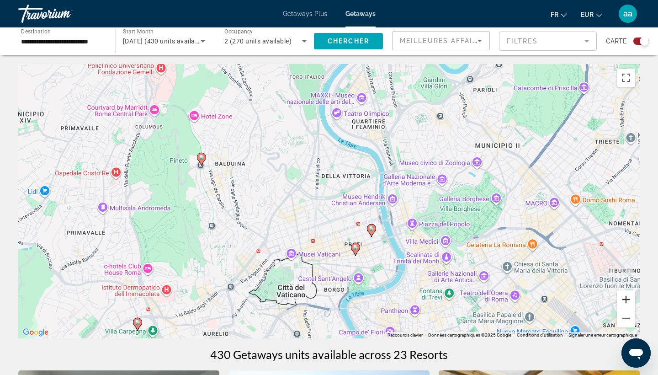
click at [629, 299] on button "Zoom avant" at bounding box center [626, 299] width 18 height 18
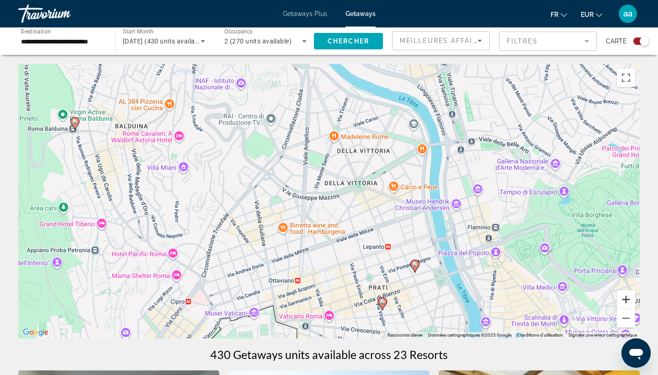
click at [627, 301] on button "Zoom avant" at bounding box center [626, 299] width 18 height 18
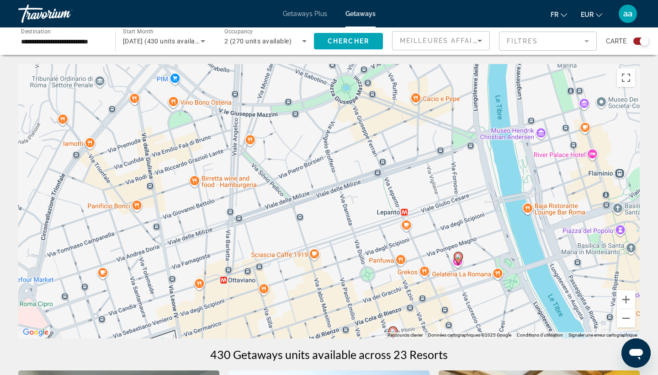
drag, startPoint x: 558, startPoint y: 298, endPoint x: 506, endPoint y: 199, distance: 112.0
click at [506, 199] on div "Pour activer le glissement avec le clavier, appuyez sur Alt+Entrée. Une fois ce…" at bounding box center [329, 201] width 622 height 274
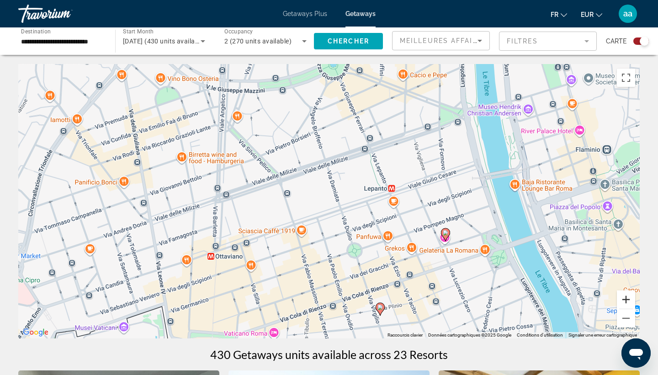
click at [623, 301] on button "Zoom avant" at bounding box center [626, 299] width 18 height 18
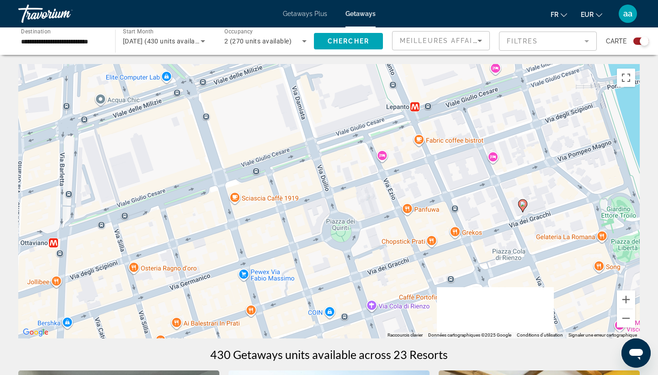
drag, startPoint x: 585, startPoint y: 293, endPoint x: 544, endPoint y: 222, distance: 82.1
click at [544, 222] on div "Pour activer le glissement avec le clavier, appuyez sur Alt+Entrée. Une fois ce…" at bounding box center [329, 201] width 622 height 274
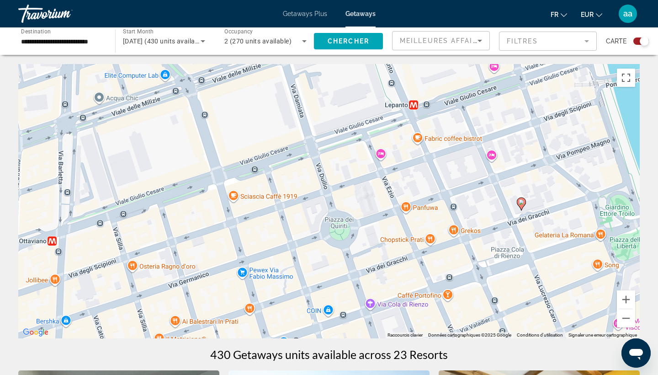
click at [522, 203] on image "Main content" at bounding box center [521, 201] width 5 height 5
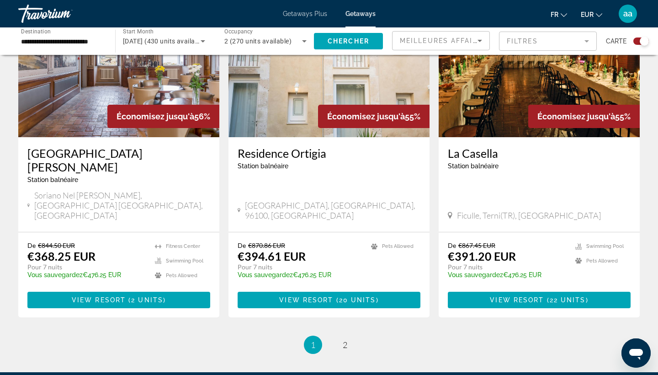
scroll to position [1384, 0]
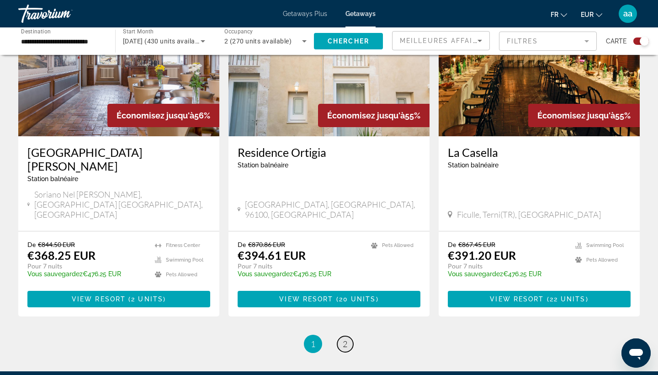
click at [341, 336] on link "page 2" at bounding box center [345, 344] width 16 height 16
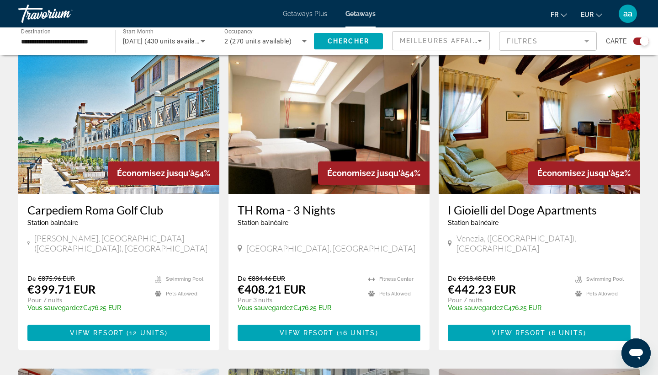
scroll to position [324, 0]
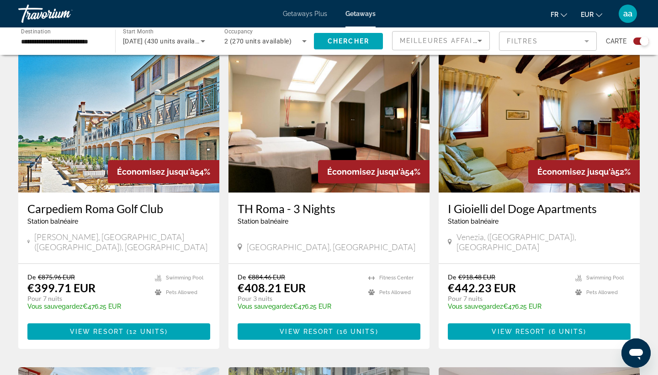
click at [107, 136] on img "Main content" at bounding box center [118, 119] width 201 height 146
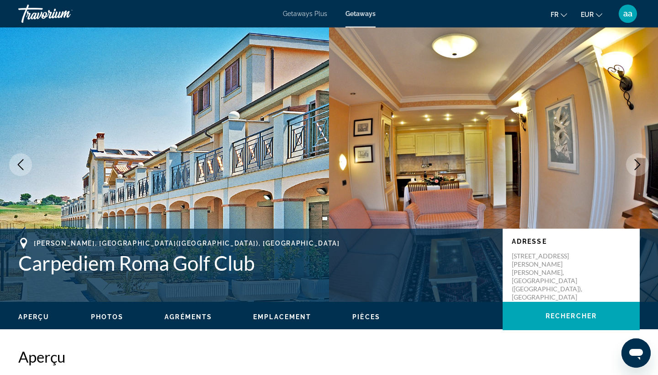
click at [632, 165] on icon "Next image" at bounding box center [637, 164] width 11 height 11
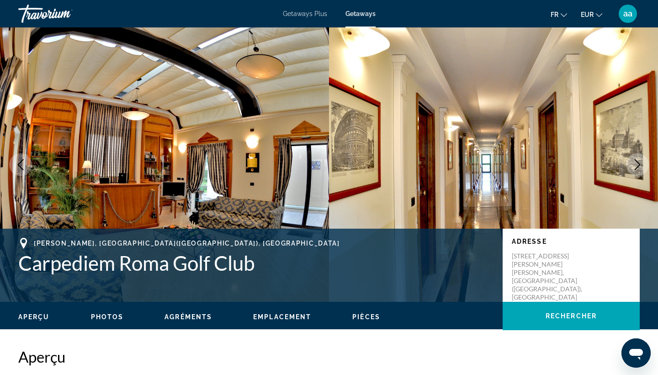
click at [632, 165] on icon "Next image" at bounding box center [637, 164] width 11 height 11
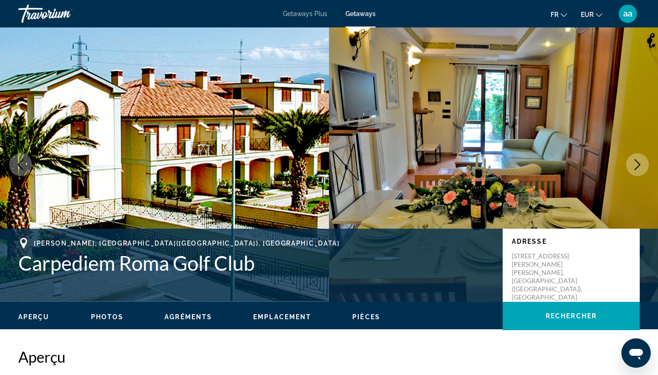
click at [632, 165] on icon "Next image" at bounding box center [637, 164] width 11 height 11
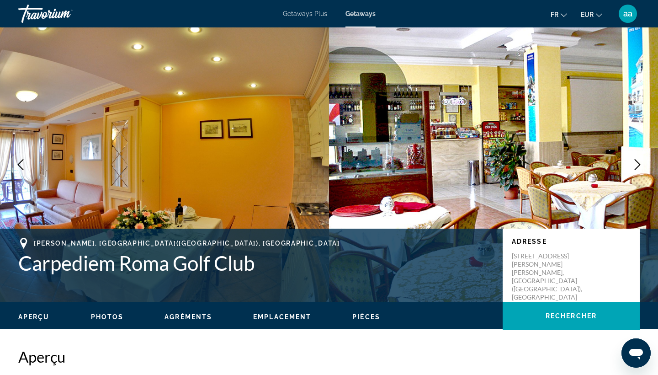
click at [632, 165] on icon "Next image" at bounding box center [637, 164] width 11 height 11
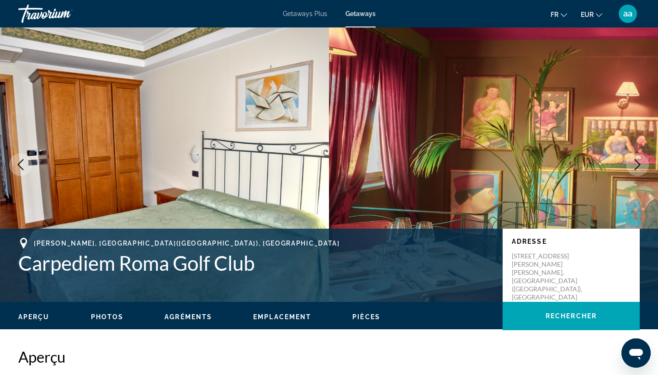
click at [632, 165] on icon "Next image" at bounding box center [637, 164] width 11 height 11
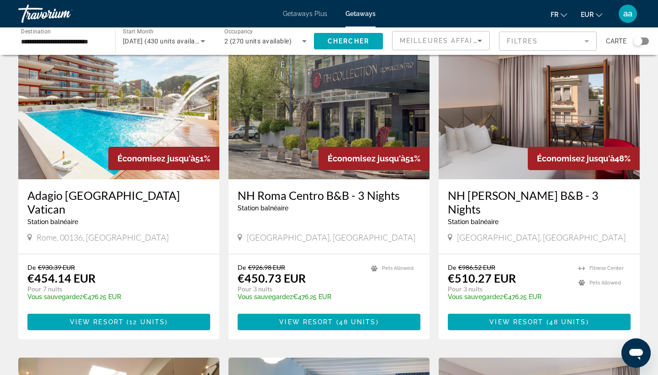
scroll to position [376, 0]
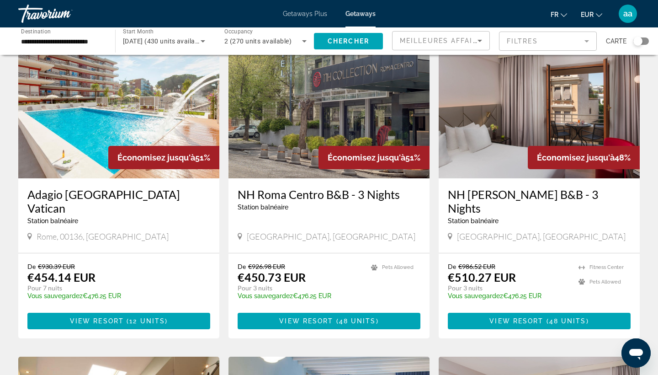
click at [555, 121] on img "Main content" at bounding box center [539, 105] width 201 height 146
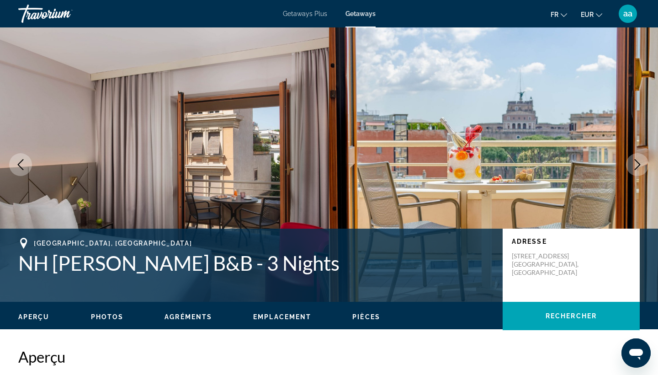
click at [636, 164] on icon "Next image" at bounding box center [637, 164] width 11 height 11
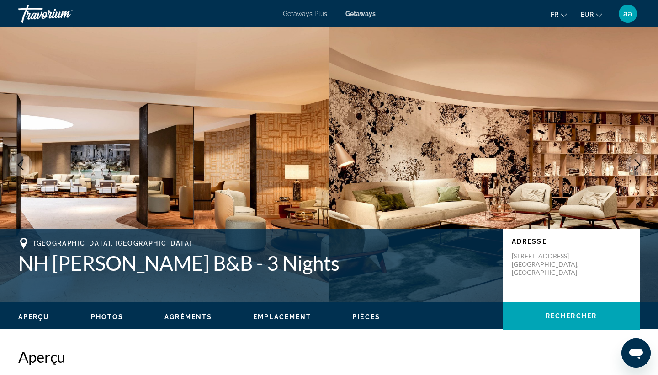
click at [636, 166] on icon "Next image" at bounding box center [637, 164] width 11 height 11
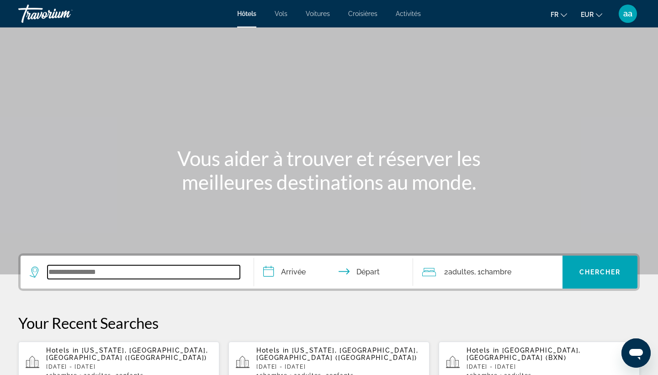
click at [107, 275] on input "Search widget" at bounding box center [144, 272] width 192 height 14
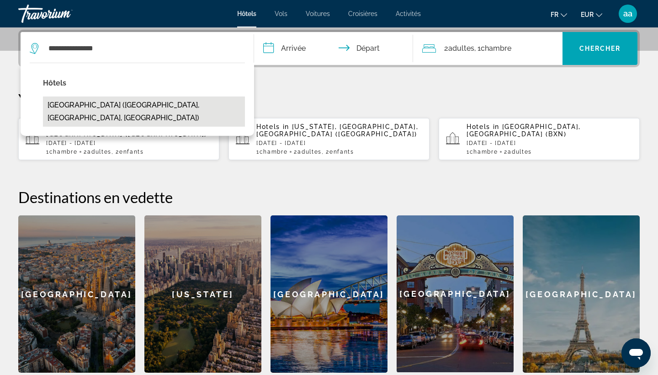
click at [204, 101] on button "Beacon Hotel South Beach (Miami Beach, FL, US)" at bounding box center [144, 111] width 202 height 30
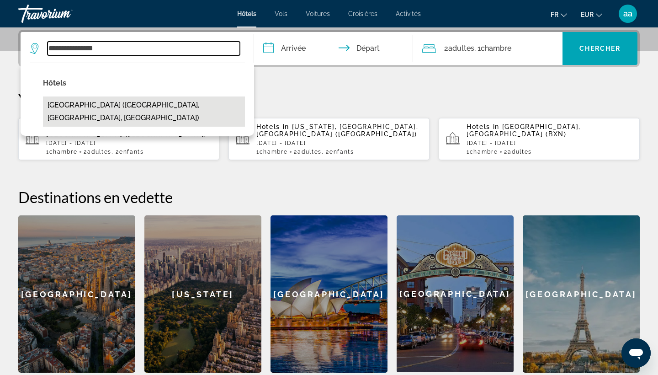
type input "**********"
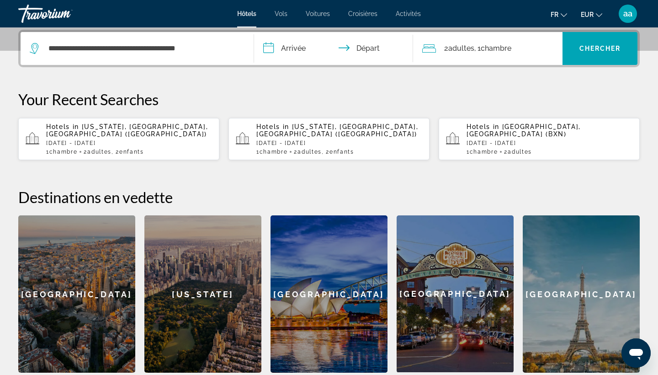
click at [293, 52] on input "**********" at bounding box center [335, 50] width 163 height 36
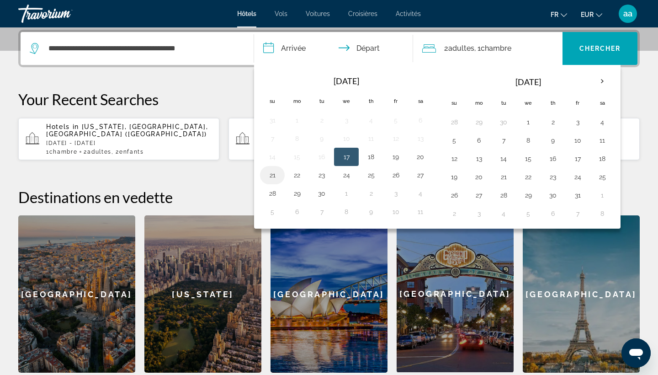
click at [271, 176] on button "21" at bounding box center [272, 175] width 15 height 13
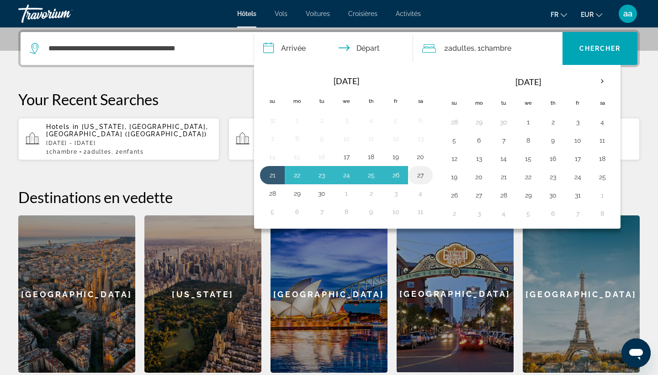
click at [425, 173] on button "27" at bounding box center [420, 175] width 15 height 13
type input "**********"
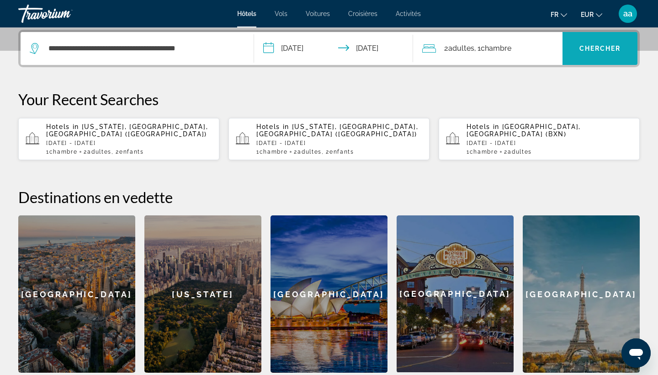
click at [614, 52] on span "Chercher" at bounding box center [601, 48] width 42 height 7
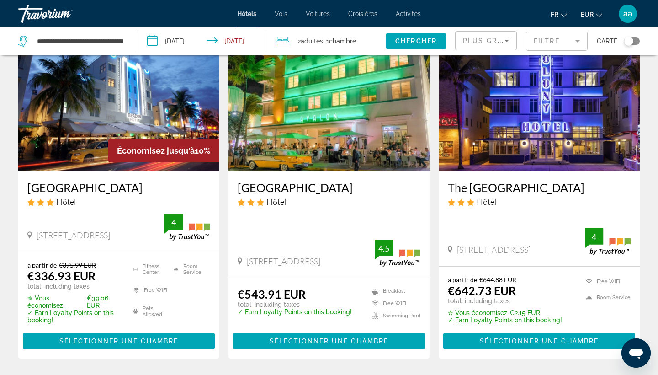
scroll to position [61, 0]
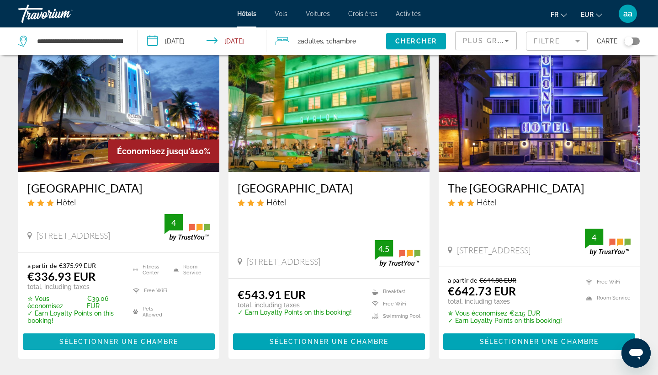
click at [93, 342] on span "Sélectionner une chambre" at bounding box center [118, 341] width 119 height 7
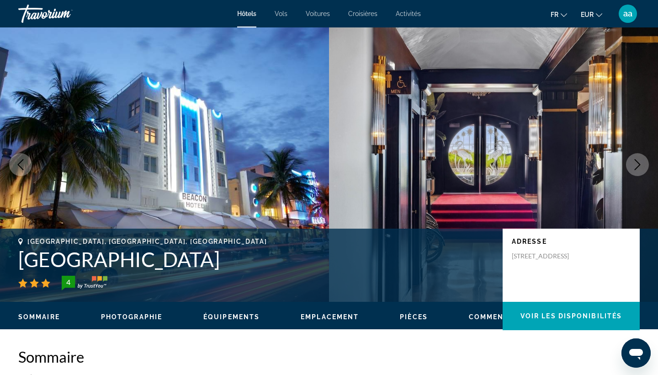
click at [189, 263] on h1 "Beacon Hotel South Beach" at bounding box center [255, 259] width 475 height 24
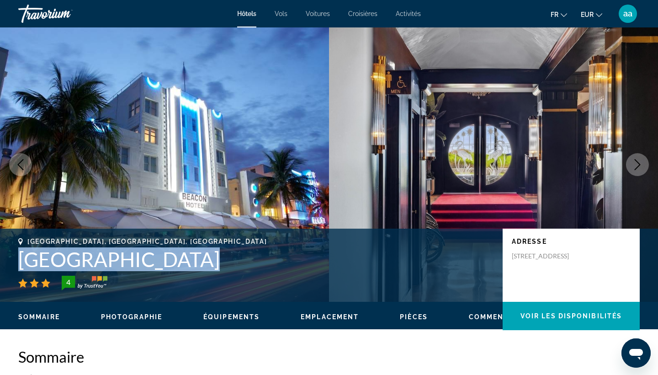
click at [189, 263] on h1 "Beacon Hotel South Beach" at bounding box center [255, 259] width 475 height 24
click at [190, 263] on h1 "Beacon Hotel South Beach" at bounding box center [255, 259] width 475 height 24
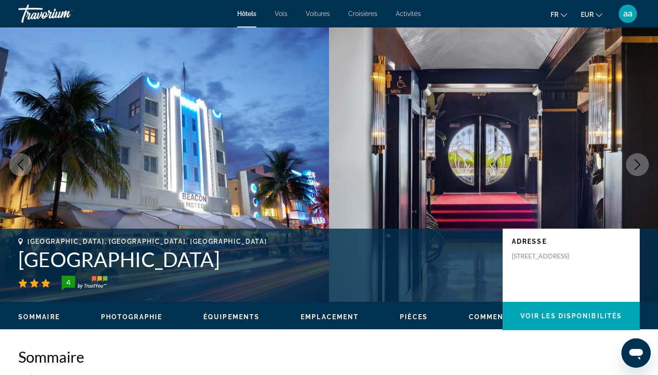
click at [190, 263] on h1 "Beacon Hotel South Beach" at bounding box center [255, 259] width 475 height 24
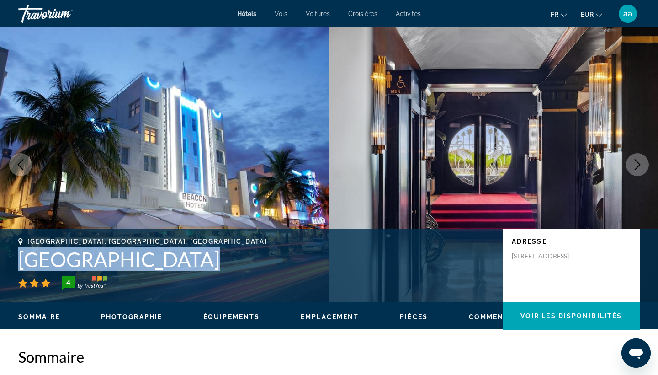
click at [190, 263] on h1 "Beacon Hotel South Beach" at bounding box center [255, 259] width 475 height 24
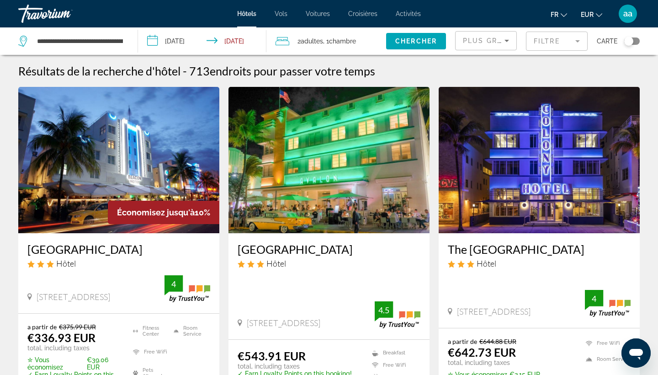
click at [558, 39] on mat-form-field "Filtre" at bounding box center [557, 41] width 62 height 19
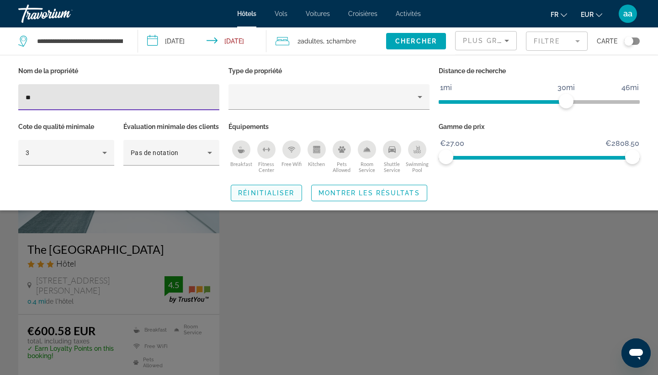
type input "*"
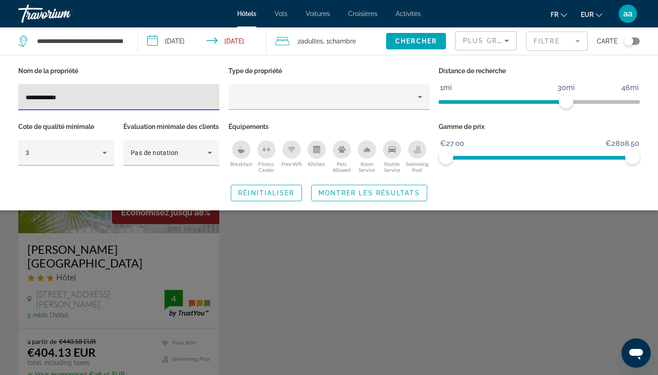
type input "**********"
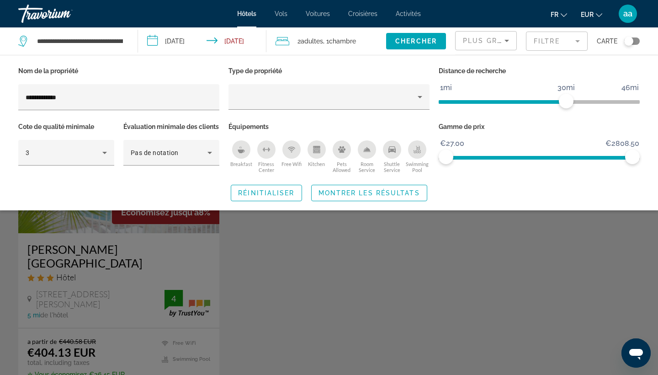
click at [323, 272] on div "Search widget" at bounding box center [329, 256] width 658 height 238
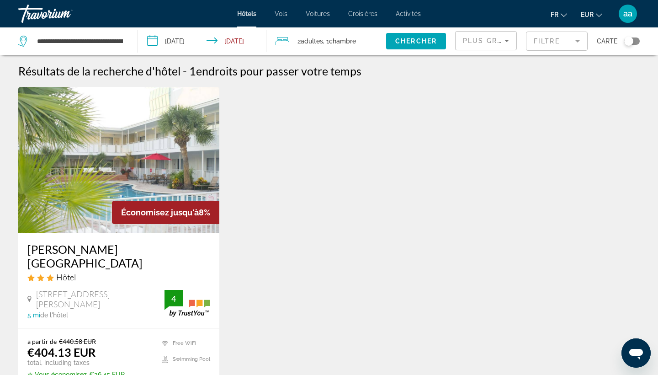
click at [557, 39] on mat-form-field "Filtre" at bounding box center [557, 41] width 62 height 19
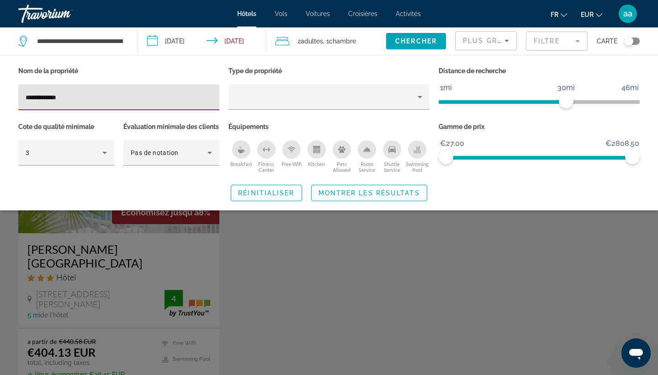
click at [70, 97] on input "**********" at bounding box center [119, 97] width 187 height 11
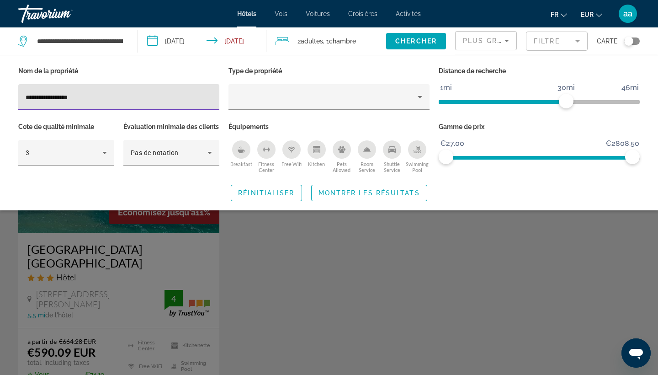
type input "**********"
click at [106, 302] on div "Search widget" at bounding box center [329, 256] width 658 height 238
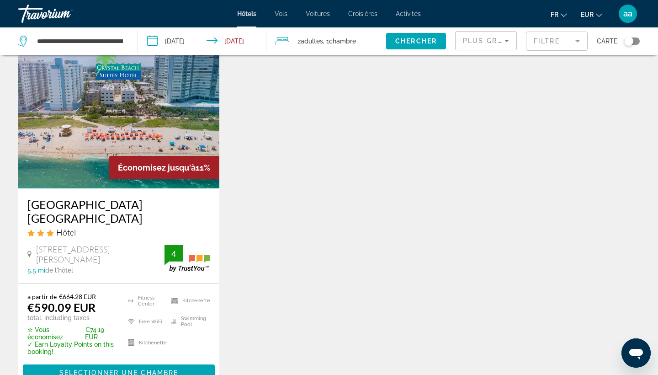
scroll to position [49, 0]
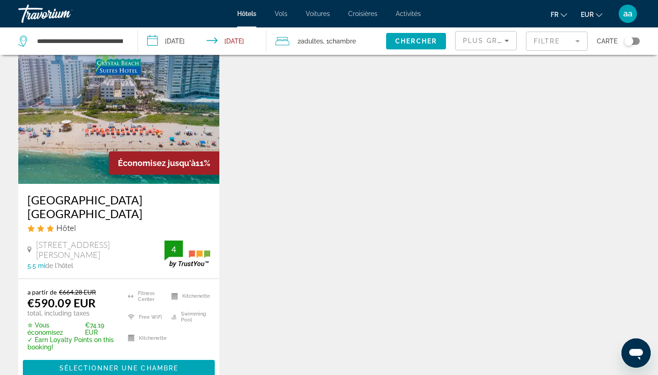
click at [546, 48] on mat-form-field "Filtre" at bounding box center [557, 41] width 62 height 19
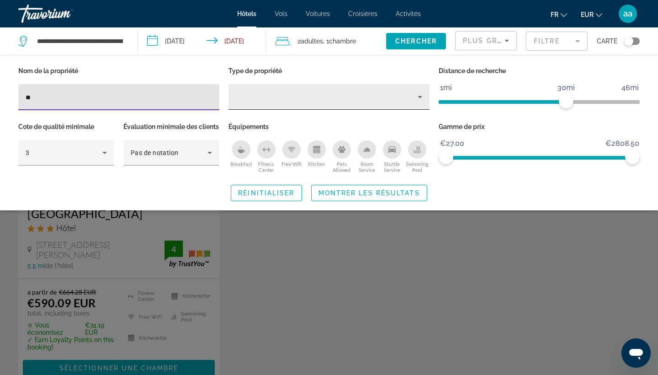
type input "*"
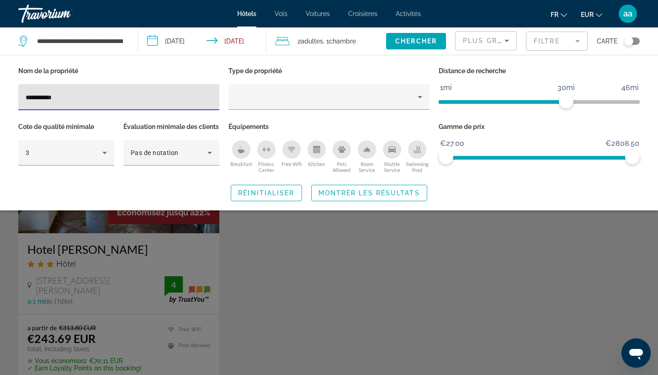
type input "**********"
click at [115, 250] on div "Search widget" at bounding box center [329, 256] width 658 height 238
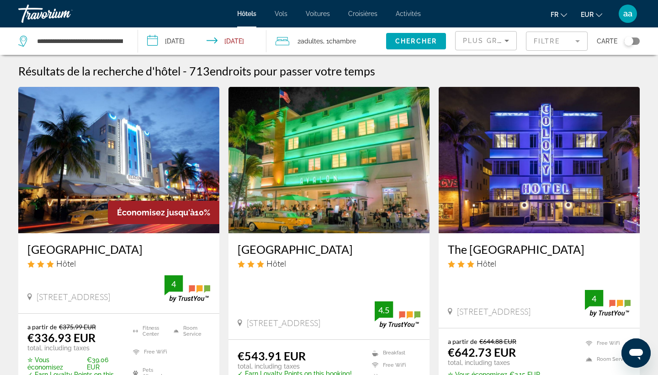
click at [573, 46] on mat-form-field "Filtre" at bounding box center [557, 41] width 62 height 19
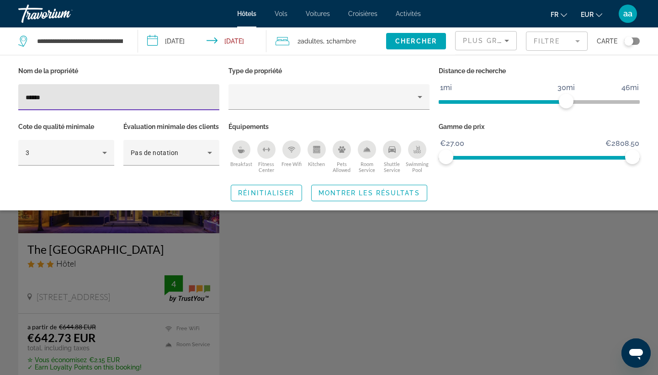
type input "******"
click at [197, 255] on div "Search widget" at bounding box center [329, 256] width 658 height 238
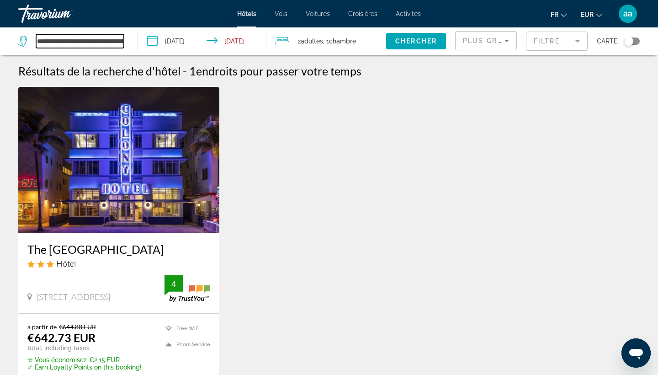
click at [91, 43] on input "**********" at bounding box center [80, 41] width 88 height 14
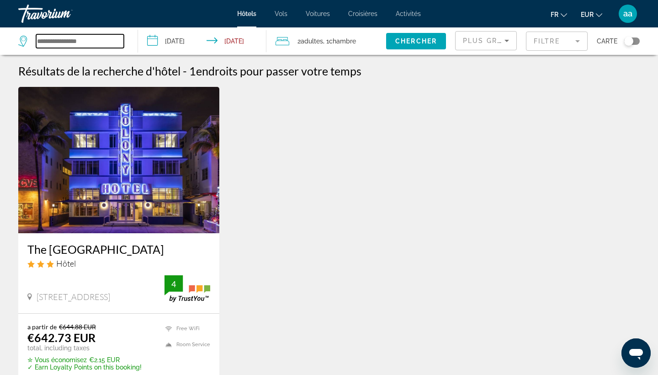
click at [91, 40] on input "Search widget" at bounding box center [80, 41] width 88 height 14
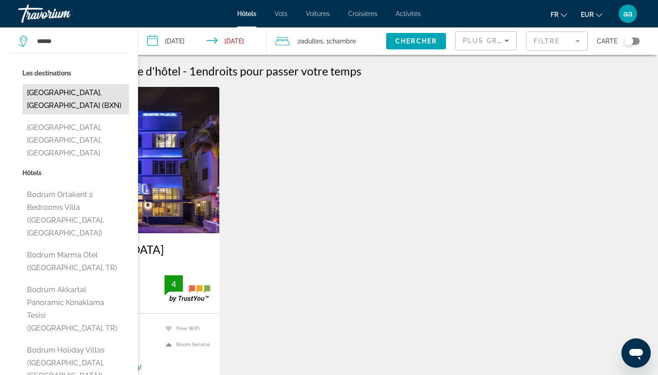
click at [53, 94] on button "Bodrum, Turkey (BXN)" at bounding box center [75, 99] width 107 height 30
type input "**********"
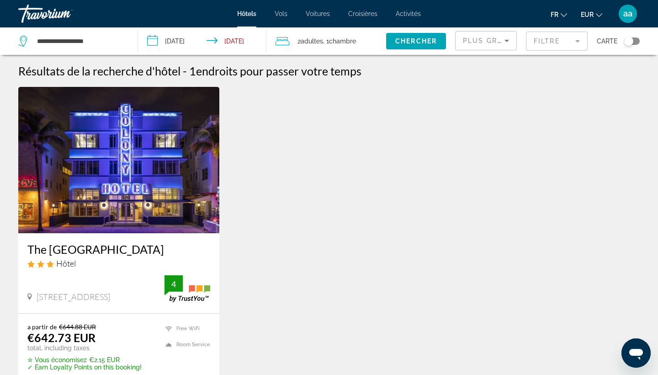
click at [190, 44] on input "**********" at bounding box center [204, 42] width 133 height 30
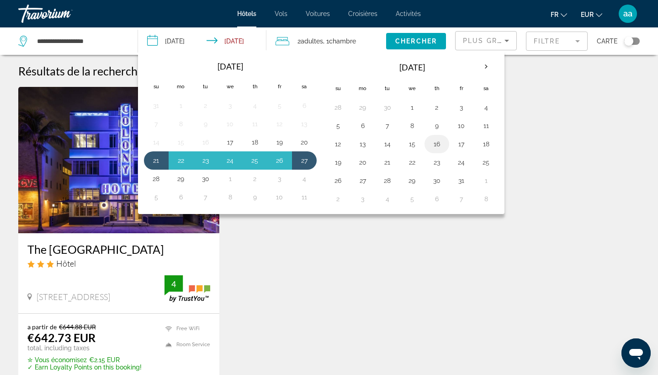
click at [442, 142] on button "16" at bounding box center [437, 144] width 15 height 13
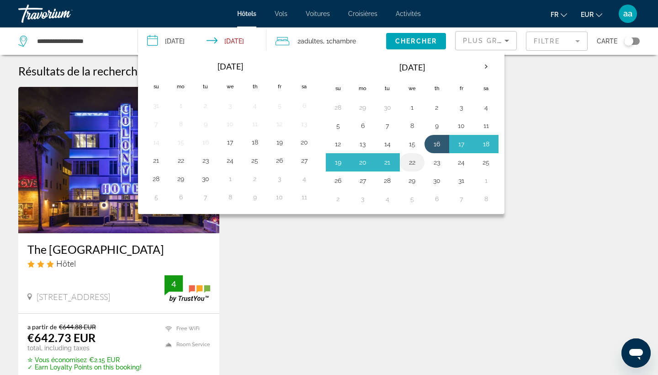
click at [412, 163] on button "22" at bounding box center [412, 162] width 15 height 13
type input "**********"
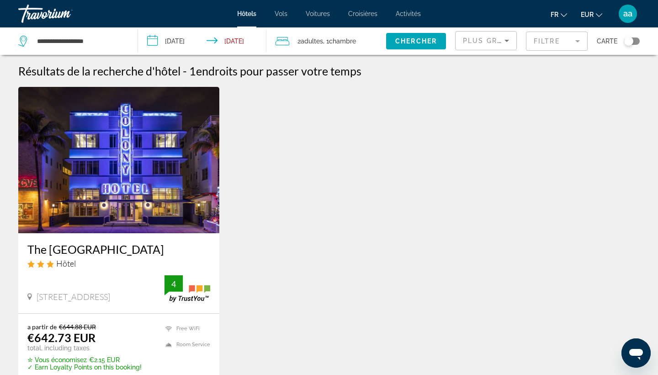
click at [343, 40] on span "Chambre" at bounding box center [342, 40] width 27 height 7
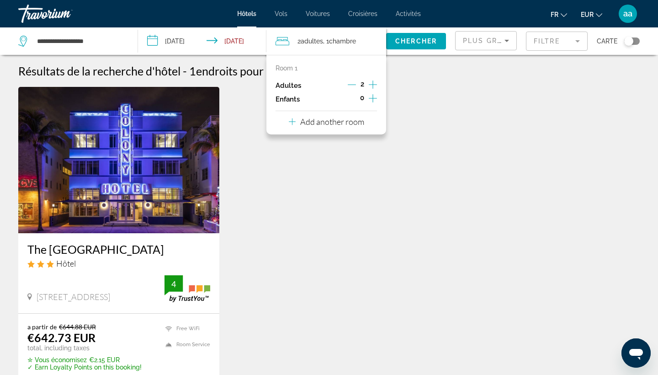
click at [376, 99] on icon "Increment children" at bounding box center [373, 98] width 8 height 11
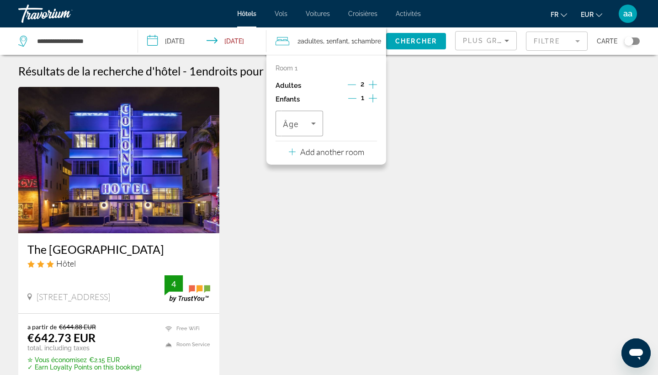
click at [376, 99] on icon "Increment children" at bounding box center [373, 98] width 8 height 11
click at [308, 128] on icon "Travelers: 2 adults, 2 children" at bounding box center [313, 123] width 11 height 11
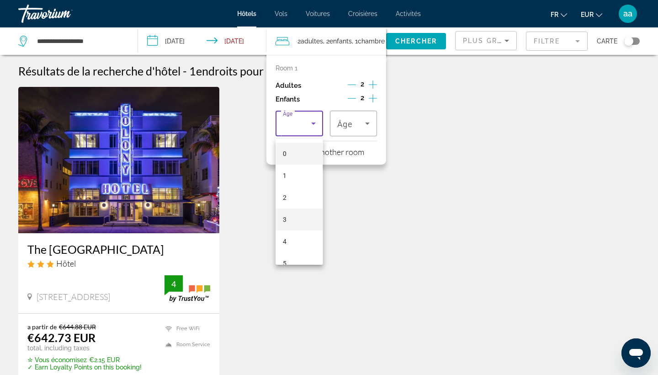
click at [284, 221] on span "3" at bounding box center [285, 219] width 4 height 11
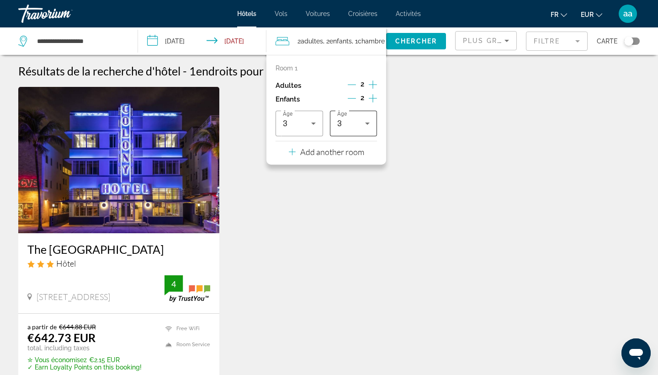
click at [364, 117] on div "3" at bounding box center [353, 124] width 32 height 26
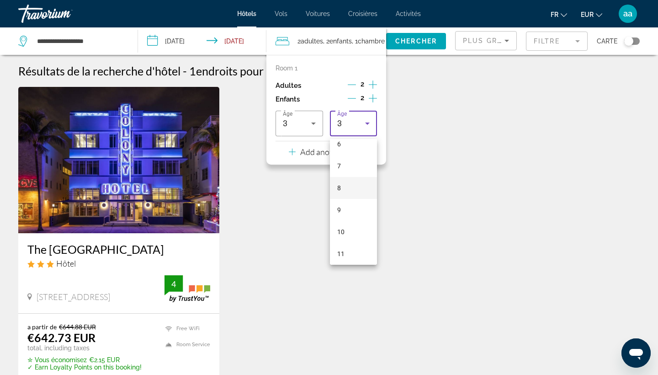
scroll to position [144, 0]
click at [346, 225] on mat-option "10" at bounding box center [353, 229] width 47 height 22
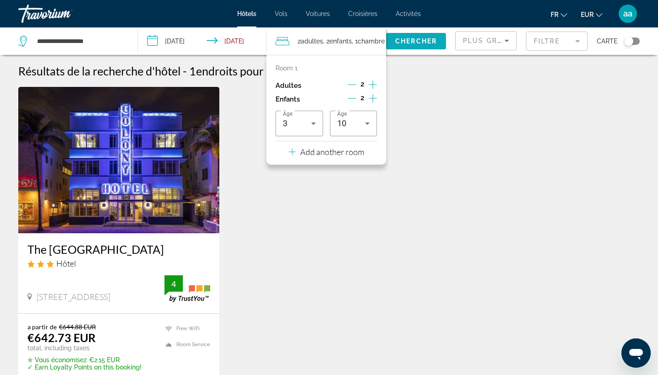
click at [414, 40] on span "Chercher" at bounding box center [416, 40] width 42 height 7
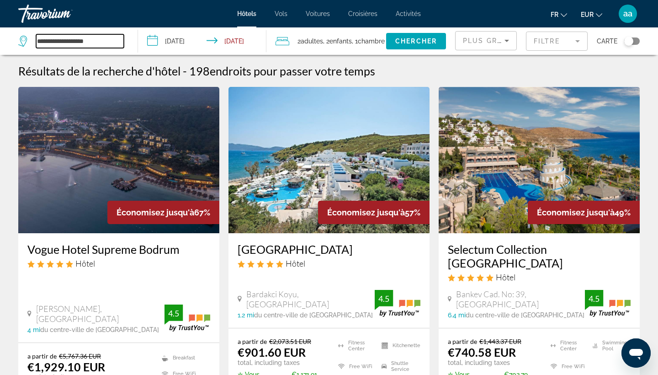
click at [85, 43] on input "**********" at bounding box center [80, 41] width 88 height 14
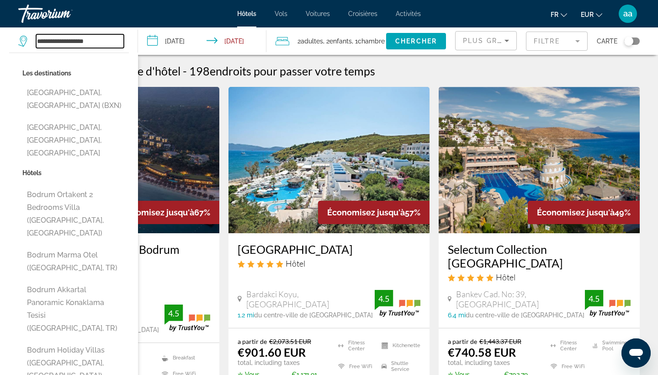
click at [85, 43] on input "**********" at bounding box center [80, 41] width 88 height 14
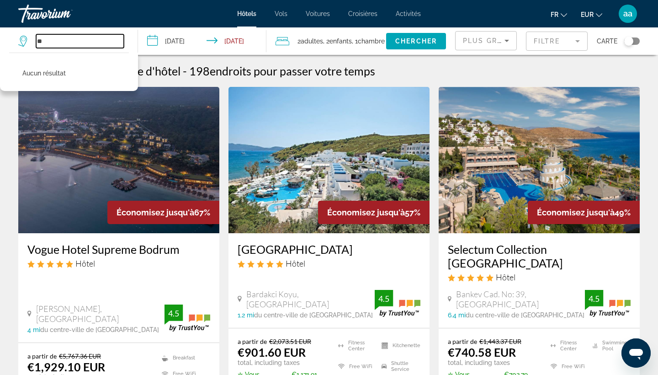
type input "*"
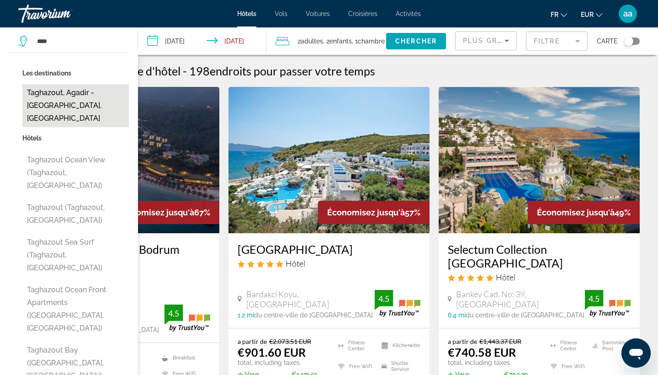
drag, startPoint x: 69, startPoint y: 73, endPoint x: 31, endPoint y: 104, distance: 48.8
click at [31, 104] on button "Taghazout, Agadir - Southern Atlantic Coast, Morocco" at bounding box center [75, 105] width 107 height 43
type input "**********"
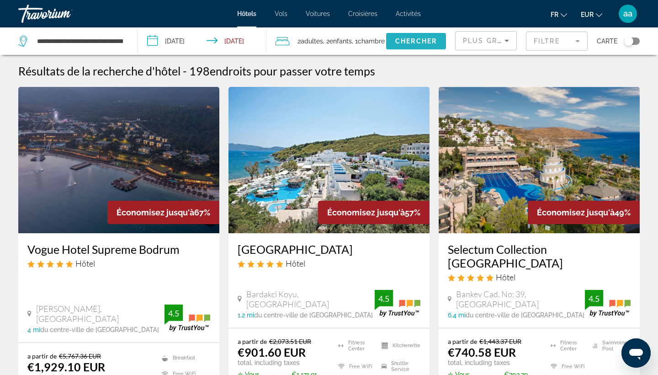
click at [430, 44] on span "Chercher" at bounding box center [416, 40] width 42 height 7
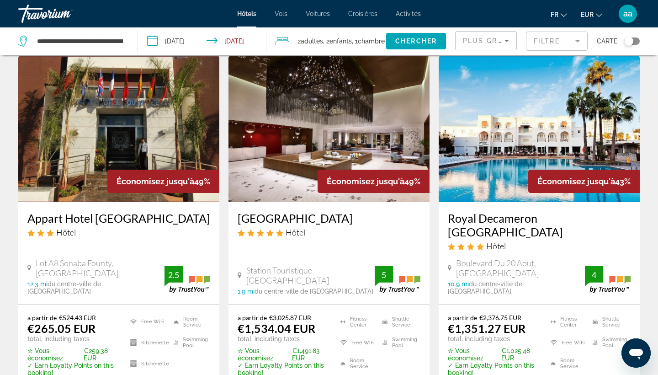
scroll to position [59, 0]
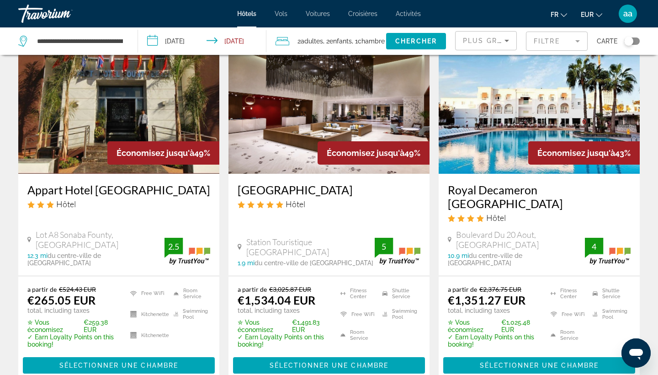
click at [339, 96] on img "Main content" at bounding box center [329, 100] width 201 height 146
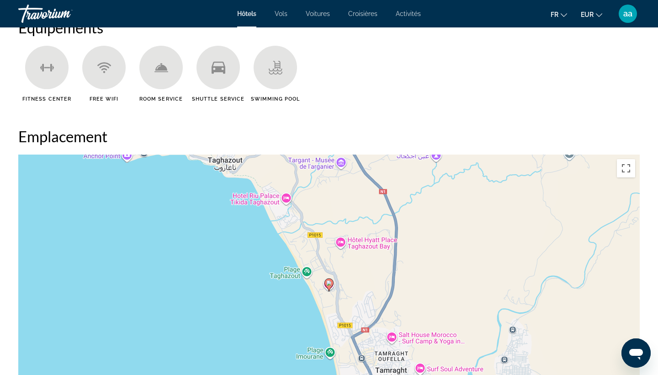
scroll to position [755, 0]
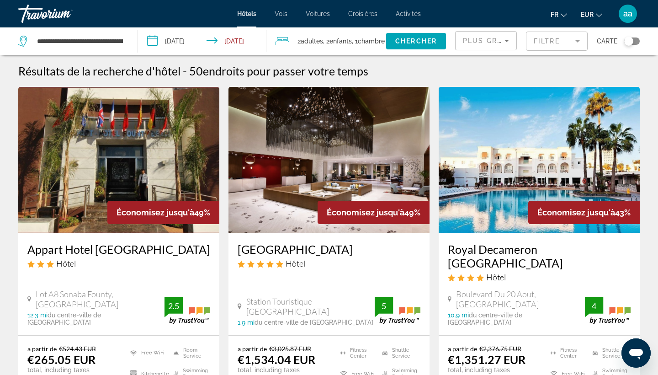
click at [514, 182] on img "Main content" at bounding box center [539, 160] width 201 height 146
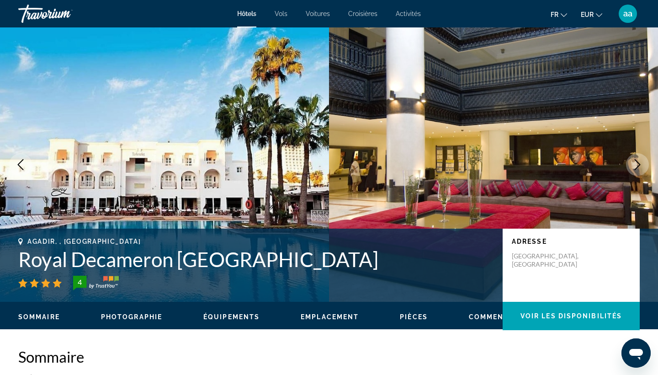
click at [279, 261] on h1 "Royal Decameron Tafoukt Beach Resort and Spa" at bounding box center [255, 259] width 475 height 24
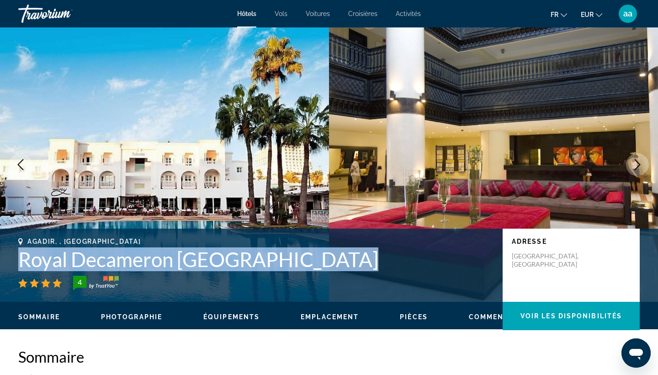
click at [279, 261] on h1 "Royal Decameron Tafoukt Beach Resort and Spa" at bounding box center [255, 259] width 475 height 24
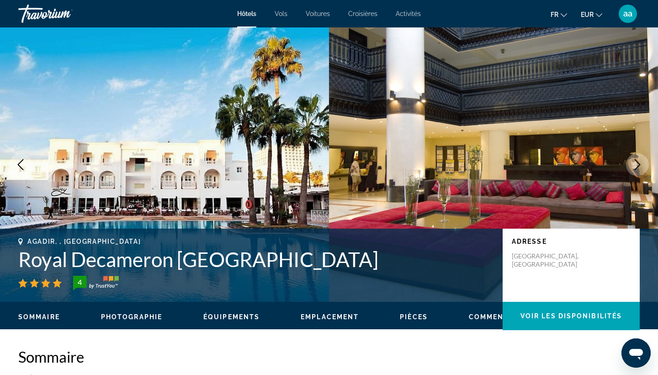
click at [279, 261] on h1 "Royal Decameron Tafoukt Beach Resort and Spa" at bounding box center [255, 259] width 475 height 24
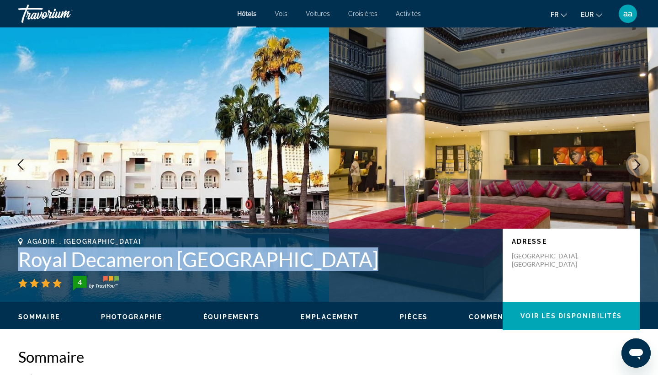
click at [279, 261] on h1 "Royal Decameron Tafoukt Beach Resort and Spa" at bounding box center [255, 259] width 475 height 24
copy h1 "Royal Decameron Tafoukt Beach Resort and Spa"
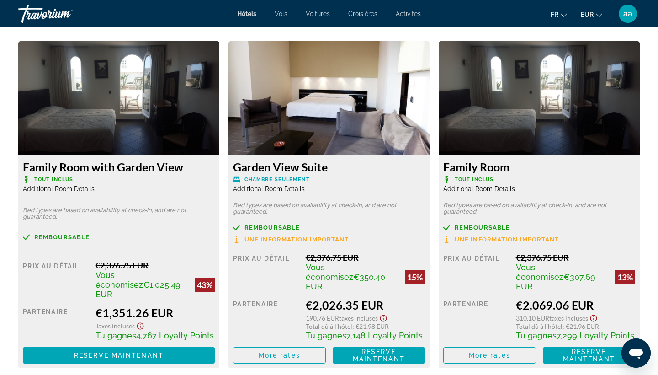
scroll to position [1232, 0]
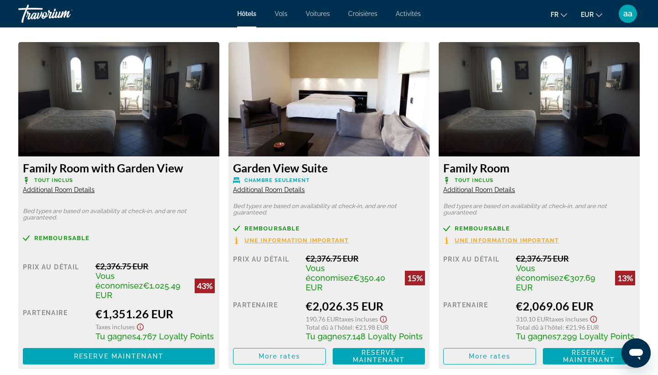
click at [60, 188] on span "Additional Room Details" at bounding box center [59, 189] width 72 height 7
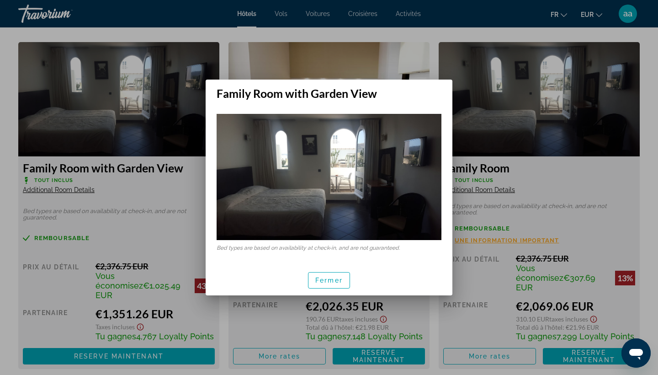
scroll to position [0, 0]
click at [327, 282] on span "Fermer" at bounding box center [328, 280] width 27 height 7
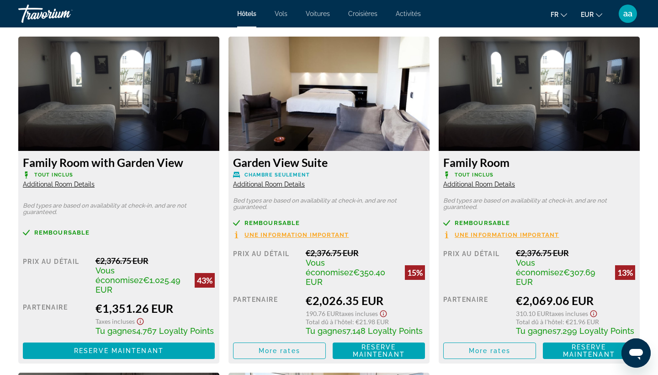
scroll to position [1240, 0]
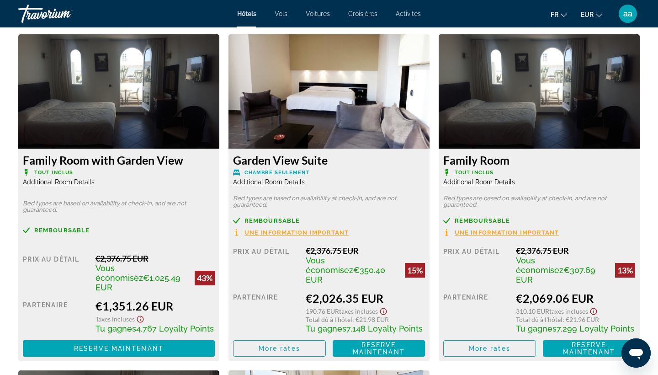
click at [482, 183] on span "Additional Room Details" at bounding box center [479, 181] width 72 height 7
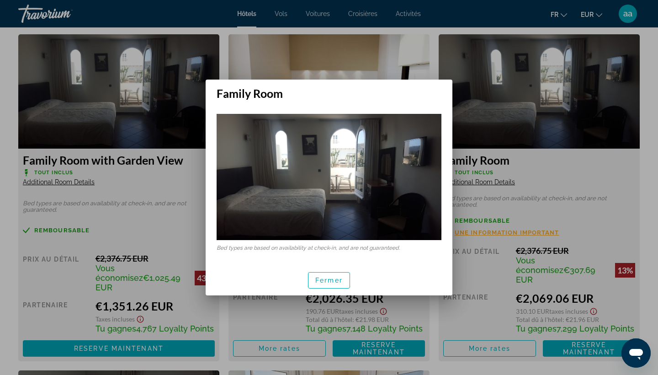
scroll to position [0, 0]
click at [331, 279] on span "Fermer" at bounding box center [328, 280] width 27 height 7
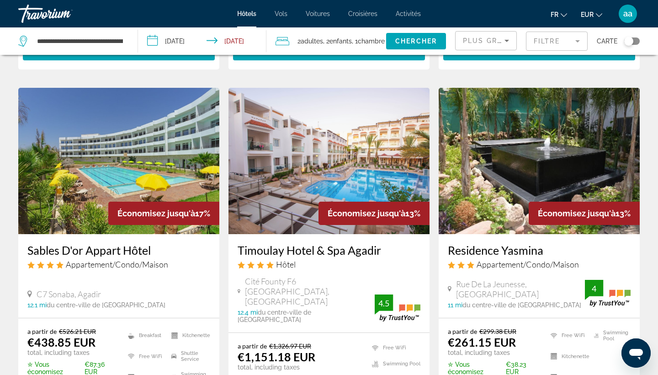
scroll to position [768, 0]
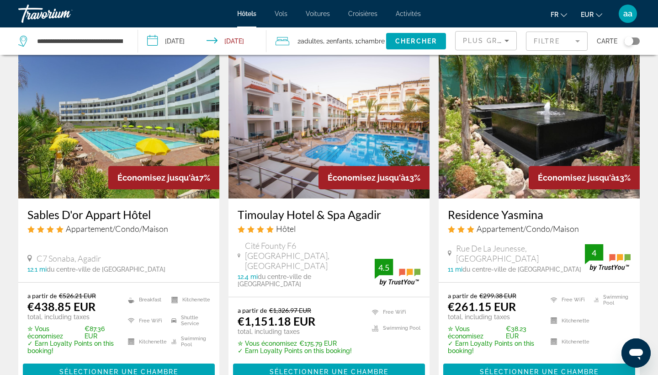
click at [356, 128] on img "Main content" at bounding box center [329, 125] width 201 height 146
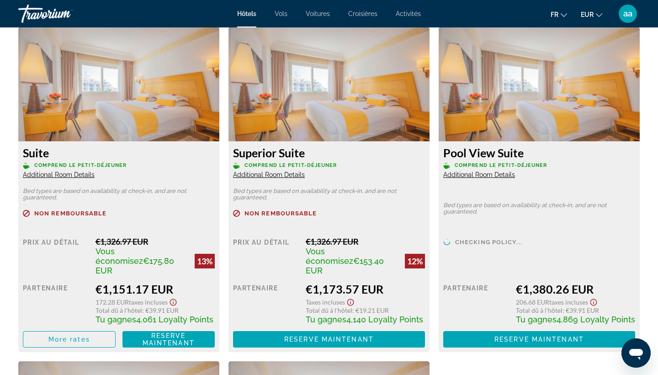
scroll to position [1268, 0]
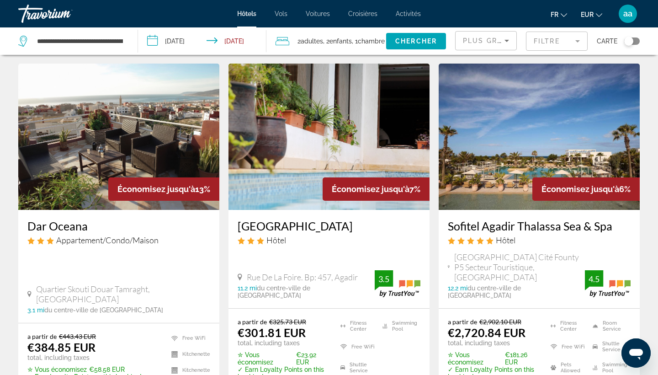
scroll to position [1116, 0]
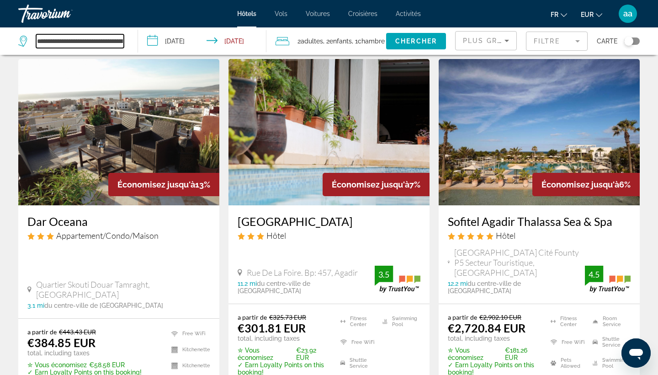
click at [65, 44] on input "**********" at bounding box center [80, 41] width 88 height 14
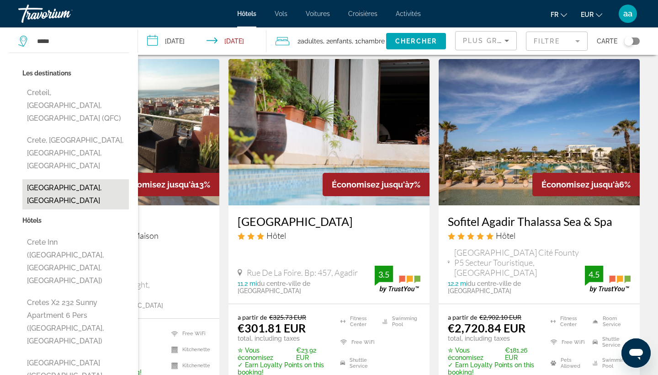
click at [37, 179] on button "Crete, Greece" at bounding box center [75, 194] width 107 height 30
type input "**********"
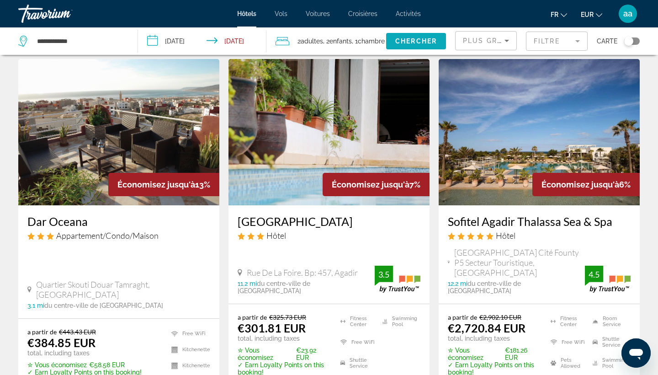
click at [421, 40] on span "Chercher" at bounding box center [416, 40] width 42 height 7
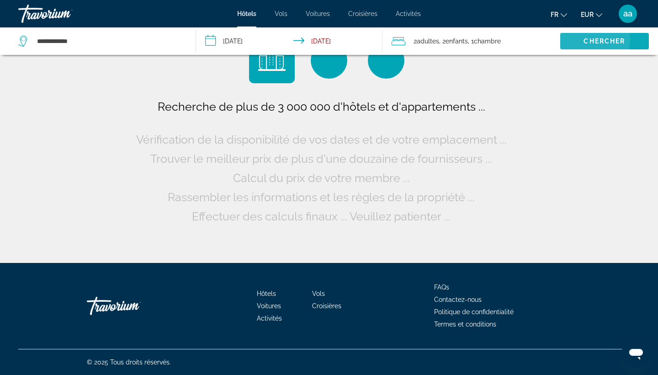
scroll to position [0, 0]
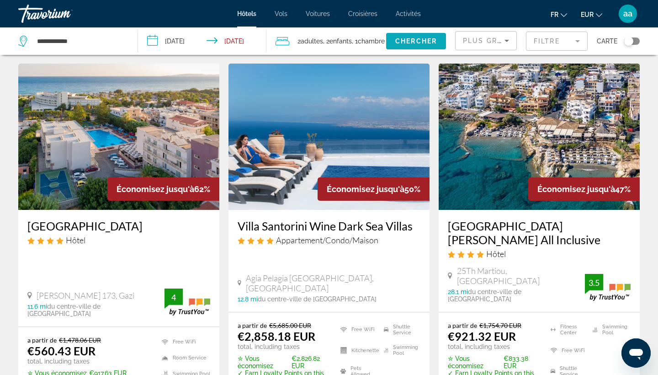
scroll to position [29, 0]
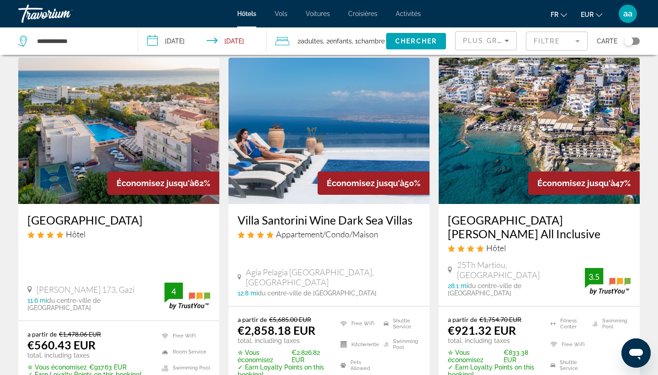
click at [503, 138] on img "Main content" at bounding box center [539, 131] width 201 height 146
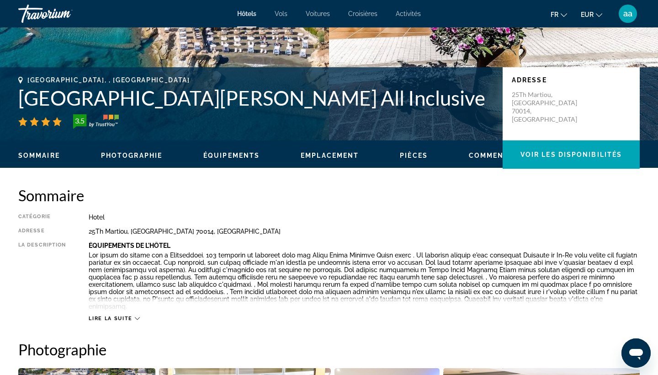
scroll to position [149, 0]
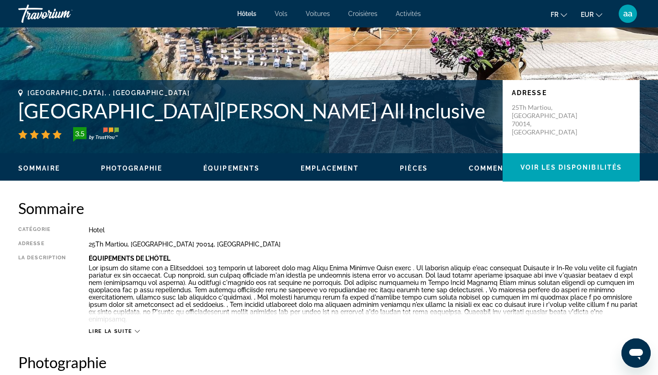
click at [273, 114] on h1 "Porto Greco Village Beach Hotel All Inclusive" at bounding box center [255, 111] width 475 height 24
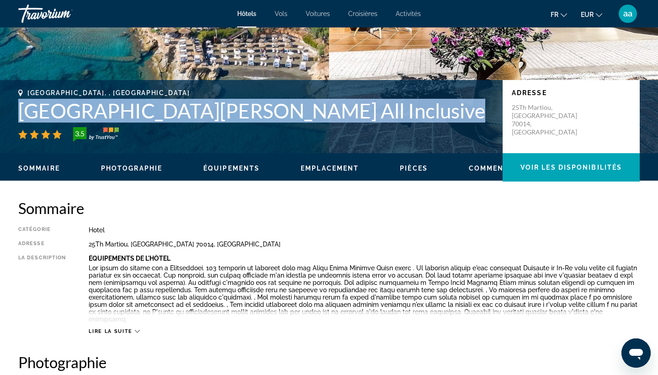
copy h1 "Porto Greco Village Beach Hotel All Inclusive"
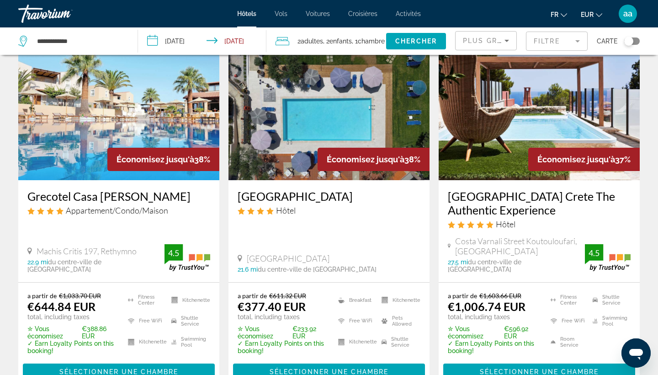
scroll to position [1138, 0]
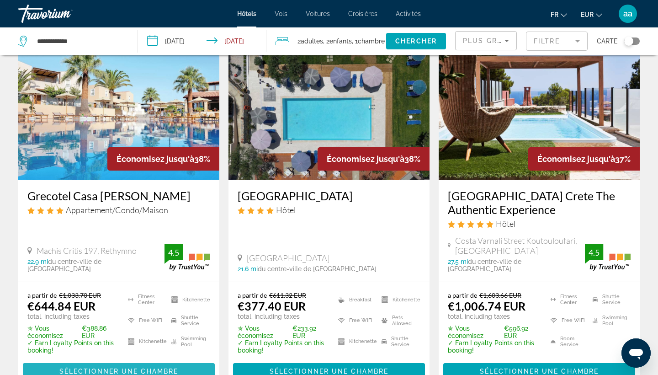
click at [165, 368] on span "Sélectionner une chambre" at bounding box center [118, 371] width 119 height 7
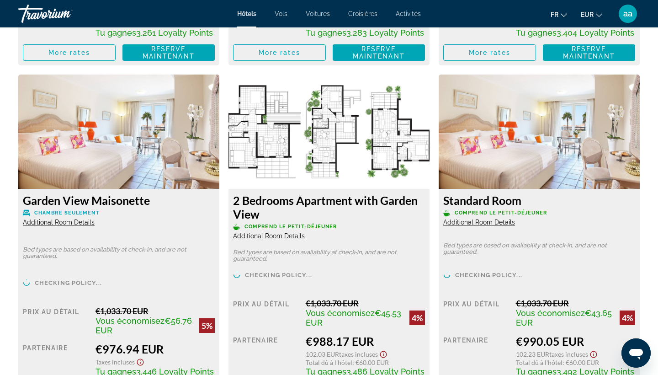
scroll to position [2702, 0]
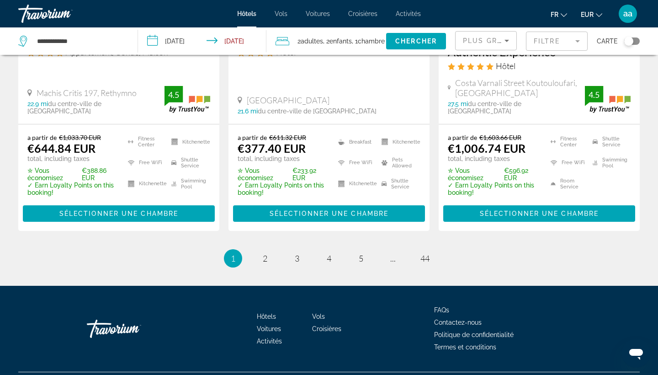
scroll to position [1295, 0]
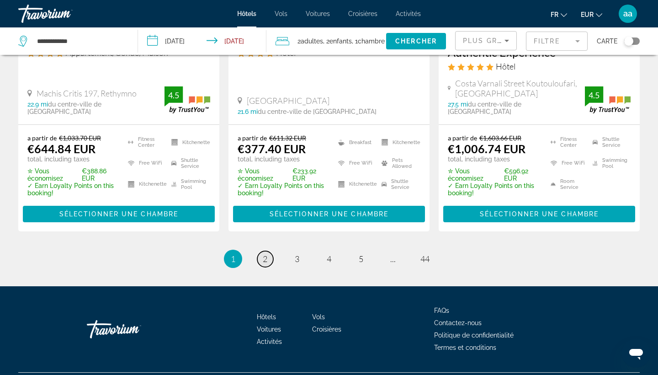
click at [265, 254] on span "2" at bounding box center [265, 259] width 5 height 10
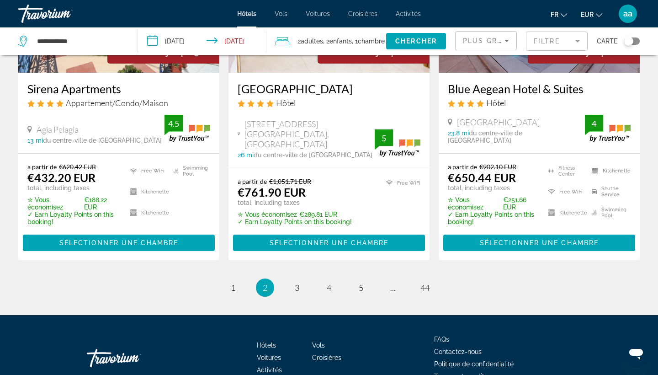
scroll to position [1232, 0]
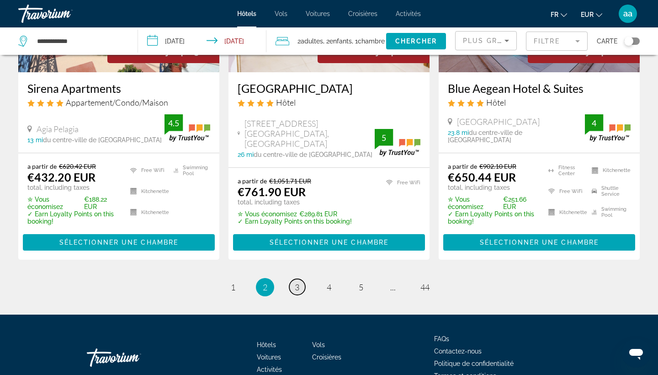
click at [299, 282] on span "3" at bounding box center [297, 287] width 5 height 10
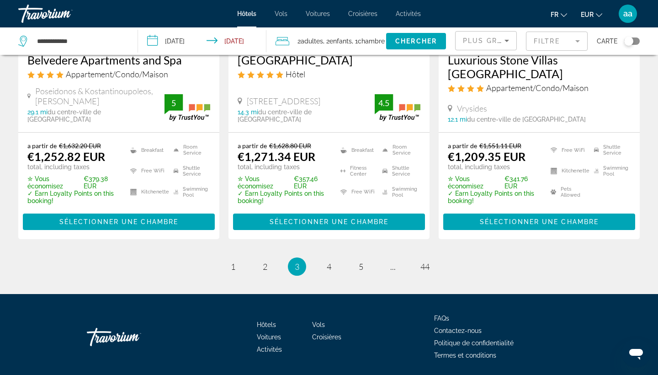
scroll to position [1287, 0]
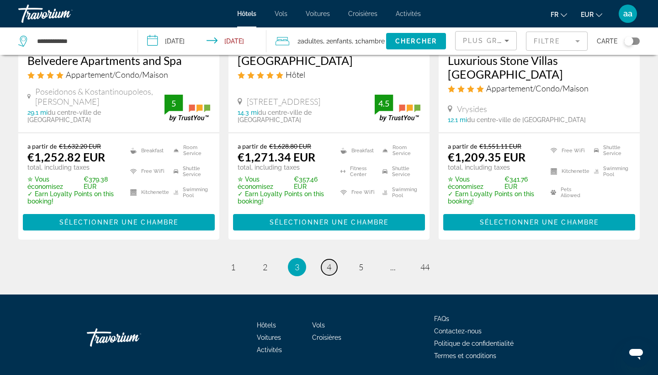
click at [328, 262] on span "4" at bounding box center [329, 267] width 5 height 10
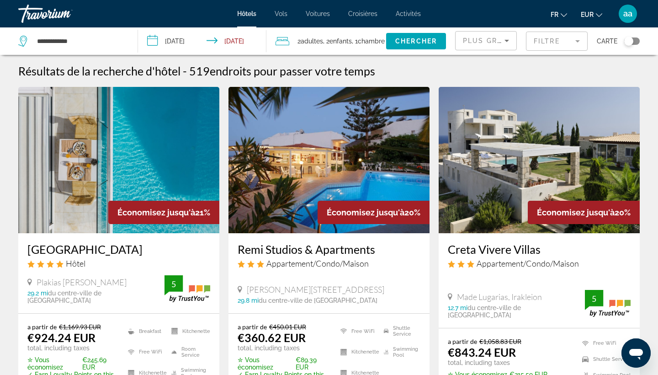
click at [569, 36] on mat-form-field "Filtre" at bounding box center [557, 41] width 62 height 19
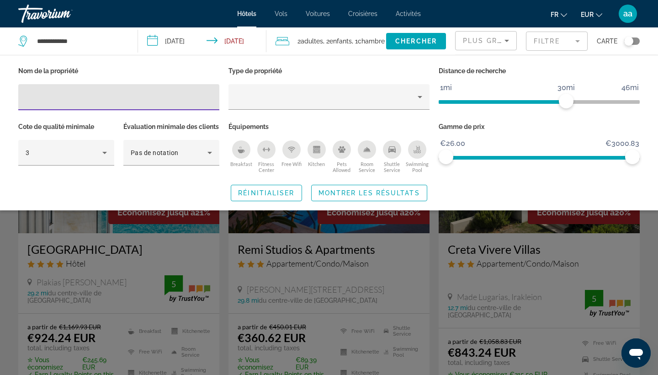
click at [564, 39] on mat-form-field "Filtre" at bounding box center [557, 41] width 62 height 19
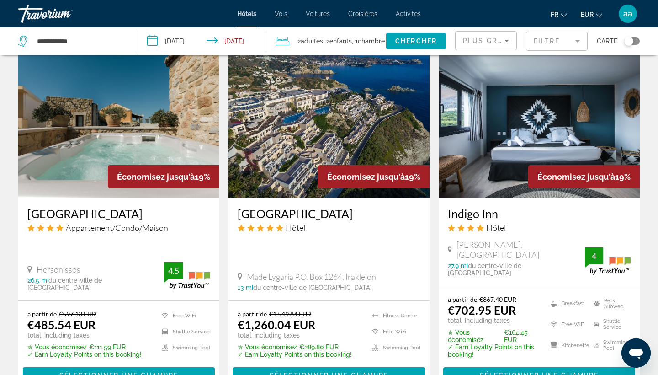
scroll to position [754, 0]
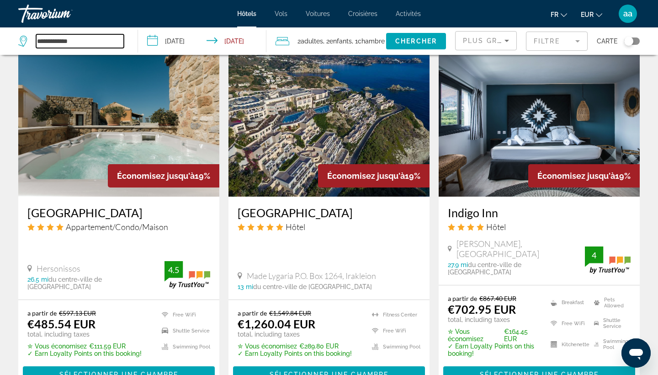
click at [91, 39] on input "**********" at bounding box center [80, 41] width 88 height 14
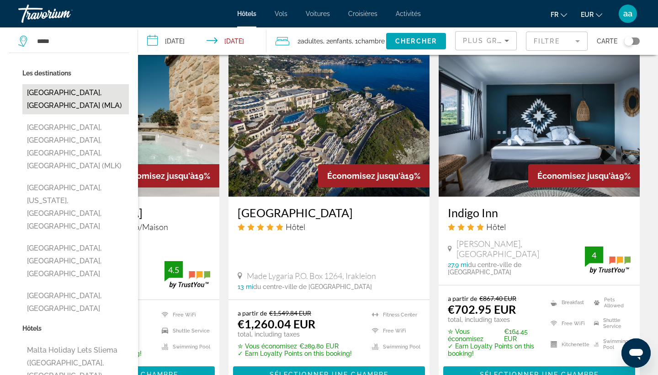
click at [59, 96] on button "Malta, Malta (MLA)" at bounding box center [75, 99] width 107 height 30
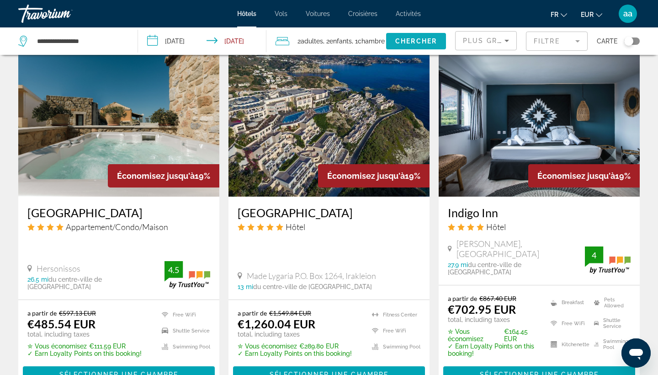
click at [424, 36] on span "Search widget" at bounding box center [416, 41] width 60 height 22
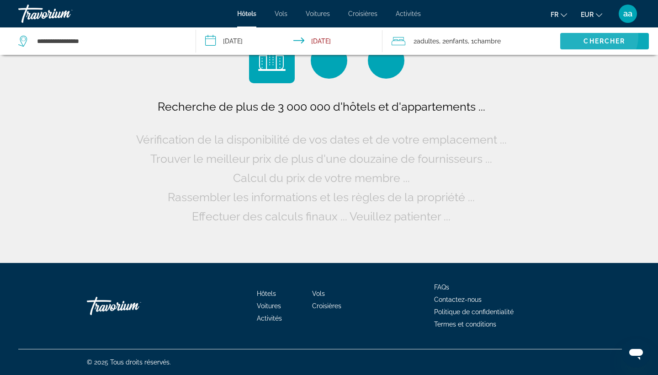
scroll to position [0, 0]
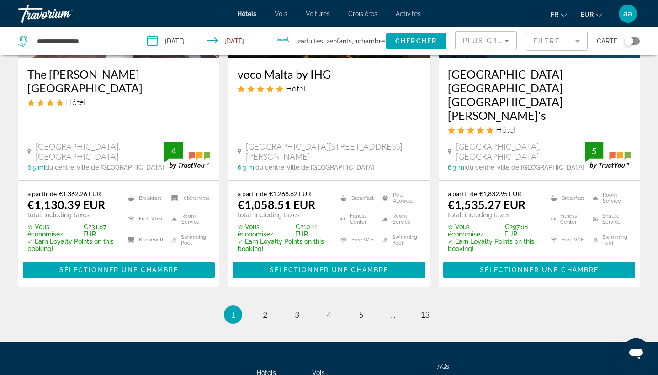
scroll to position [1252, 0]
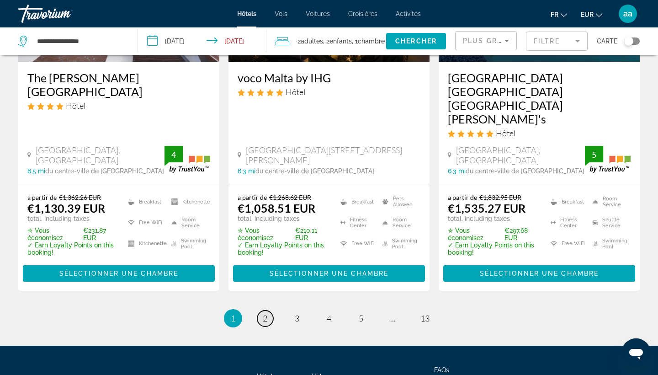
click at [264, 313] on span "2" at bounding box center [265, 318] width 5 height 10
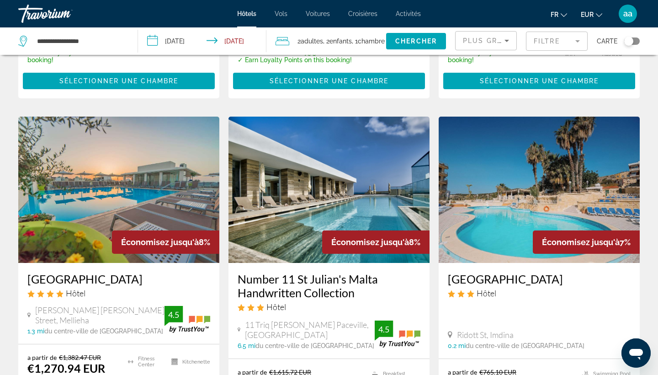
scroll to position [1055, 0]
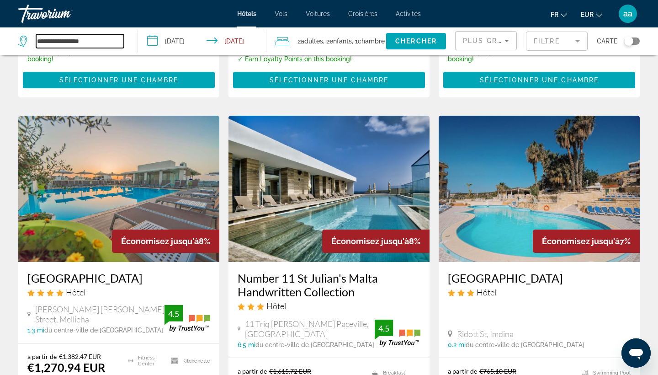
click at [88, 45] on input "**********" at bounding box center [80, 41] width 88 height 14
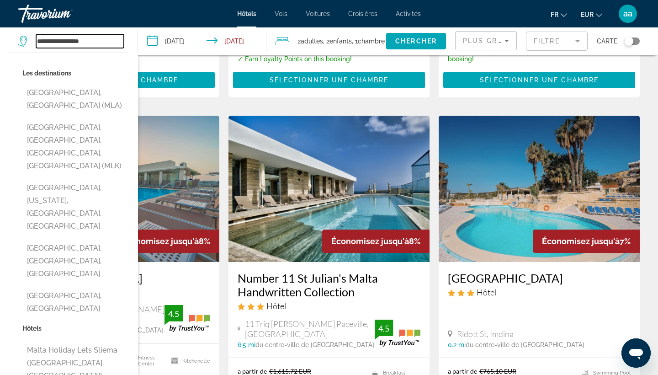
click at [88, 45] on input "**********" at bounding box center [80, 41] width 88 height 14
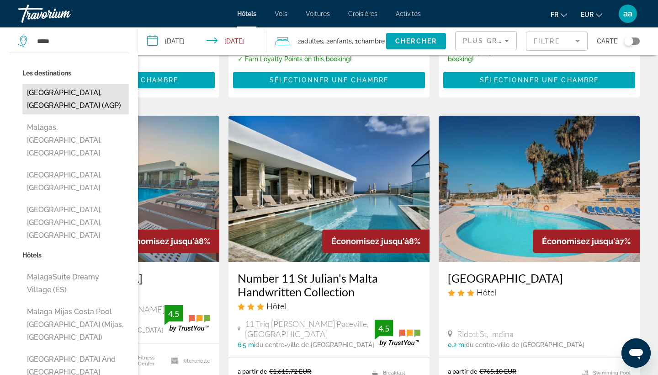
click at [63, 90] on button "Malaga, Spain (AGP)" at bounding box center [75, 99] width 107 height 30
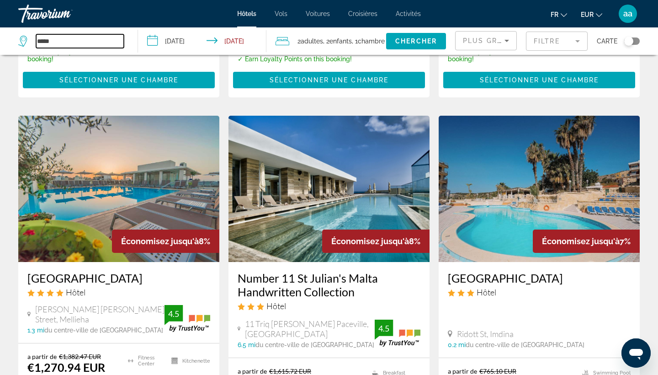
type input "**********"
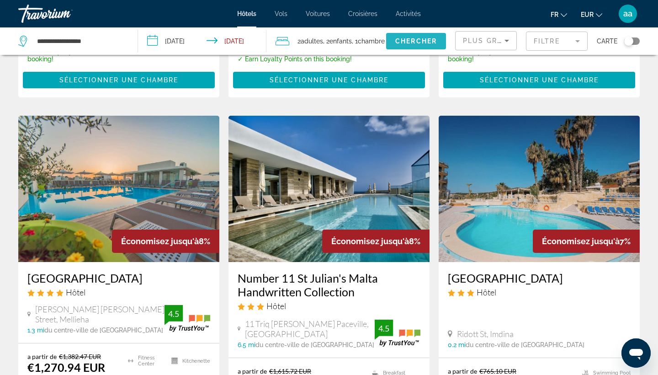
click at [406, 40] on span "Chercher" at bounding box center [416, 40] width 42 height 7
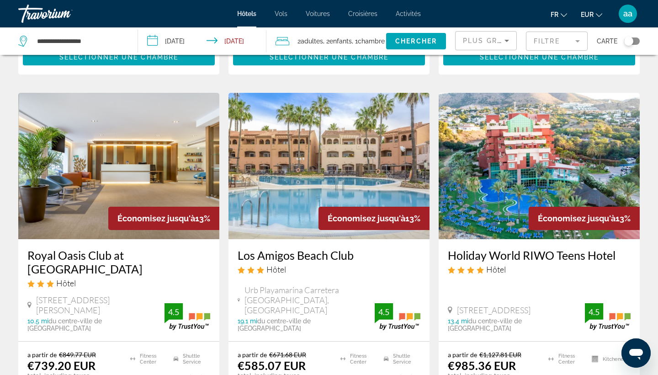
scroll to position [1123, 0]
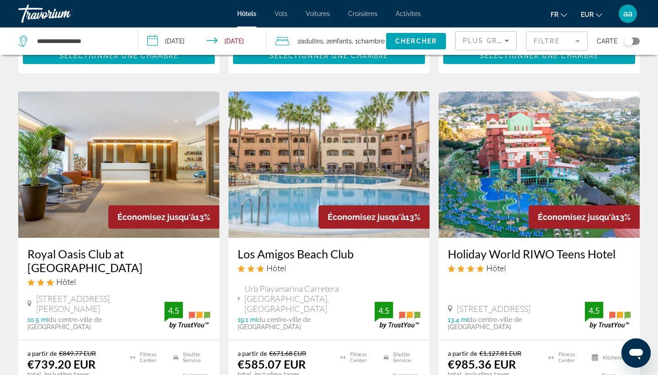
click at [558, 127] on img "Main content" at bounding box center [539, 164] width 201 height 146
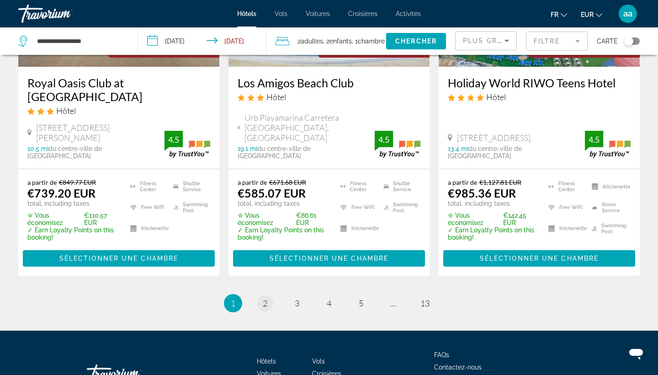
scroll to position [1294, 0]
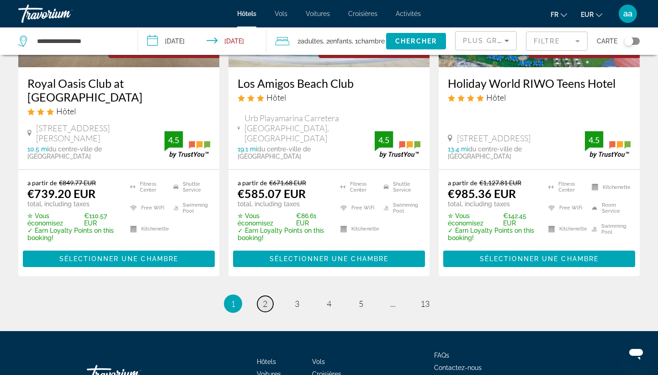
click at [269, 296] on link "page 2" at bounding box center [265, 304] width 16 height 16
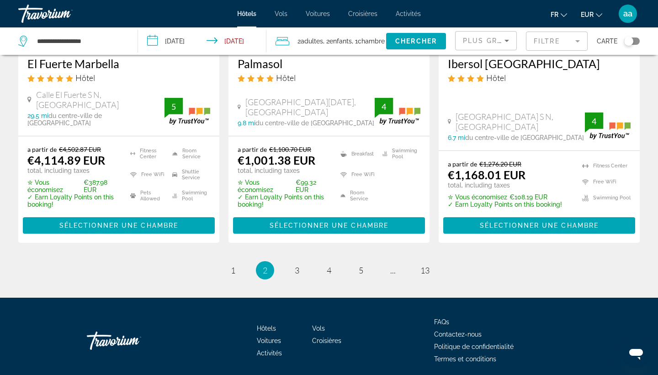
scroll to position [1280, 0]
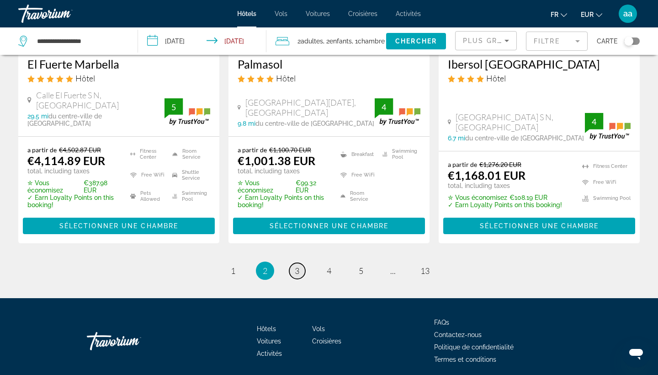
click at [296, 263] on link "page 3" at bounding box center [297, 271] width 16 height 16
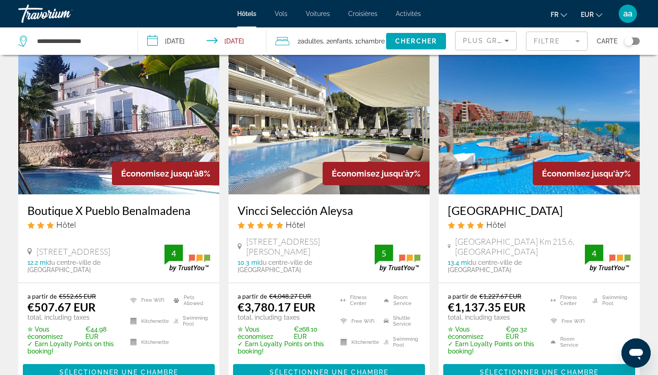
scroll to position [416, 0]
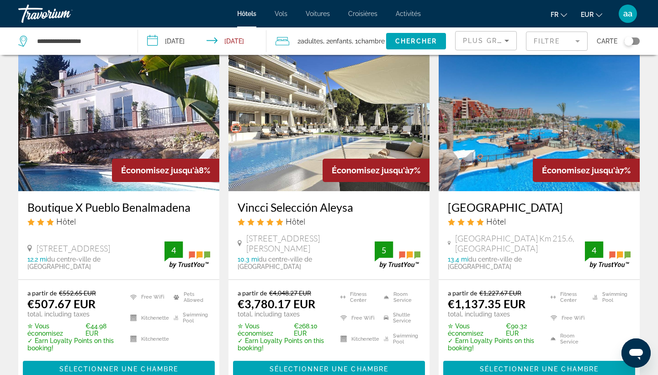
click at [524, 149] on img "Main content" at bounding box center [539, 118] width 201 height 146
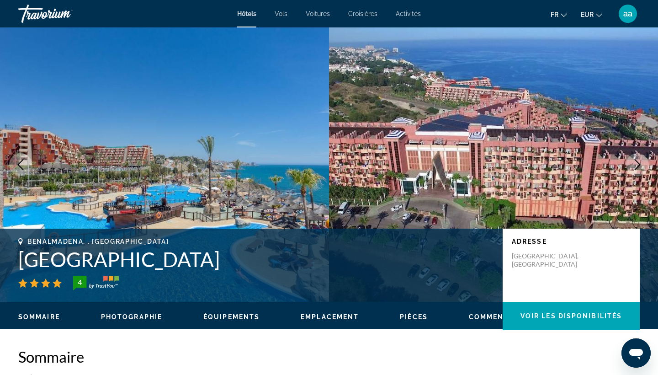
click at [139, 262] on h1 "Holiday World Resort" at bounding box center [255, 259] width 475 height 24
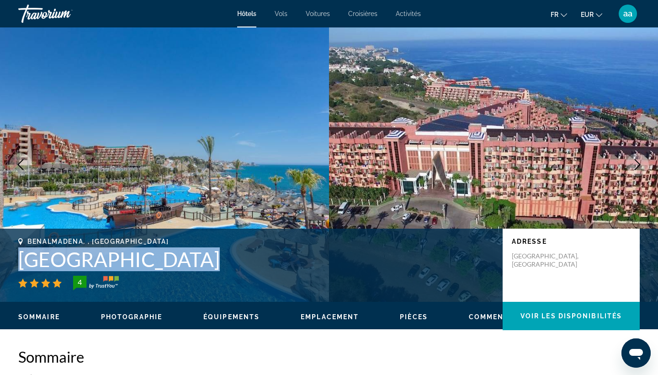
click at [139, 262] on h1 "Holiday World Resort" at bounding box center [255, 259] width 475 height 24
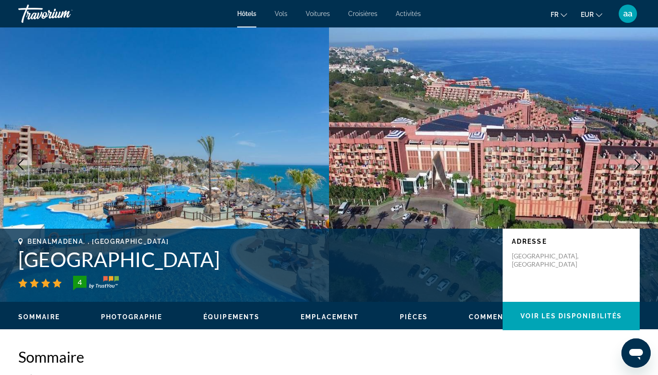
click at [139, 262] on h1 "Holiday World Resort" at bounding box center [255, 259] width 475 height 24
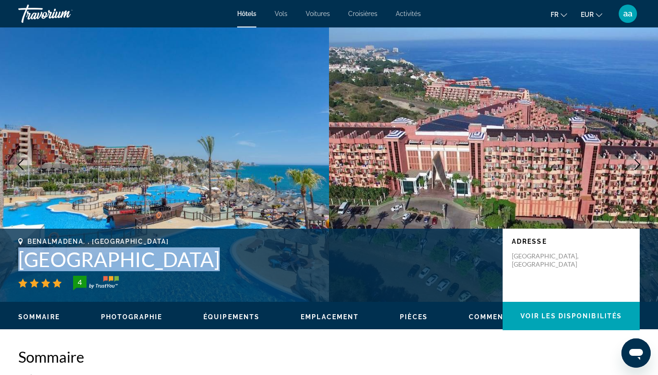
click at [139, 262] on h1 "Holiday World Resort" at bounding box center [255, 259] width 475 height 24
copy h1 "Holiday World Resort"
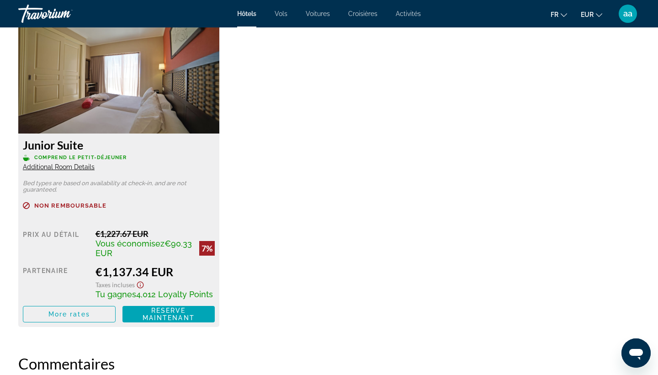
scroll to position [1222, 0]
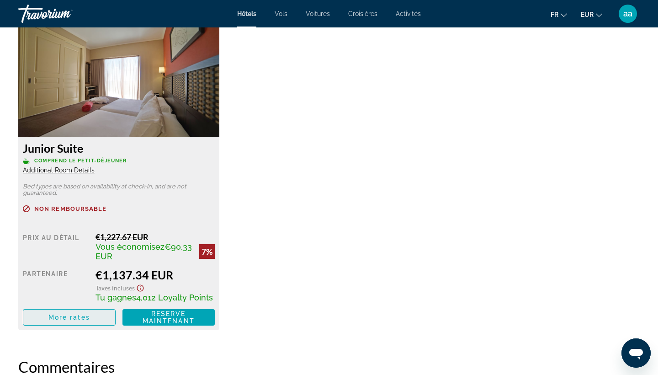
click at [86, 320] on span "More rates" at bounding box center [69, 317] width 42 height 7
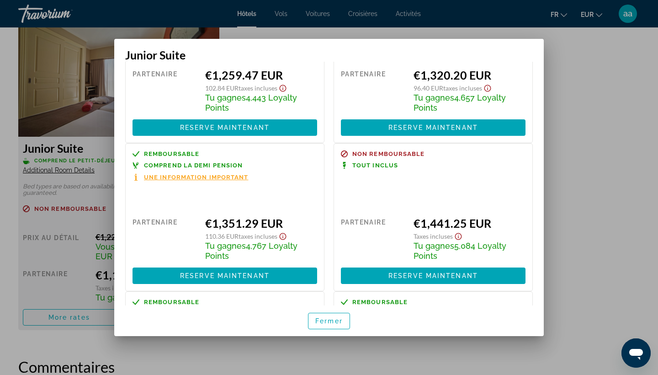
scroll to position [245, 0]
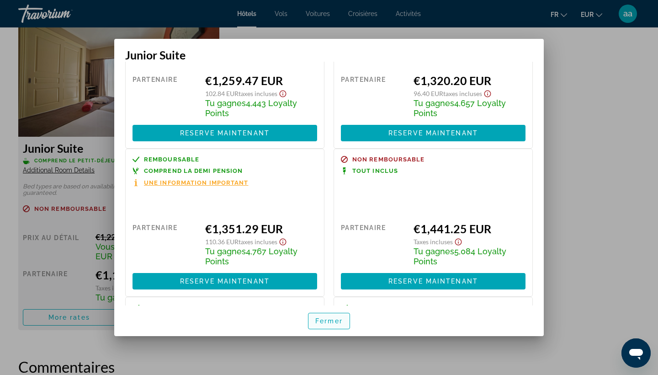
click at [335, 320] on span "Fermer" at bounding box center [328, 320] width 27 height 7
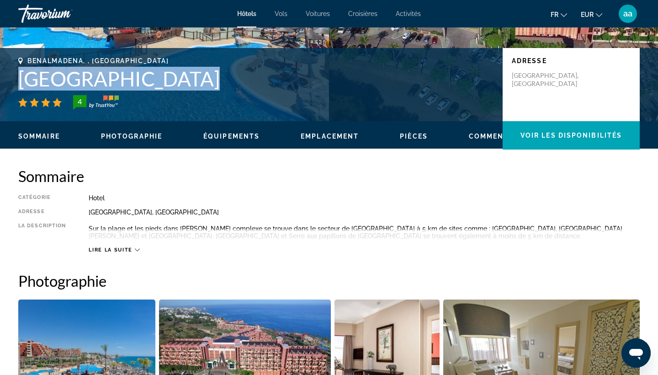
scroll to position [54, 0]
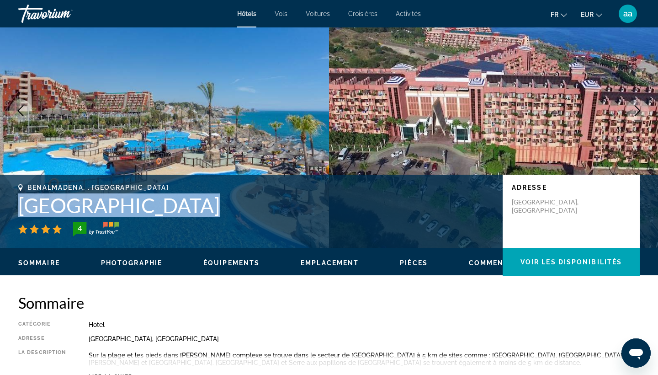
copy h1 "Holiday World Resort"
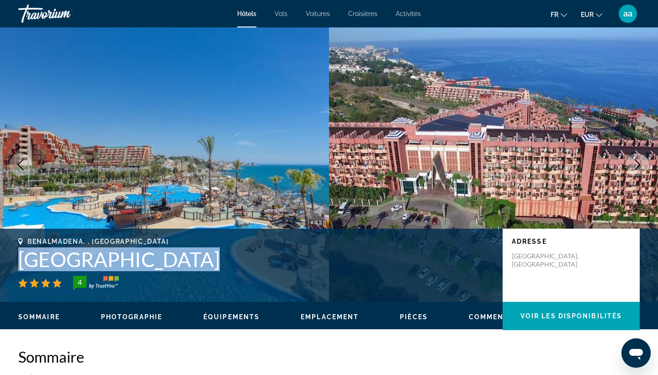
scroll to position [0, 0]
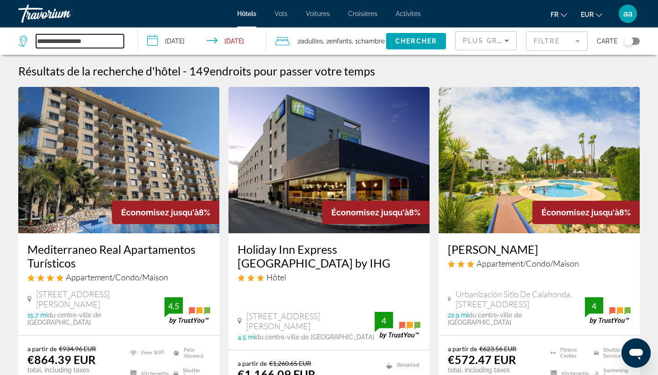
click at [91, 40] on input "**********" at bounding box center [80, 41] width 88 height 14
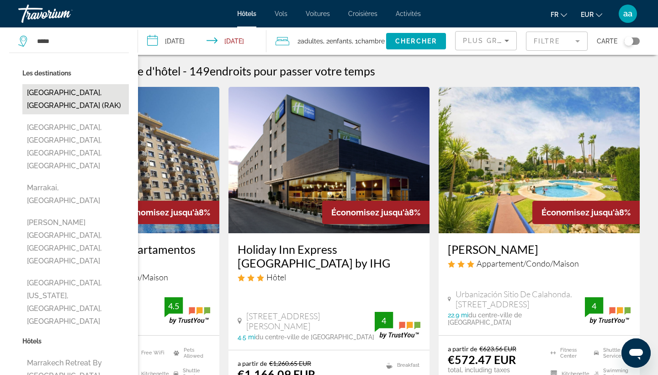
drag, startPoint x: 91, startPoint y: 40, endPoint x: 59, endPoint y: 91, distance: 60.6
click at [59, 91] on button "Marrakech, Morocco (RAK)" at bounding box center [75, 99] width 107 height 30
type input "**********"
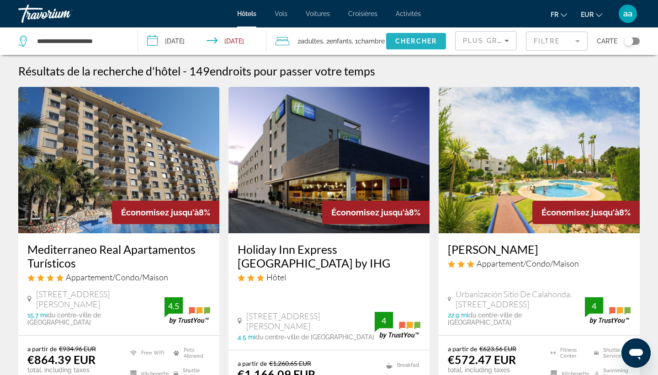
click at [426, 44] on span "Chercher" at bounding box center [416, 40] width 42 height 7
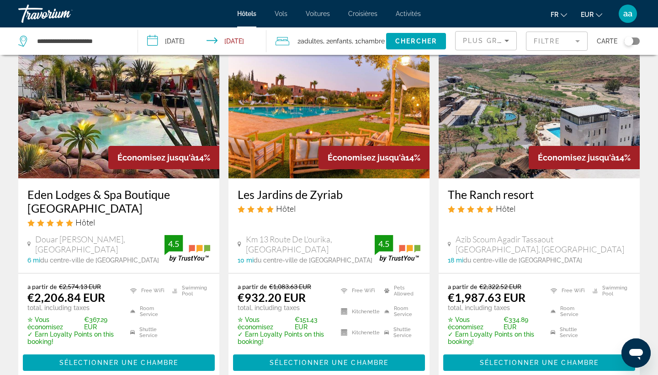
click at [449, 35] on div "Chercher" at bounding box center [420, 40] width 69 height 27
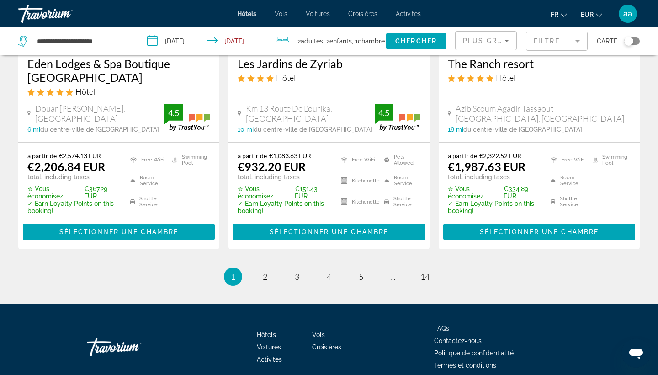
scroll to position [1311, 0]
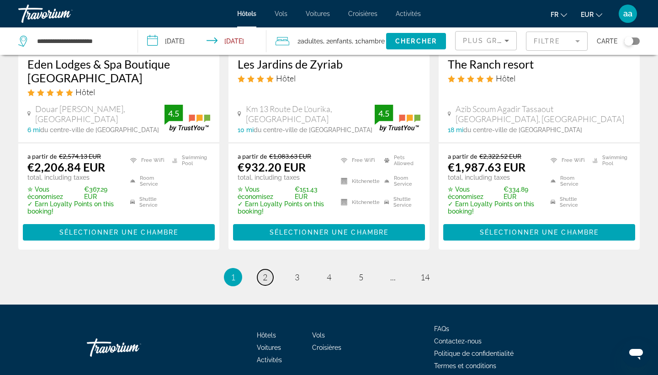
click at [263, 272] on span "2" at bounding box center [265, 277] width 5 height 10
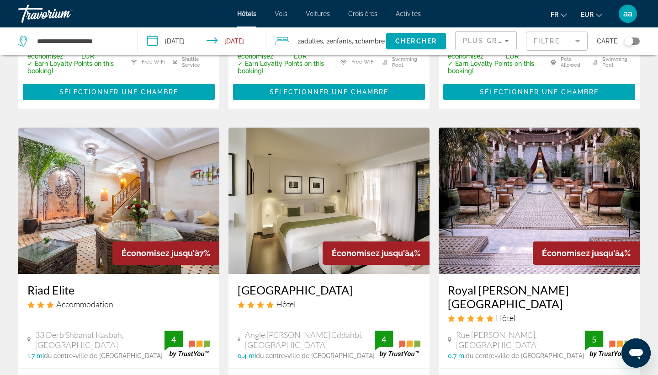
scroll to position [692, 0]
